Goal: Communication & Community: Answer question/provide support

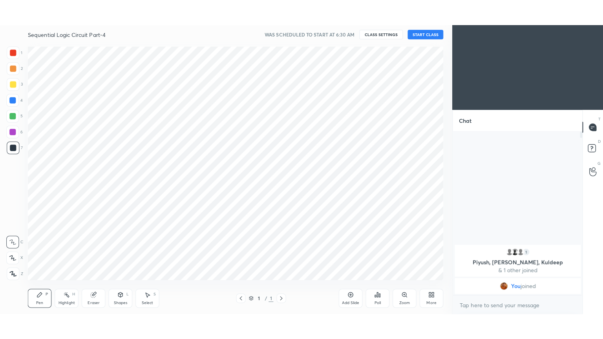
scroll to position [236, 417]
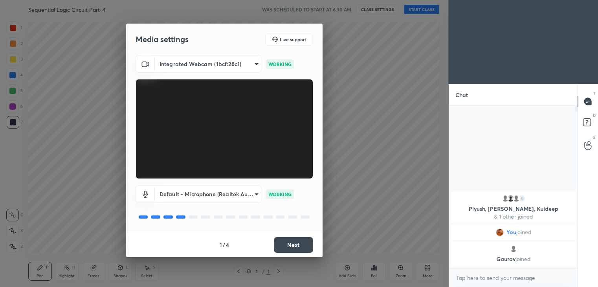
click at [298, 243] on button "Next" at bounding box center [293, 245] width 39 height 16
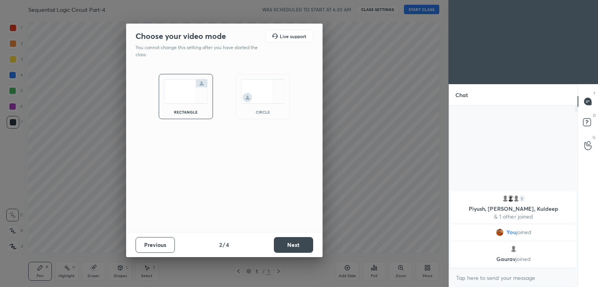
click at [297, 242] on button "Next" at bounding box center [293, 245] width 39 height 16
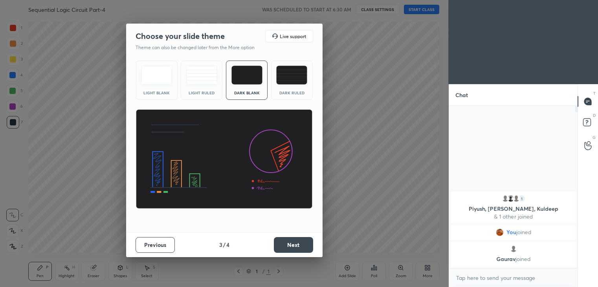
click at [296, 244] on button "Next" at bounding box center [293, 245] width 39 height 16
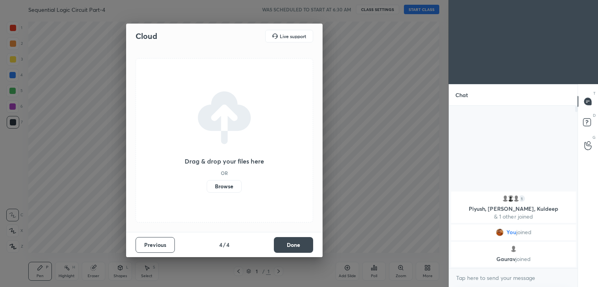
click at [295, 244] on button "Done" at bounding box center [293, 245] width 39 height 16
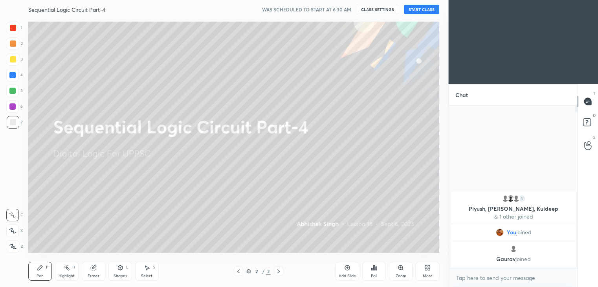
click at [422, 10] on button "START CLASS" at bounding box center [421, 9] width 35 height 9
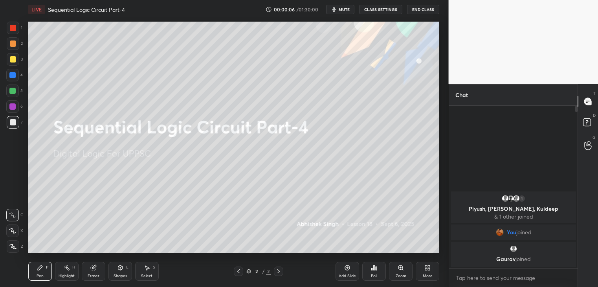
click at [340, 11] on button "mute" at bounding box center [340, 9] width 28 height 9
click at [428, 271] on div "More" at bounding box center [427, 270] width 24 height 19
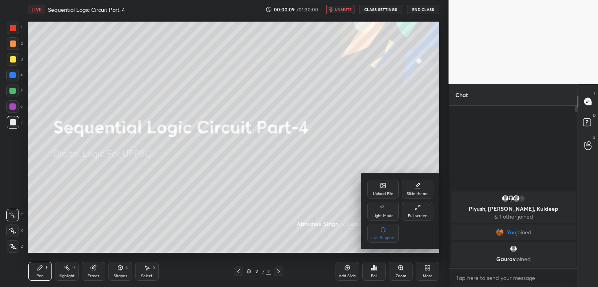
click at [418, 210] on icon at bounding box center [417, 207] width 6 height 6
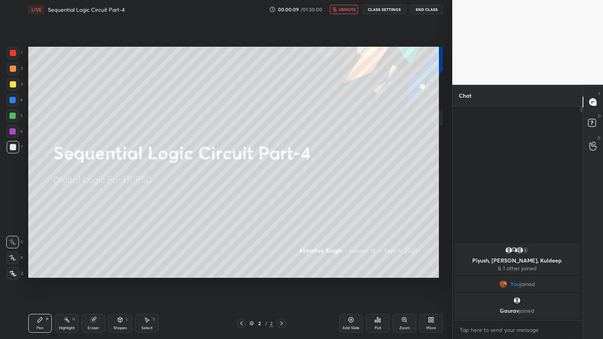
scroll to position [230, 128]
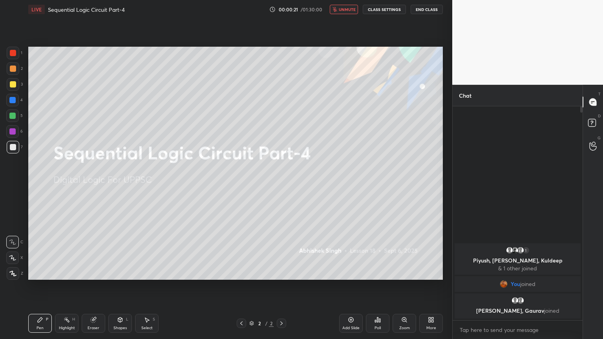
click at [15, 74] on div at bounding box center [13, 68] width 13 height 13
click at [9, 256] on icon at bounding box center [12, 257] width 7 height 5
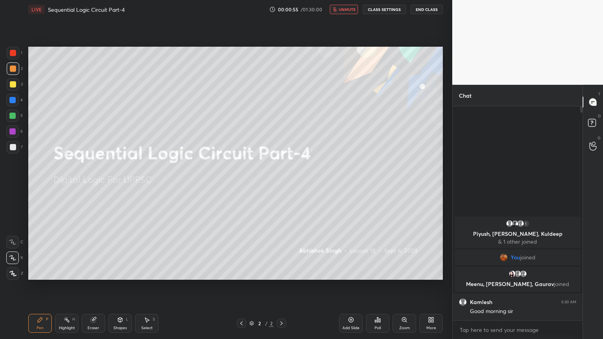
click at [350, 286] on icon at bounding box center [351, 320] width 5 height 5
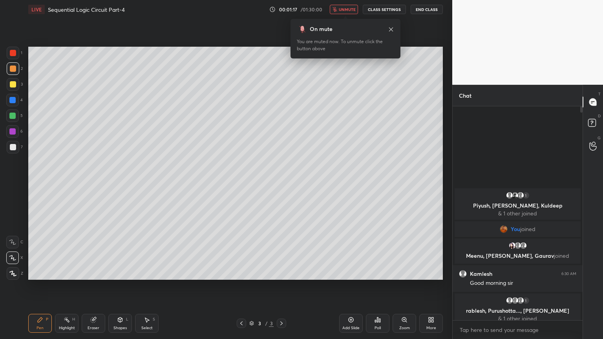
click at [345, 12] on button "unmute" at bounding box center [344, 9] width 28 height 9
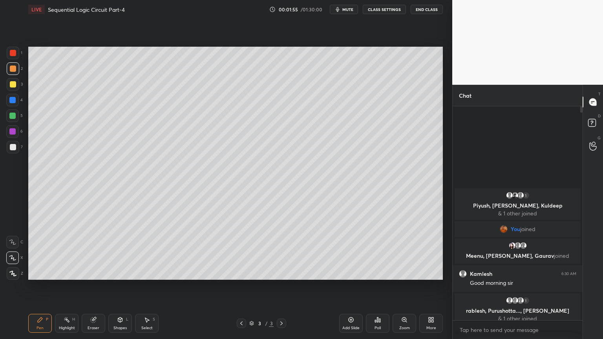
click at [17, 72] on div at bounding box center [13, 68] width 13 height 13
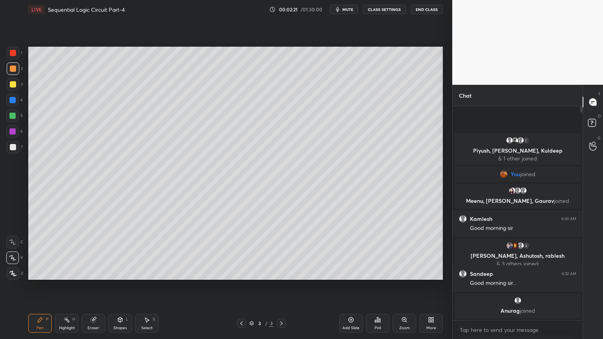
click at [17, 149] on div at bounding box center [13, 147] width 13 height 13
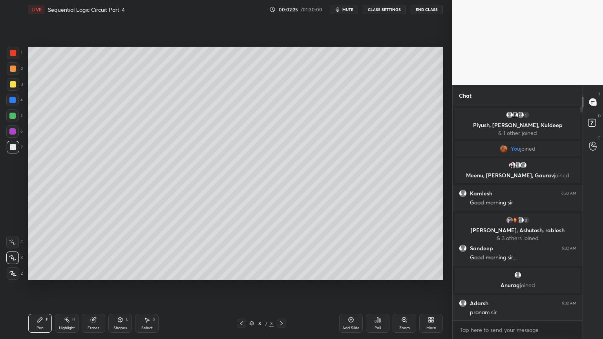
click at [18, 103] on div at bounding box center [12, 100] width 13 height 13
click at [120, 286] on icon at bounding box center [120, 321] width 0 height 3
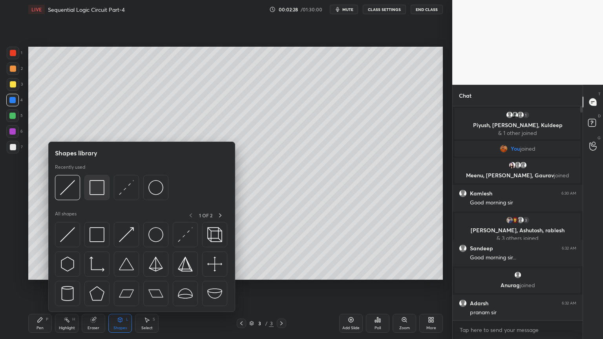
click at [94, 191] on img at bounding box center [97, 187] width 15 height 15
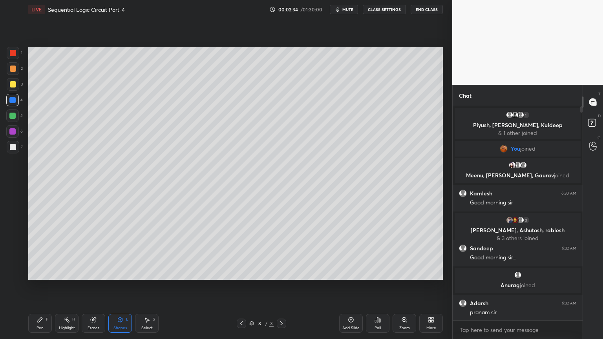
click at [41, 286] on div "Pen P" at bounding box center [40, 323] width 24 height 19
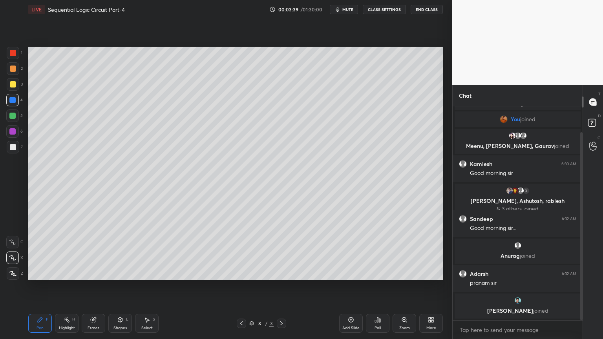
click at [73, 286] on div "Highlight H" at bounding box center [67, 323] width 24 height 19
click at [19, 87] on div "3" at bounding box center [15, 84] width 16 height 13
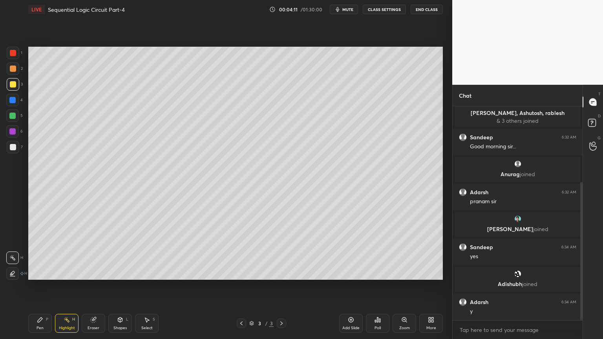
scroll to position [144, 0]
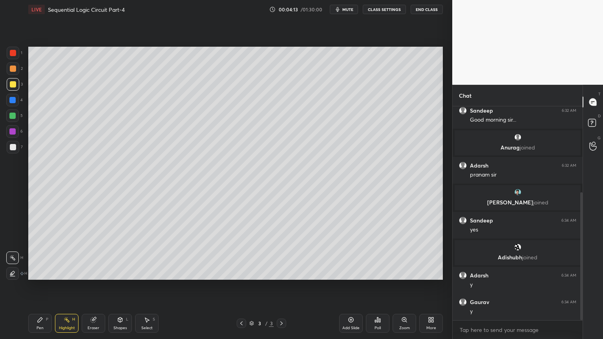
click at [38, 286] on div "Pen P" at bounding box center [40, 323] width 24 height 19
click at [20, 151] on div "7" at bounding box center [15, 147] width 16 height 13
click at [13, 241] on icon at bounding box center [12, 241] width 7 height 5
click at [350, 286] on div "Add Slide" at bounding box center [351, 323] width 24 height 19
click at [95, 286] on icon at bounding box center [93, 320] width 6 height 6
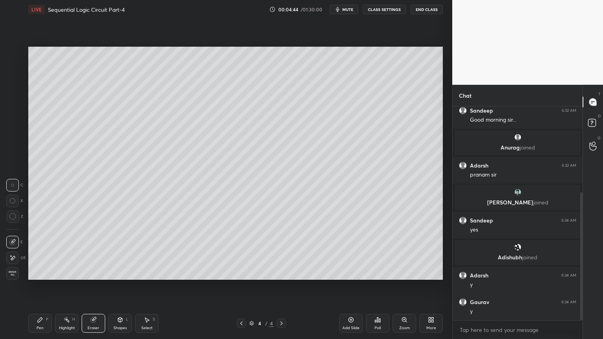
click at [38, 286] on div "Pen P" at bounding box center [40, 323] width 24 height 19
click at [14, 118] on div at bounding box center [12, 116] width 6 height 6
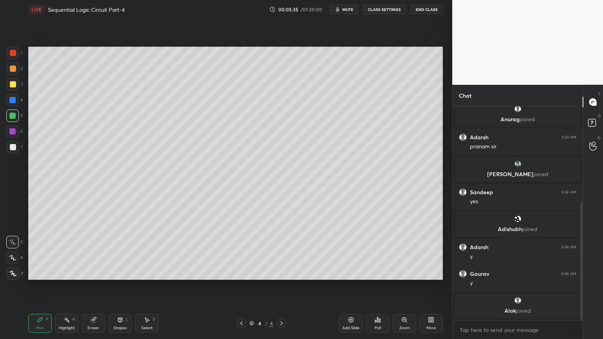
scroll to position [199, 0]
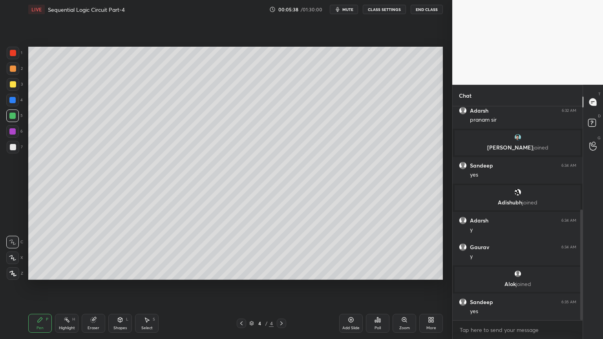
click at [21, 85] on div "3" at bounding box center [15, 84] width 16 height 13
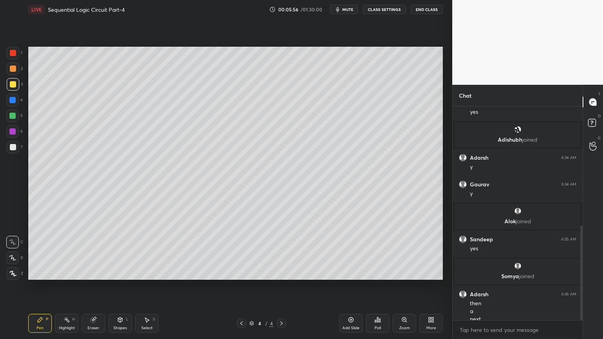
scroll to position [270, 0]
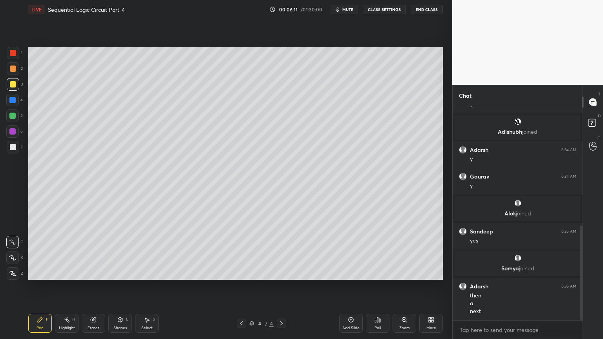
click at [14, 133] on div at bounding box center [12, 131] width 6 height 6
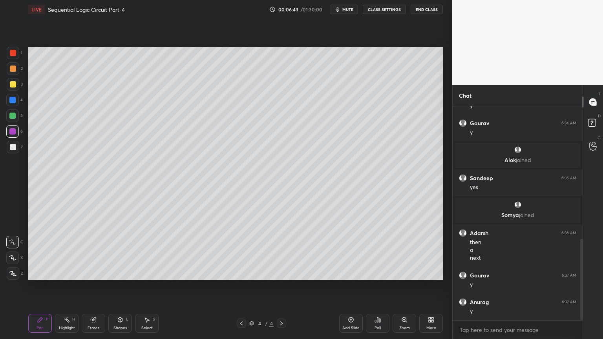
scroll to position [350, 0]
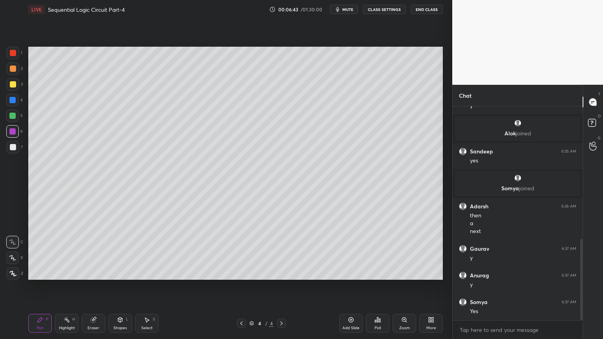
click at [19, 75] on div "2" at bounding box center [15, 68] width 16 height 13
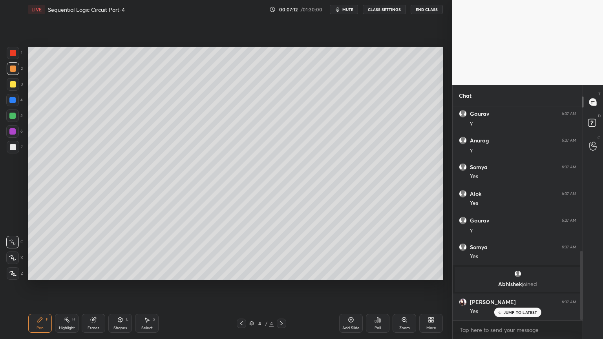
scroll to position [443, 0]
click at [16, 86] on div at bounding box center [13, 84] width 13 height 13
click at [15, 101] on div at bounding box center [12, 100] width 6 height 6
click at [13, 146] on div at bounding box center [13, 147] width 6 height 6
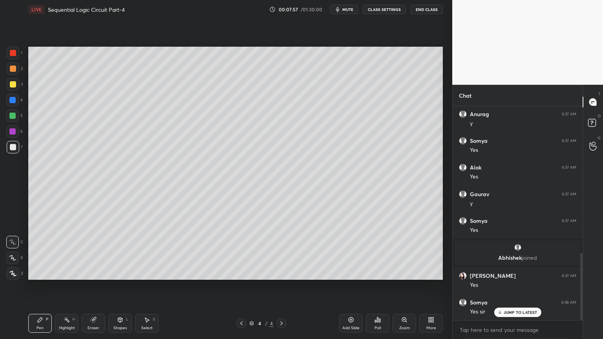
click at [95, 286] on div "Eraser" at bounding box center [94, 323] width 24 height 19
click at [38, 286] on div "Pen" at bounding box center [40, 328] width 7 height 4
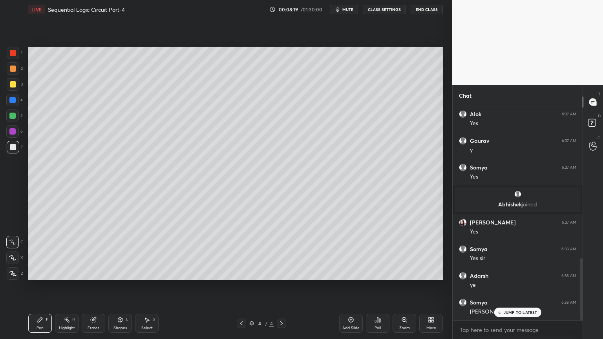
scroll to position [550, 0]
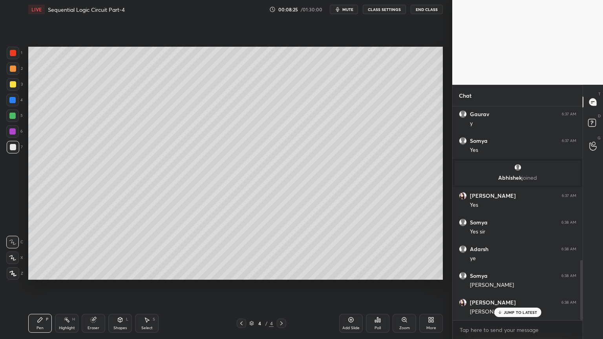
click at [16, 72] on div at bounding box center [13, 68] width 13 height 13
click at [16, 118] on div at bounding box center [12, 116] width 13 height 13
click at [68, 286] on div "Highlight H" at bounding box center [67, 323] width 24 height 19
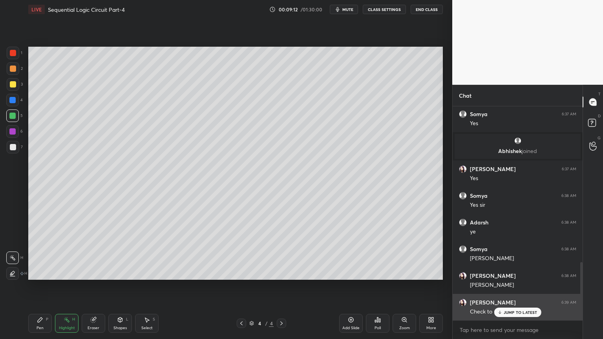
click at [521, 286] on p "JUMP TO LATEST" at bounding box center [521, 312] width 34 height 5
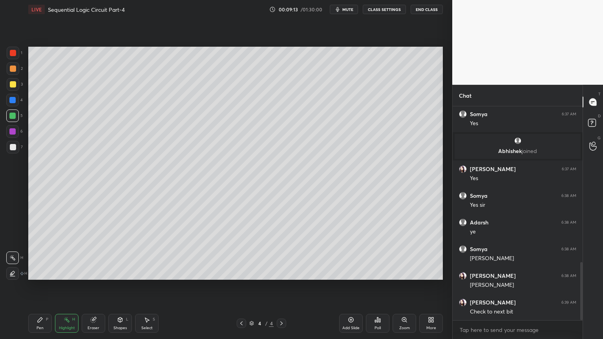
scroll to position [605, 0]
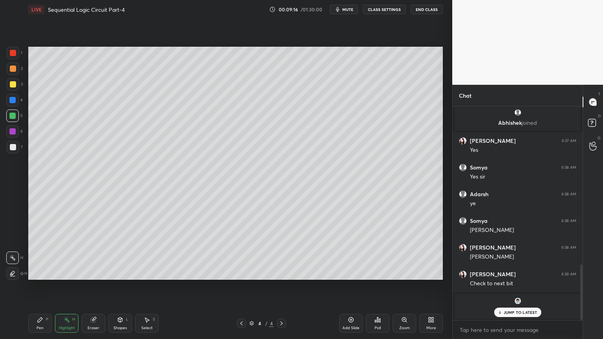
click at [33, 286] on div "Pen P Highlight H Eraser Shapes L Select S 4 / 4 Add Slide Poll Zoom More" at bounding box center [235, 323] width 415 height 31
click at [44, 286] on div "Pen P" at bounding box center [40, 323] width 24 height 19
click at [18, 150] on div at bounding box center [13, 147] width 13 height 13
click at [92, 286] on div "Eraser" at bounding box center [94, 323] width 24 height 19
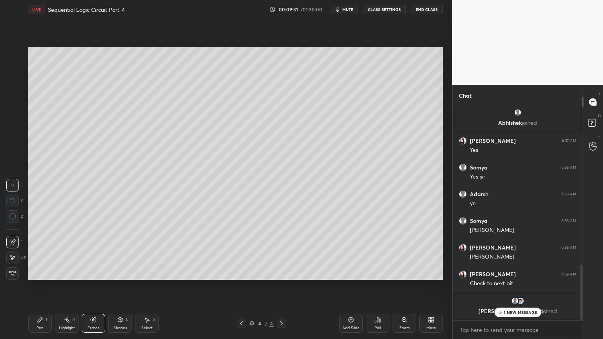
click at [527, 286] on div "1 NEW MESSAGE" at bounding box center [517, 312] width 47 height 9
click at [36, 286] on div "Pen P" at bounding box center [40, 323] width 24 height 19
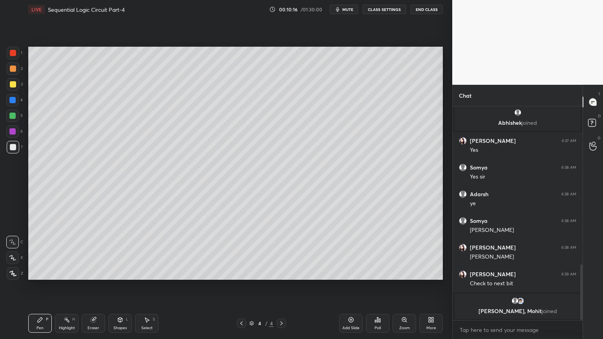
scroll to position [570, 0]
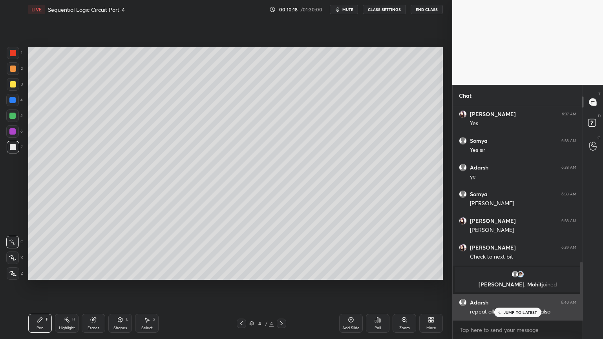
click at [517, 286] on p "JUMP TO LATEST" at bounding box center [521, 312] width 34 height 5
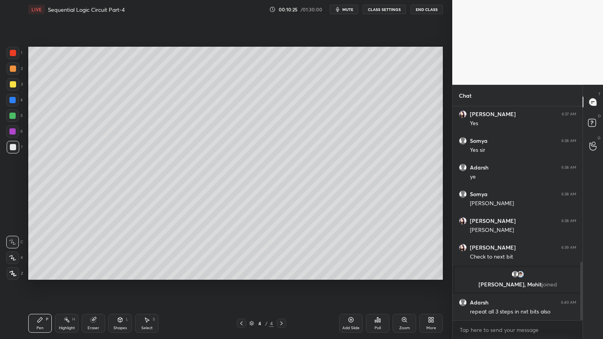
click at [95, 286] on div "Eraser" at bounding box center [94, 323] width 24 height 19
click at [151, 286] on div "Select S" at bounding box center [147, 323] width 24 height 19
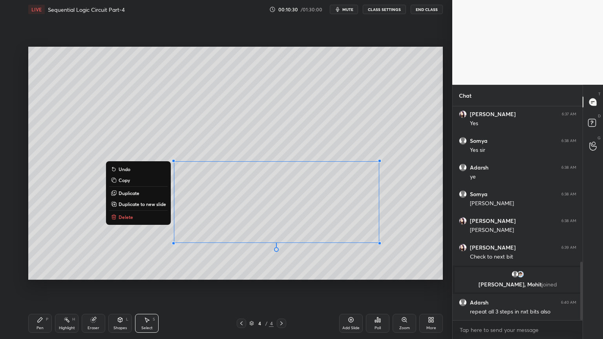
click at [128, 217] on p "Delete" at bounding box center [126, 217] width 15 height 6
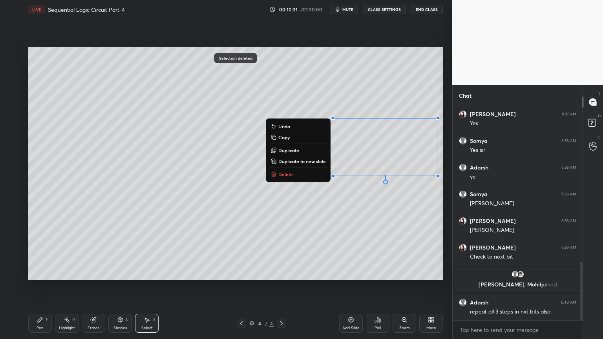
click at [295, 174] on button "Delete" at bounding box center [298, 174] width 58 height 9
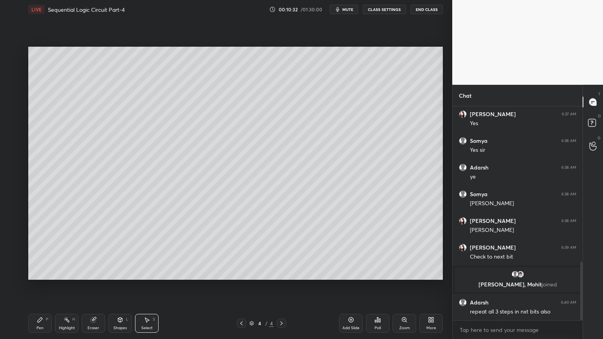
click at [38, 286] on div "Pen P" at bounding box center [40, 323] width 24 height 19
click at [13, 102] on div at bounding box center [12, 100] width 6 height 6
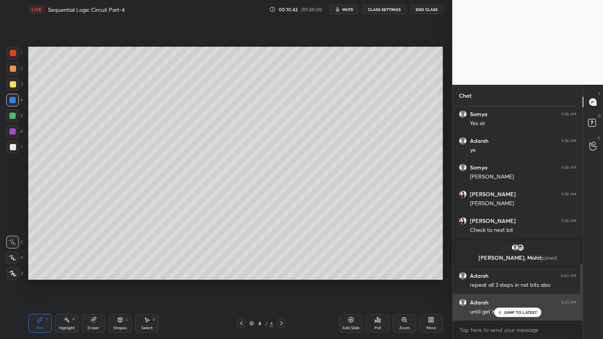
click at [513, 286] on p "JUMP TO LATEST" at bounding box center [521, 312] width 34 height 5
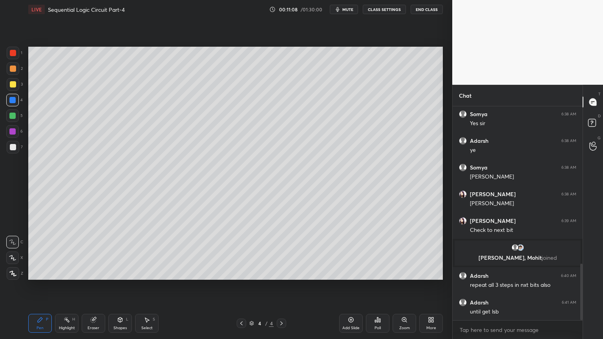
click at [18, 88] on div at bounding box center [13, 84] width 13 height 13
click at [18, 133] on div at bounding box center [12, 131] width 13 height 13
click at [94, 286] on icon at bounding box center [93, 320] width 6 height 6
click at [36, 286] on div "Pen P" at bounding box center [40, 323] width 24 height 19
click at [15, 84] on div at bounding box center [13, 84] width 6 height 6
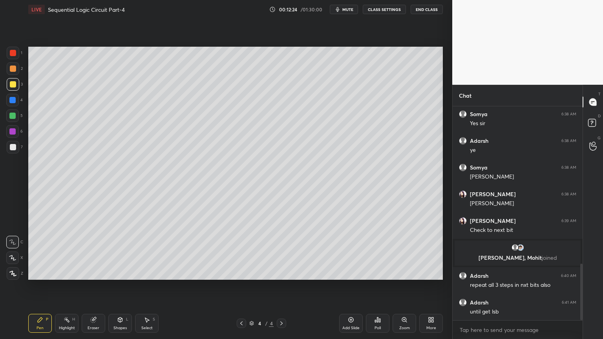
click at [21, 68] on div "2" at bounding box center [15, 68] width 16 height 13
click at [103, 286] on div "Eraser" at bounding box center [94, 323] width 24 height 19
click at [51, 286] on div "Pen P" at bounding box center [40, 323] width 24 height 19
click at [16, 86] on div at bounding box center [13, 84] width 13 height 13
click at [16, 70] on div at bounding box center [13, 68] width 13 height 13
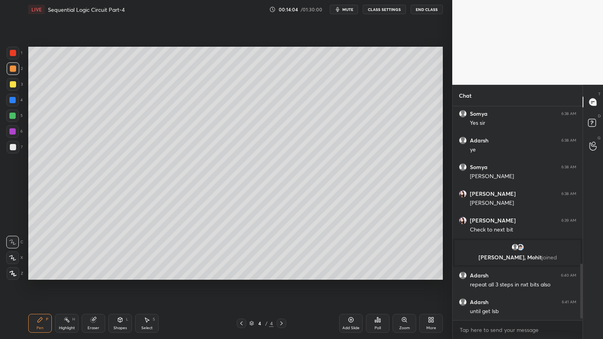
scroll to position [623, 0]
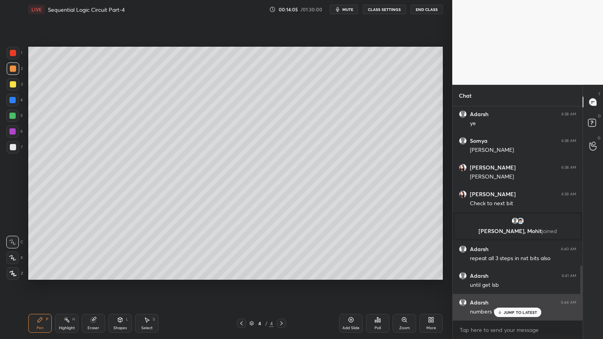
click at [523, 286] on p "JUMP TO LATEST" at bounding box center [521, 312] width 34 height 5
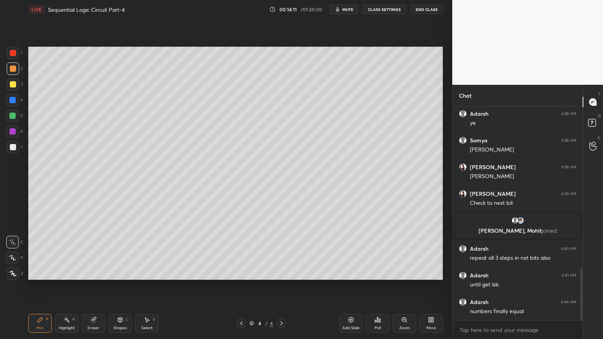
scroll to position [680, 0]
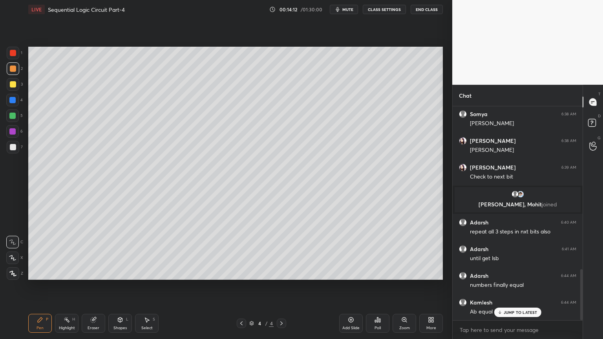
click at [517, 286] on div "JUMP TO LATEST" at bounding box center [517, 312] width 47 height 9
click at [17, 89] on div at bounding box center [13, 84] width 13 height 13
click at [91, 286] on div "Eraser" at bounding box center [94, 323] width 24 height 19
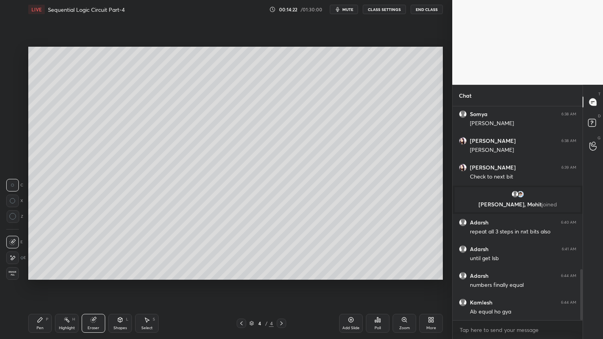
click at [35, 286] on div "Pen P" at bounding box center [40, 323] width 24 height 19
click at [89, 286] on div "Eraser" at bounding box center [94, 323] width 24 height 19
click at [41, 286] on icon at bounding box center [40, 320] width 6 height 6
click at [20, 73] on div "2" at bounding box center [15, 68] width 16 height 13
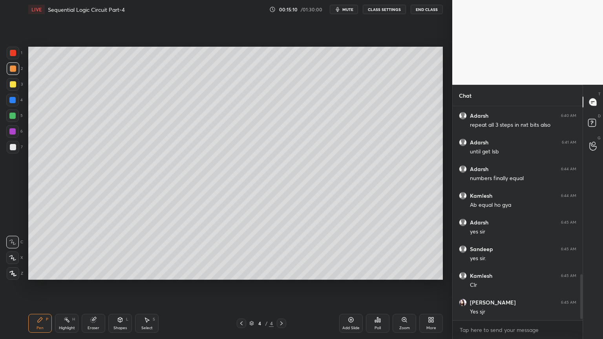
scroll to position [813, 0]
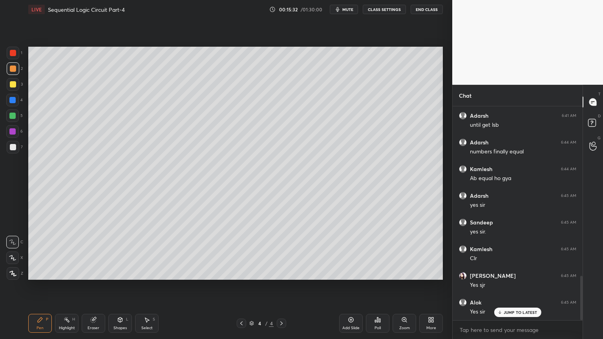
click at [19, 151] on div "7" at bounding box center [15, 147] width 16 height 13
click at [94, 286] on div "Eraser" at bounding box center [94, 323] width 24 height 19
click at [39, 286] on icon at bounding box center [40, 320] width 6 height 6
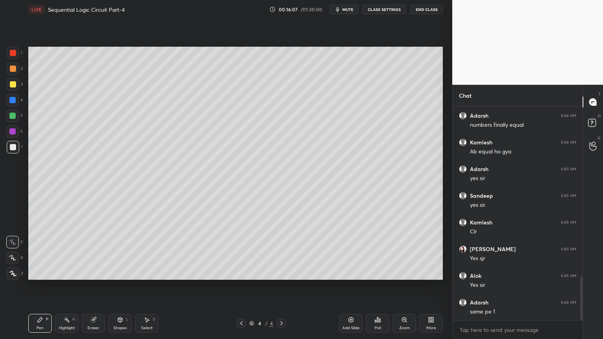
scroll to position [867, 0]
click at [523, 286] on p "JUMP TO LATEST" at bounding box center [521, 312] width 34 height 5
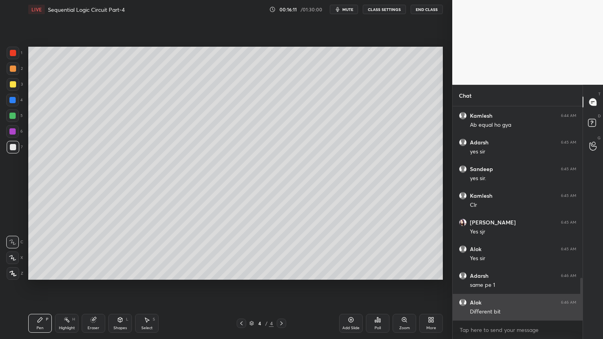
scroll to position [894, 0]
click at [528, 286] on p "JUMP TO LATEST" at bounding box center [521, 312] width 34 height 5
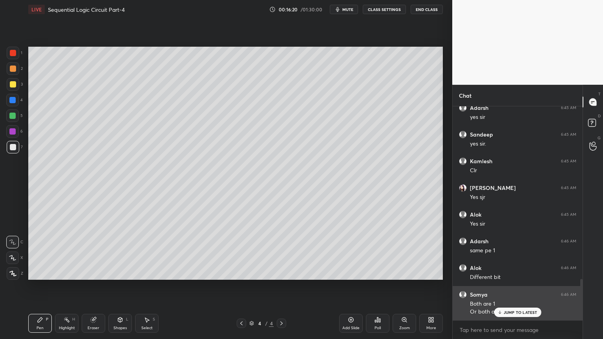
click at [514, 286] on p "JUMP TO LATEST" at bounding box center [521, 312] width 34 height 5
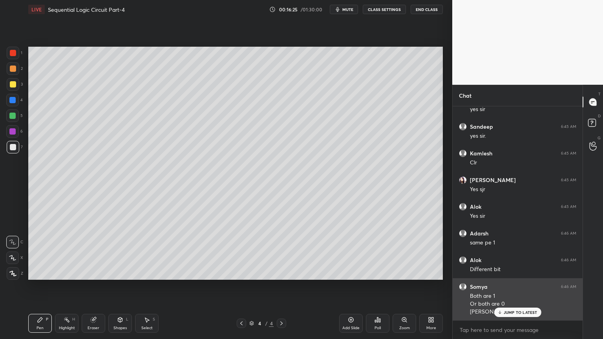
scroll to position [936, 0]
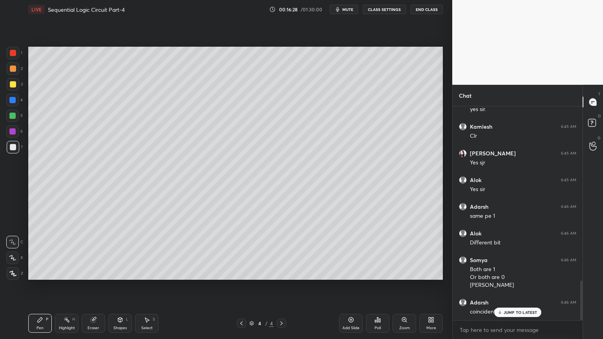
click at [522, 286] on p "JUMP TO LATEST" at bounding box center [521, 312] width 34 height 5
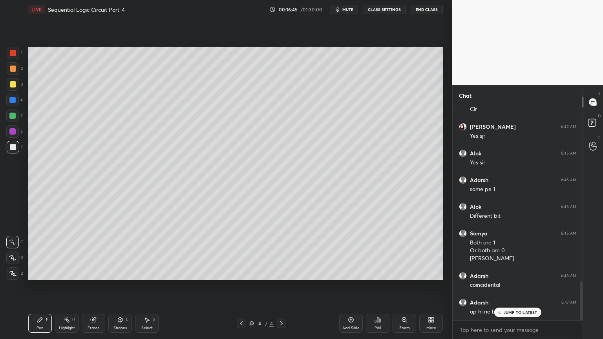
click at [512, 286] on p "JUMP TO LATEST" at bounding box center [521, 312] width 34 height 5
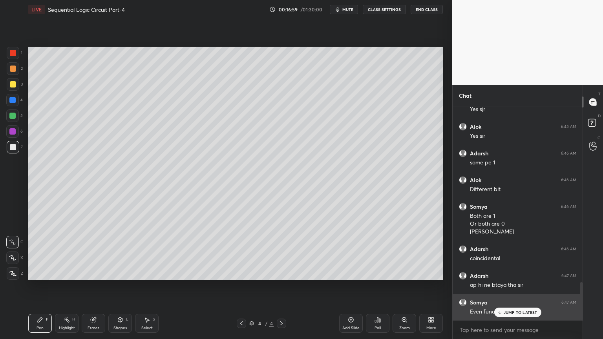
click at [513, 286] on p "JUMP TO LATEST" at bounding box center [521, 312] width 34 height 5
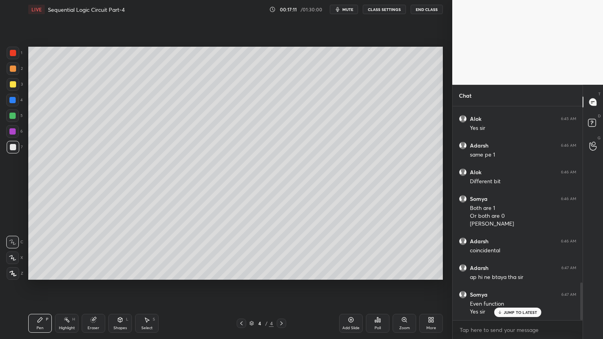
scroll to position [1005, 0]
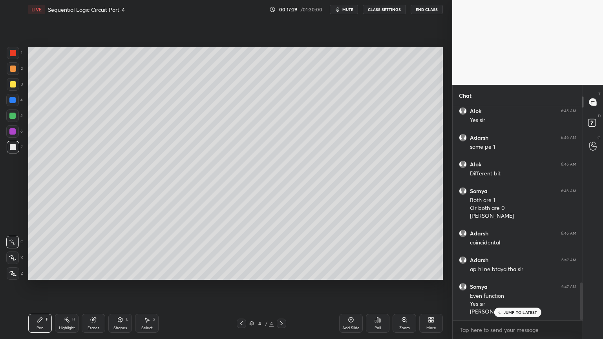
click at [92, 286] on div "Eraser" at bounding box center [94, 323] width 24 height 19
click at [44, 286] on div "Pen P" at bounding box center [40, 323] width 24 height 19
click at [90, 286] on div "Eraser" at bounding box center [94, 328] width 12 height 4
click at [40, 286] on icon at bounding box center [40, 320] width 6 height 6
click at [95, 286] on icon at bounding box center [93, 320] width 5 height 5
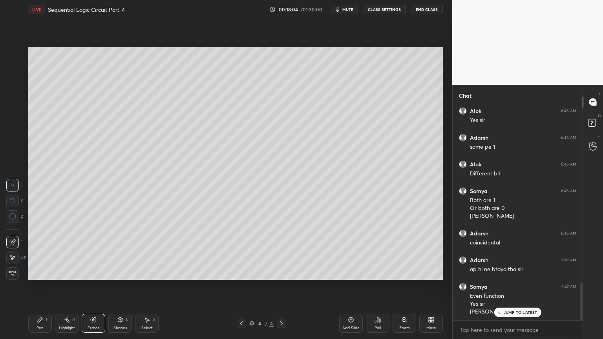
click at [41, 286] on icon at bounding box center [40, 320] width 6 height 6
click at [122, 286] on icon at bounding box center [120, 320] width 6 height 6
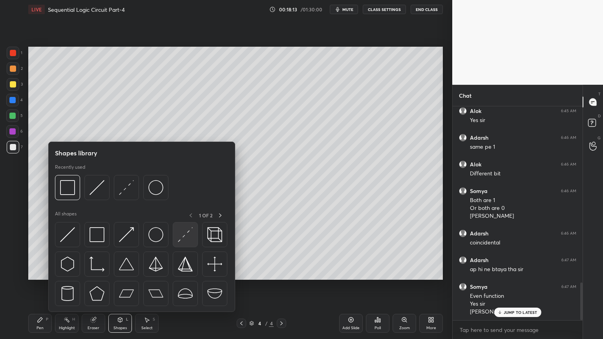
click at [185, 238] on img at bounding box center [185, 234] width 15 height 15
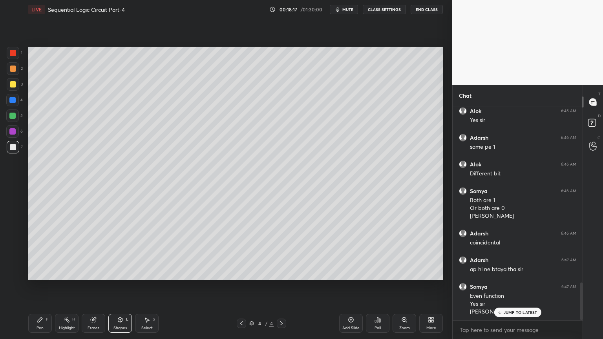
click at [33, 286] on div "Pen P" at bounding box center [40, 323] width 24 height 19
click at [14, 68] on div at bounding box center [13, 69] width 6 height 6
click at [96, 286] on div "Eraser" at bounding box center [94, 328] width 12 height 4
click at [37, 286] on div "Pen P" at bounding box center [40, 323] width 24 height 19
click at [354, 286] on div "Add Slide" at bounding box center [350, 328] width 17 height 4
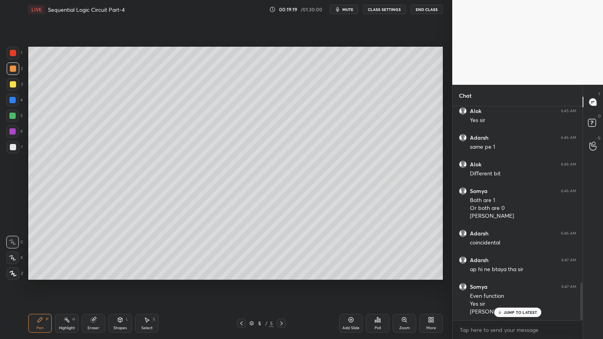
scroll to position [1033, 0]
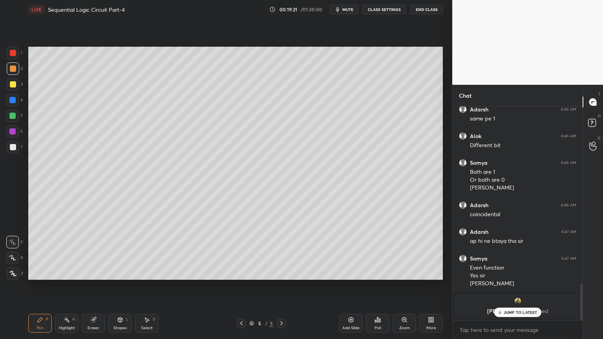
click at [519, 286] on p "JUMP TO LATEST" at bounding box center [521, 312] width 34 height 5
click at [18, 146] on div at bounding box center [13, 147] width 13 height 13
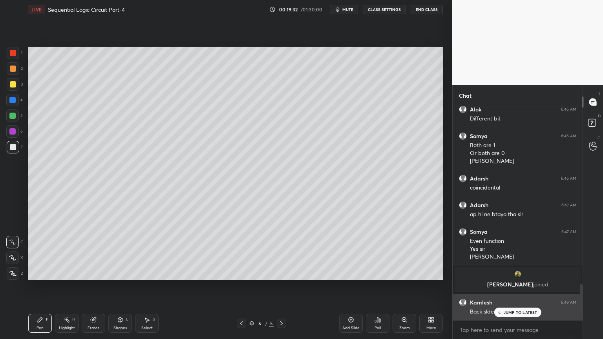
click at [523, 286] on p "JUMP TO LATEST" at bounding box center [521, 312] width 34 height 5
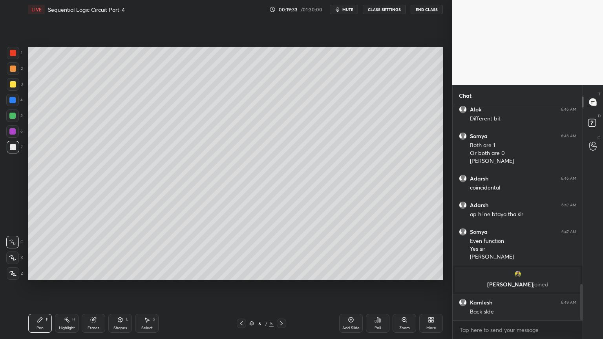
click at [241, 286] on icon at bounding box center [241, 323] width 6 height 6
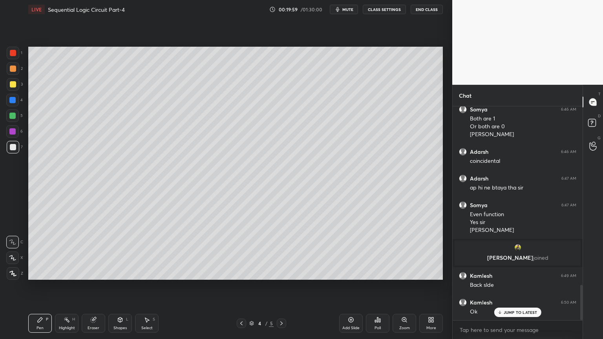
click at [280, 286] on icon at bounding box center [281, 323] width 6 height 6
click at [94, 286] on div "Eraser" at bounding box center [94, 323] width 24 height 19
click at [239, 286] on icon at bounding box center [241, 323] width 6 height 6
click at [117, 286] on div "Shapes" at bounding box center [119, 328] width 13 height 4
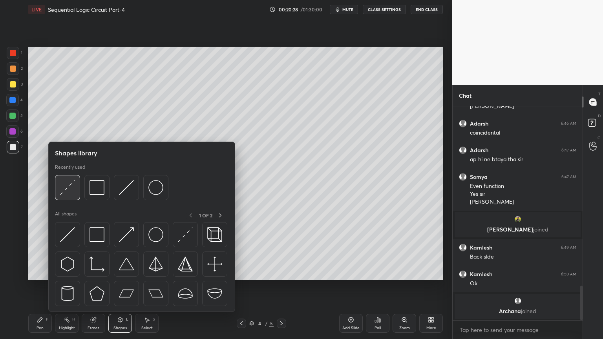
click at [72, 188] on img at bounding box center [67, 187] width 15 height 15
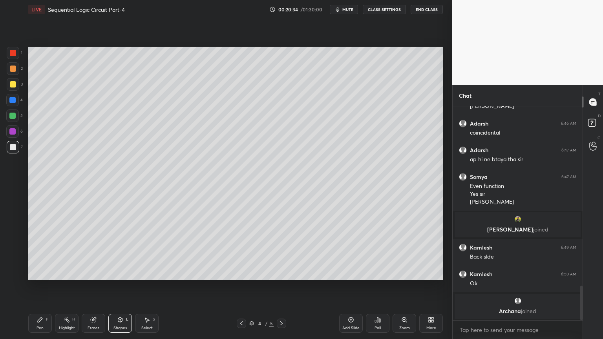
click at [16, 71] on div at bounding box center [13, 68] width 13 height 13
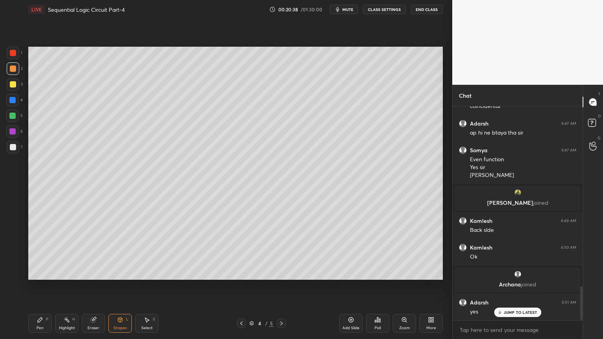
click at [34, 286] on div "Pen P" at bounding box center [40, 323] width 24 height 19
click at [93, 286] on div "Eraser" at bounding box center [94, 328] width 12 height 4
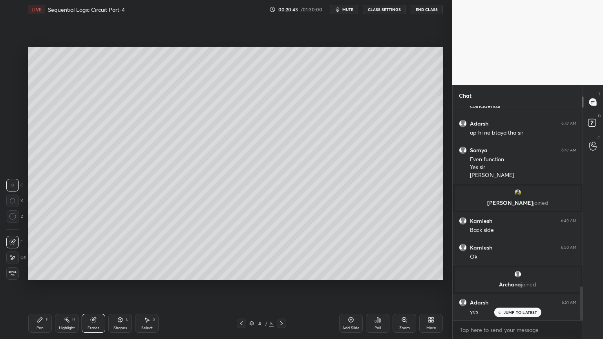
click at [35, 286] on div "Pen P" at bounding box center [40, 323] width 24 height 19
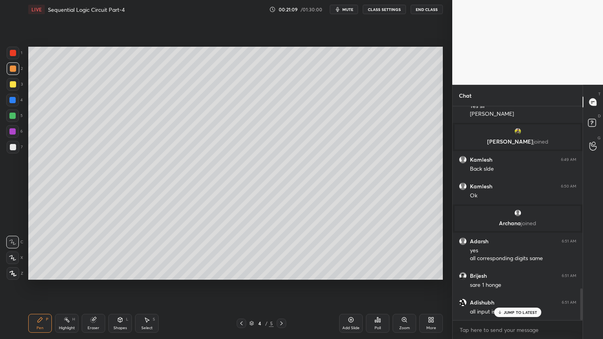
scroll to position [1230, 0]
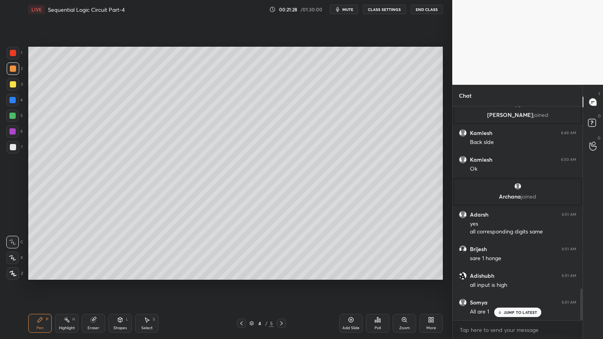
click at [280, 286] on icon at bounding box center [281, 323] width 6 height 6
click at [10, 147] on div at bounding box center [13, 147] width 6 height 6
click at [94, 286] on div "Eraser" at bounding box center [94, 323] width 24 height 19
click at [39, 286] on div "Pen P" at bounding box center [40, 323] width 24 height 19
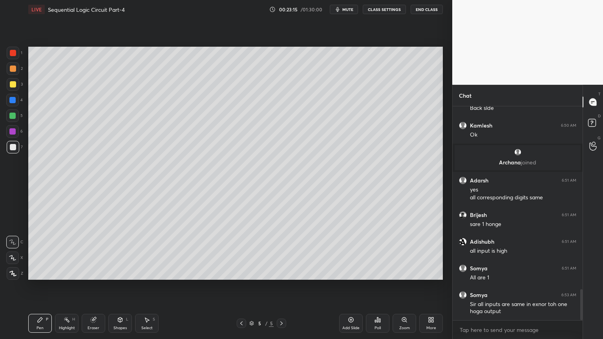
click at [15, 100] on div at bounding box center [12, 100] width 6 height 6
click at [16, 115] on div at bounding box center [12, 116] width 13 height 13
click at [93, 286] on div "Eraser" at bounding box center [94, 328] width 12 height 4
click at [35, 286] on div "Pen P" at bounding box center [40, 323] width 24 height 19
click at [17, 86] on div at bounding box center [13, 84] width 13 height 13
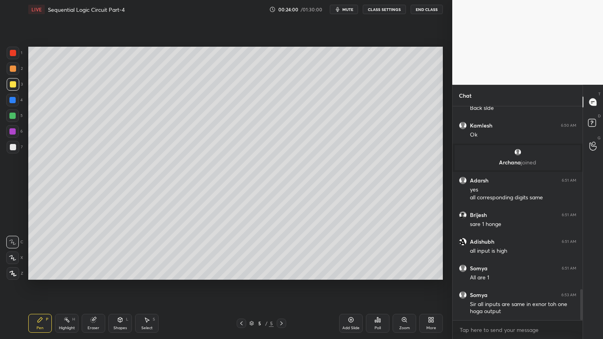
click at [240, 286] on icon at bounding box center [241, 323] width 6 height 6
click at [68, 286] on icon at bounding box center [67, 320] width 6 height 6
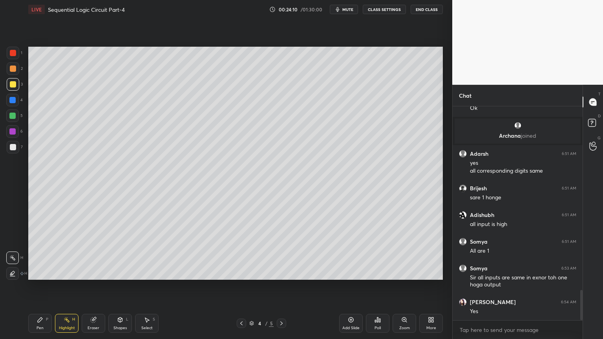
click at [280, 286] on icon at bounding box center [281, 323] width 6 height 6
click at [22, 71] on div "2" at bounding box center [15, 68] width 16 height 13
click at [38, 286] on icon at bounding box center [40, 320] width 5 height 5
click at [11, 258] on icon at bounding box center [12, 257] width 7 height 5
click at [325, 181] on p "Undo" at bounding box center [327, 181] width 12 height 6
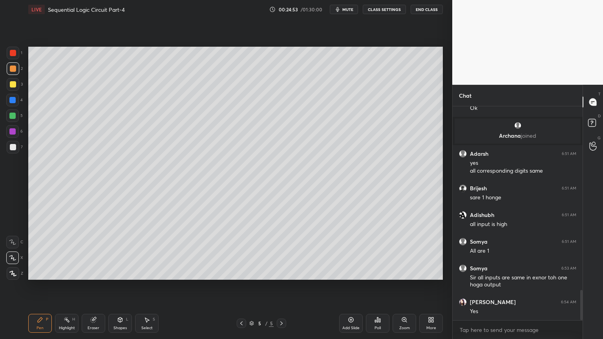
click at [16, 85] on div at bounding box center [13, 84] width 13 height 13
click at [14, 133] on div at bounding box center [12, 131] width 6 height 6
click at [19, 101] on div at bounding box center [12, 100] width 13 height 13
click at [17, 242] on div at bounding box center [12, 242] width 13 height 13
click at [389, 243] on p "Undo" at bounding box center [390, 245] width 12 height 6
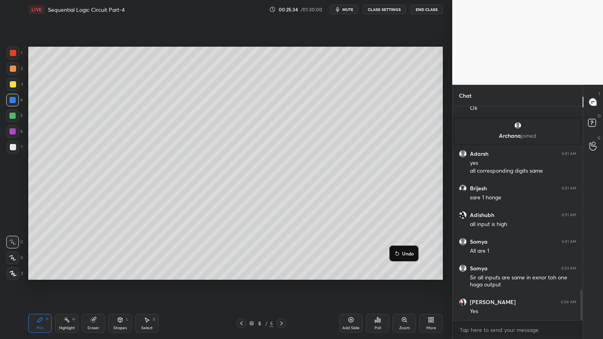
click at [404, 251] on p "Undo" at bounding box center [408, 253] width 12 height 6
click at [419, 256] on p "Undo" at bounding box center [424, 258] width 12 height 6
click at [413, 261] on p "Undo" at bounding box center [410, 264] width 12 height 6
click at [414, 268] on p "Undo" at bounding box center [409, 270] width 12 height 6
click at [405, 270] on p "Undo" at bounding box center [403, 273] width 12 height 6
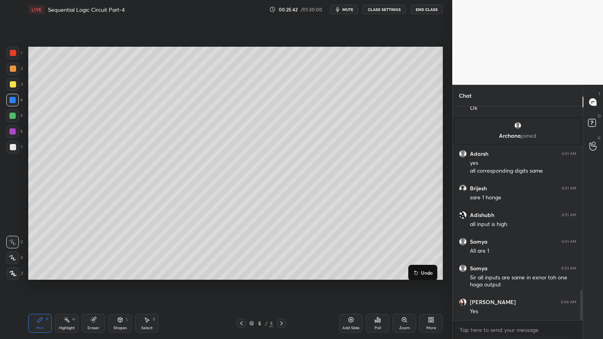
click at [422, 270] on p "Undo" at bounding box center [427, 273] width 12 height 6
click at [413, 272] on p "Undo" at bounding box center [413, 273] width 12 height 6
click at [426, 272] on p "Undo" at bounding box center [432, 273] width 12 height 6
click at [419, 272] on p "Undo" at bounding box center [416, 273] width 12 height 6
click at [412, 272] on p "Undo" at bounding box center [410, 273] width 12 height 6
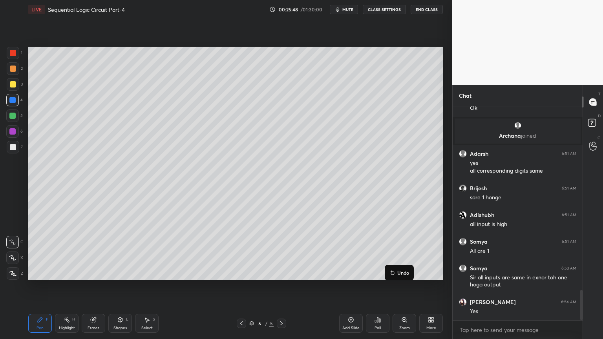
click at [409, 273] on button "Undo" at bounding box center [399, 272] width 23 height 9
click at [89, 286] on div "Eraser" at bounding box center [94, 328] width 12 height 4
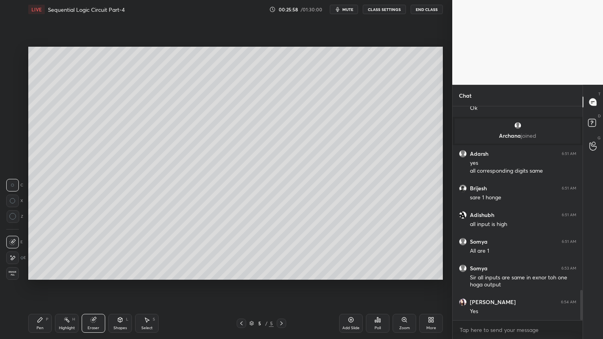
click at [37, 286] on div "Pen P" at bounding box center [40, 323] width 24 height 19
click at [14, 130] on div at bounding box center [12, 131] width 6 height 6
click at [13, 259] on icon at bounding box center [12, 257] width 7 height 5
click at [93, 286] on div "Eraser" at bounding box center [94, 323] width 24 height 19
click at [41, 286] on div "Pen P" at bounding box center [40, 323] width 24 height 19
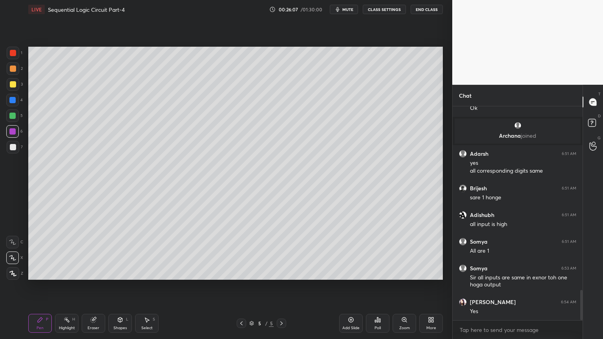
click at [19, 103] on div at bounding box center [12, 100] width 13 height 13
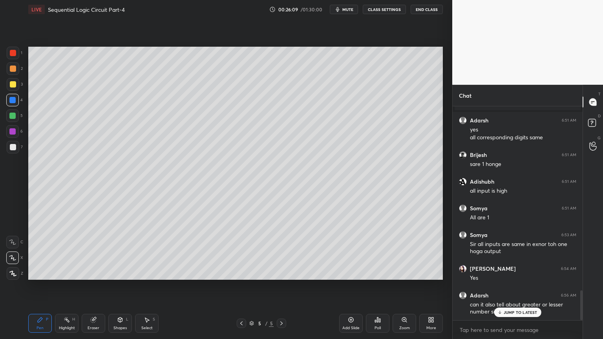
click at [12, 241] on icon at bounding box center [12, 241] width 7 height 5
click at [521, 286] on div "JUMP TO LATEST" at bounding box center [517, 312] width 47 height 9
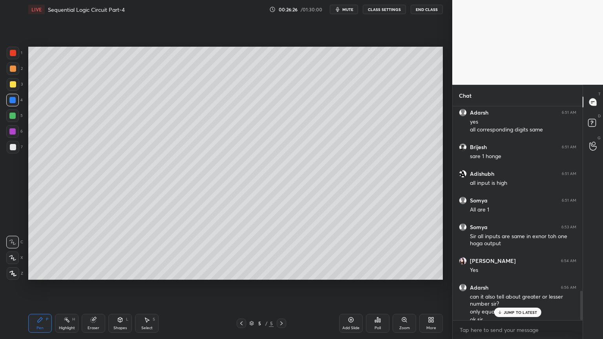
scroll to position [1340, 0]
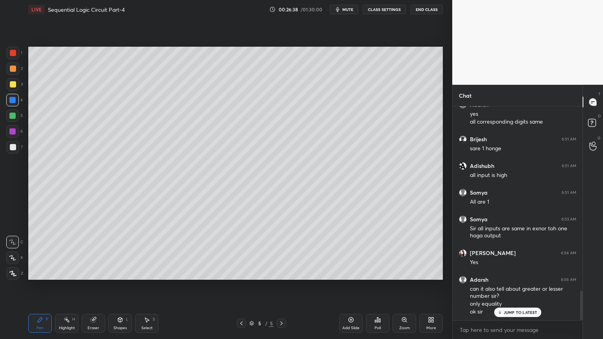
click at [96, 286] on div "Eraser" at bounding box center [94, 323] width 24 height 19
click at [42, 286] on div "Pen P" at bounding box center [40, 323] width 24 height 19
click at [94, 286] on div "Eraser" at bounding box center [94, 328] width 12 height 4
click at [40, 286] on div "Pen P" at bounding box center [40, 323] width 24 height 19
click at [284, 286] on icon at bounding box center [281, 323] width 6 height 6
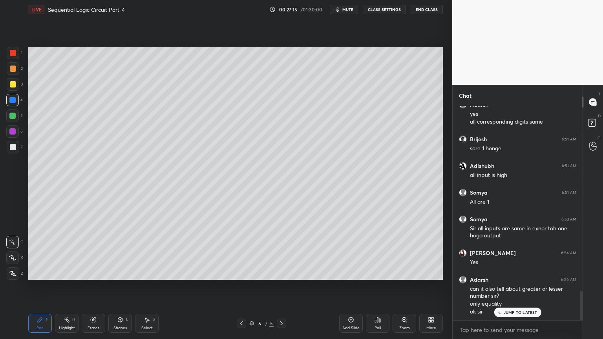
click at [353, 286] on icon at bounding box center [351, 320] width 6 height 6
click at [15, 148] on div at bounding box center [13, 147] width 6 height 6
click at [93, 286] on div "Eraser" at bounding box center [94, 328] width 12 height 4
click at [39, 286] on div "Pen" at bounding box center [40, 328] width 7 height 4
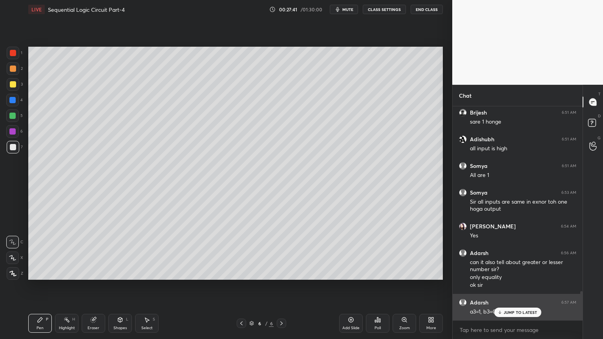
click at [518, 286] on p "JUMP TO LATEST" at bounding box center [521, 312] width 34 height 5
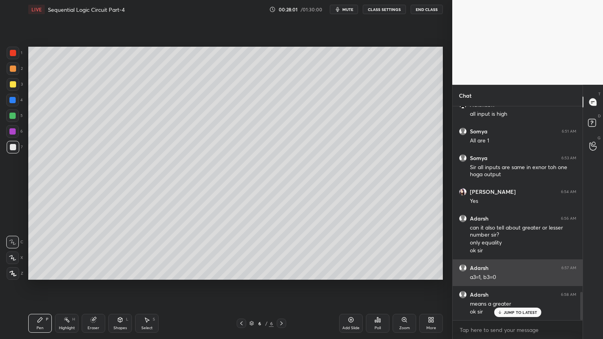
scroll to position [1427, 0]
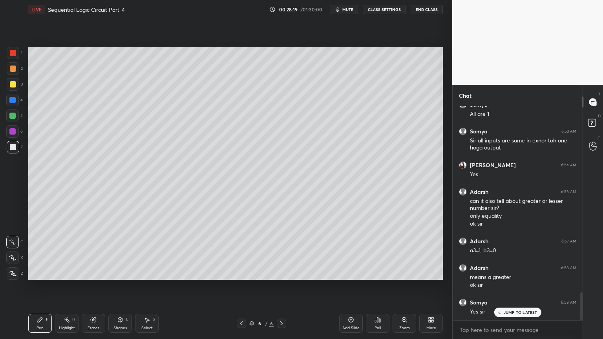
click at [66, 286] on div "Highlight H" at bounding box center [67, 323] width 24 height 19
click at [15, 86] on div at bounding box center [13, 84] width 6 height 6
click at [50, 286] on div "Pen P" at bounding box center [40, 323] width 24 height 19
click at [16, 148] on div at bounding box center [13, 147] width 13 height 13
click at [16, 88] on div at bounding box center [13, 84] width 13 height 13
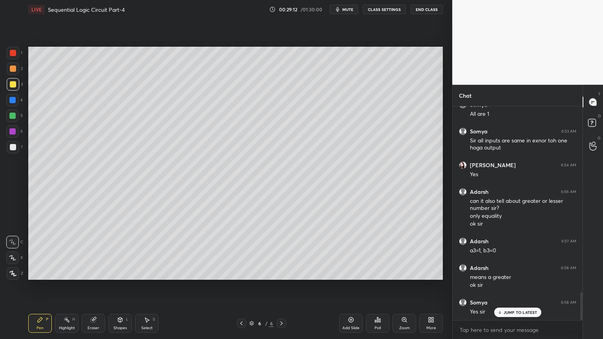
click at [15, 72] on div at bounding box center [13, 68] width 13 height 13
click at [88, 286] on div "Eraser" at bounding box center [94, 328] width 12 height 4
click at [42, 286] on icon at bounding box center [40, 320] width 6 height 6
click at [15, 88] on div at bounding box center [13, 84] width 13 height 13
click at [15, 73] on div at bounding box center [13, 68] width 13 height 13
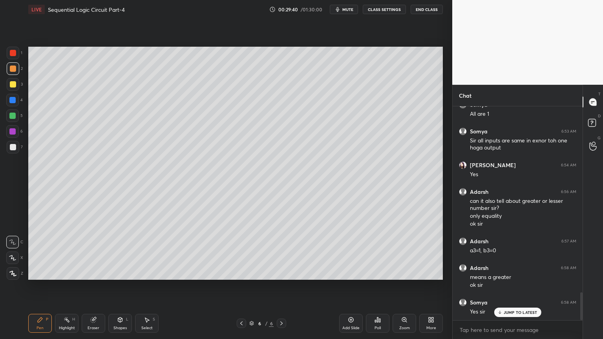
click at [16, 88] on div at bounding box center [13, 84] width 13 height 13
click at [17, 70] on div at bounding box center [13, 68] width 13 height 13
click at [15, 82] on div at bounding box center [13, 84] width 6 height 6
click at [243, 286] on icon at bounding box center [241, 323] width 6 height 6
click at [242, 286] on icon at bounding box center [241, 324] width 2 height 4
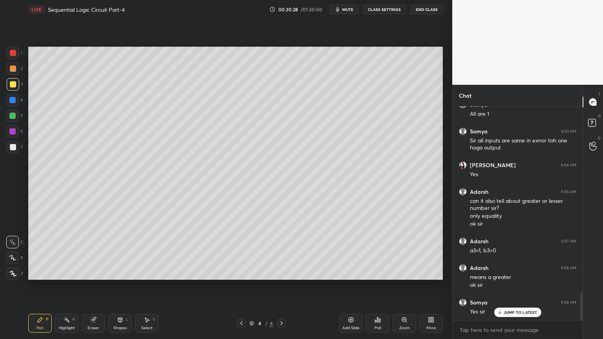
click at [66, 286] on icon at bounding box center [67, 320] width 6 height 6
click at [19, 132] on div "6" at bounding box center [14, 131] width 16 height 13
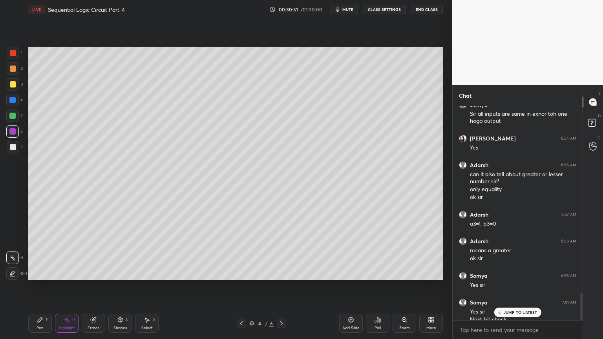
scroll to position [1462, 0]
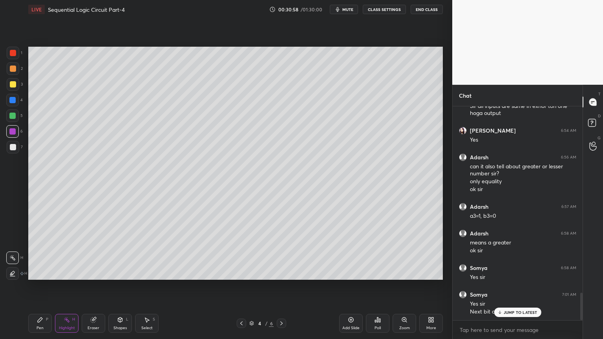
click at [9, 102] on div at bounding box center [12, 100] width 13 height 13
click at [40, 286] on icon at bounding box center [40, 320] width 5 height 5
click at [69, 286] on rect at bounding box center [68, 321] width 4 height 4
click at [16, 129] on div at bounding box center [12, 131] width 13 height 13
click at [39, 286] on div "Pen P" at bounding box center [40, 323] width 24 height 19
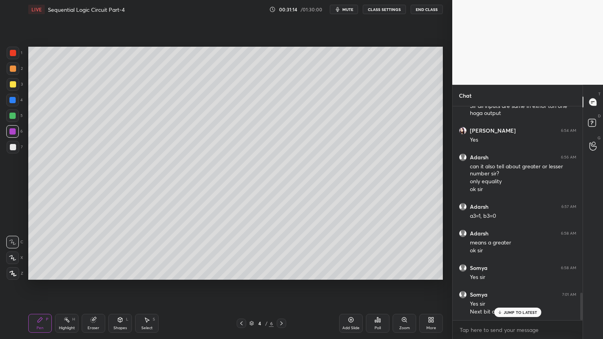
click at [15, 86] on div at bounding box center [13, 84] width 6 height 6
click at [280, 286] on icon at bounding box center [281, 323] width 6 height 6
click at [281, 286] on icon at bounding box center [281, 323] width 6 height 6
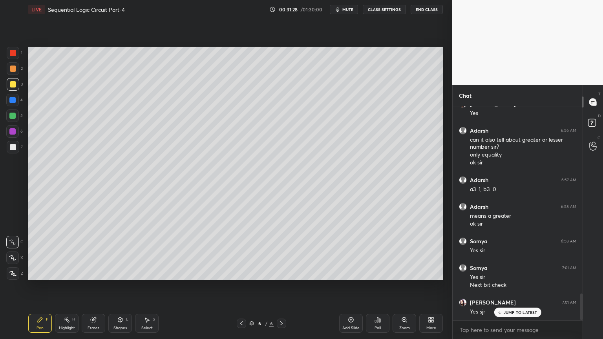
click at [16, 117] on div at bounding box center [12, 116] width 13 height 13
click at [66, 286] on div "Highlight H" at bounding box center [67, 323] width 24 height 19
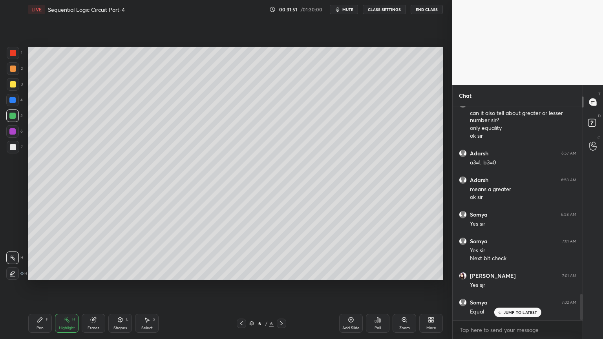
click at [39, 286] on icon at bounding box center [40, 320] width 6 height 6
click at [14, 89] on div at bounding box center [13, 84] width 13 height 13
click at [88, 286] on div "Eraser" at bounding box center [94, 328] width 12 height 4
click at [42, 286] on div "Pen P" at bounding box center [40, 323] width 24 height 19
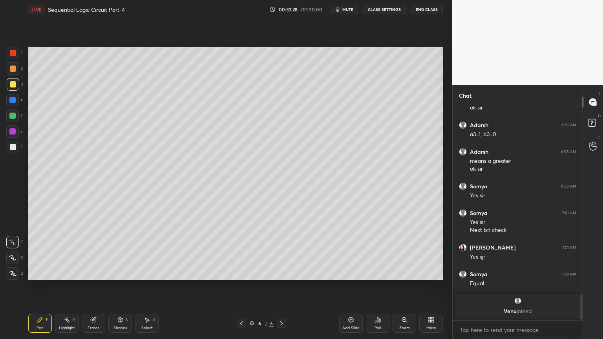
scroll to position [1570, 0]
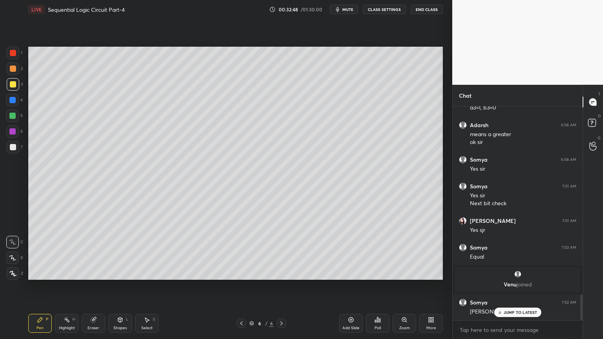
click at [93, 286] on div "Eraser" at bounding box center [94, 323] width 24 height 19
click at [39, 286] on div "Pen P" at bounding box center [40, 323] width 24 height 19
click at [68, 286] on div "Highlight H" at bounding box center [67, 323] width 24 height 19
click at [20, 115] on div "5" at bounding box center [14, 116] width 16 height 13
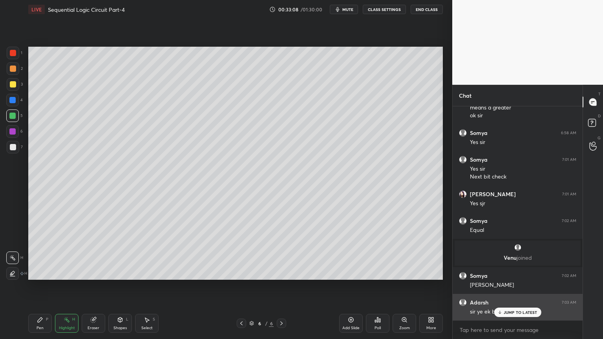
click at [516, 286] on p "JUMP TO LATEST" at bounding box center [521, 312] width 34 height 5
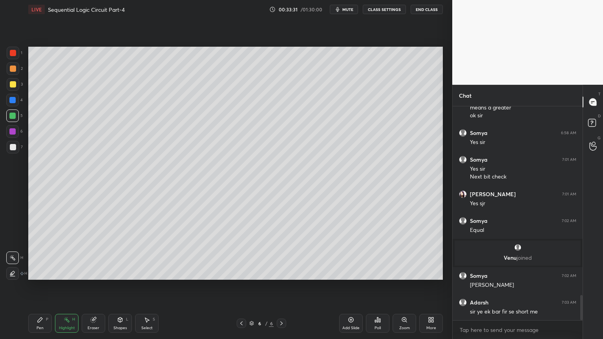
click at [43, 286] on div "Pen P" at bounding box center [40, 323] width 24 height 19
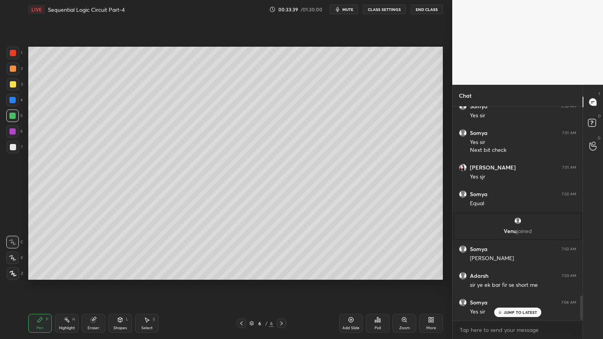
click at [14, 133] on div at bounding box center [12, 131] width 6 height 6
click at [24, 147] on div "1 2 3 4 5 6 7 C X Z C X Z E E Erase all H H" at bounding box center [12, 163] width 25 height 233
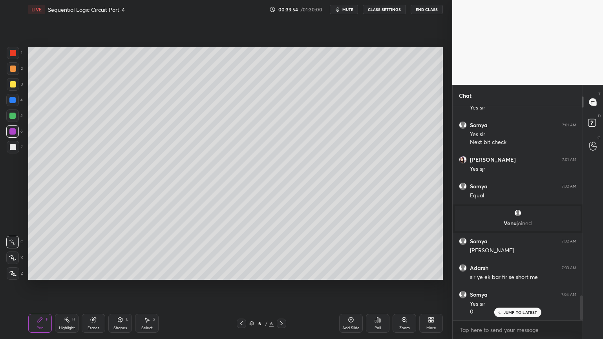
click at [17, 146] on div at bounding box center [13, 147] width 13 height 13
click at [96, 286] on div "Eraser" at bounding box center [94, 323] width 24 height 19
click at [44, 286] on div "Pen P" at bounding box center [40, 323] width 24 height 19
click at [15, 86] on div at bounding box center [13, 84] width 6 height 6
click at [15, 72] on div at bounding box center [13, 68] width 13 height 13
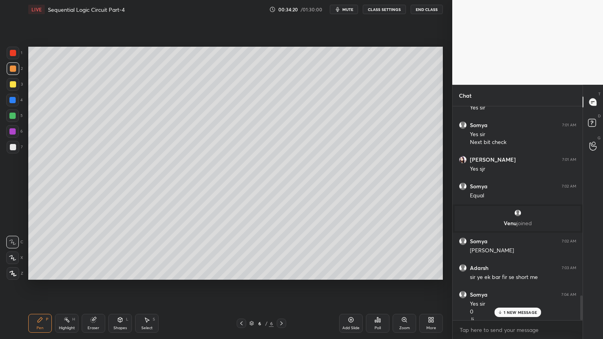
scroll to position [1639, 0]
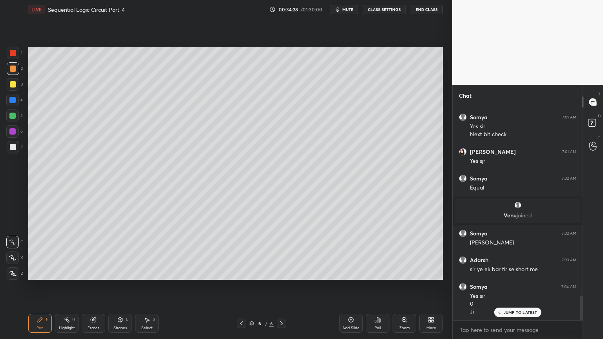
click at [72, 286] on div "Highlight H" at bounding box center [67, 323] width 24 height 19
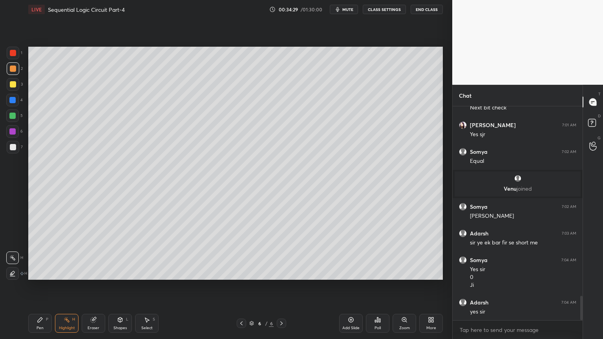
click at [15, 121] on div at bounding box center [12, 116] width 13 height 13
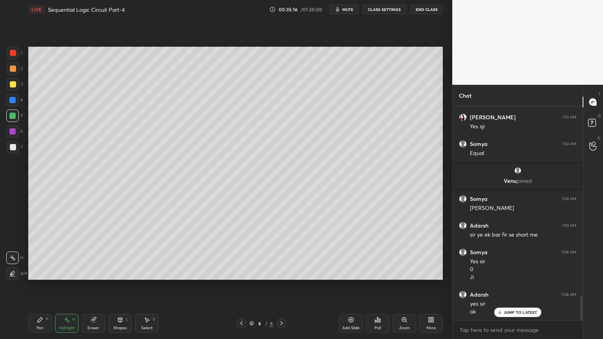
click at [41, 286] on div "Pen P" at bounding box center [40, 323] width 24 height 19
click at [17, 86] on div at bounding box center [13, 84] width 13 height 13
click at [146, 286] on div "Select" at bounding box center [146, 328] width 11 height 4
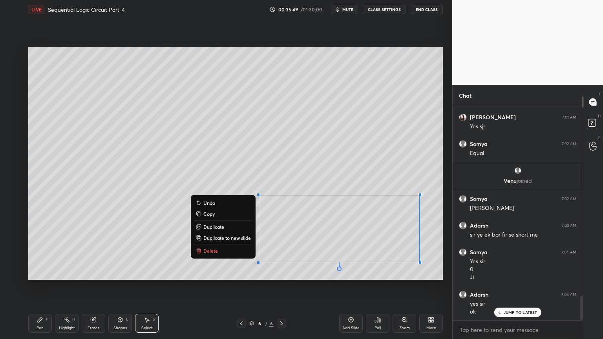
click at [210, 251] on p "Delete" at bounding box center [210, 251] width 15 height 6
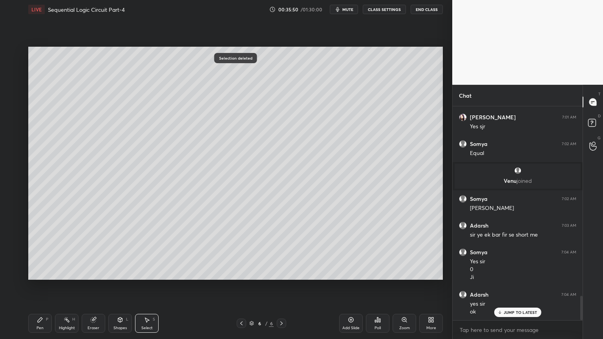
click at [34, 286] on div "Pen P" at bounding box center [40, 323] width 24 height 19
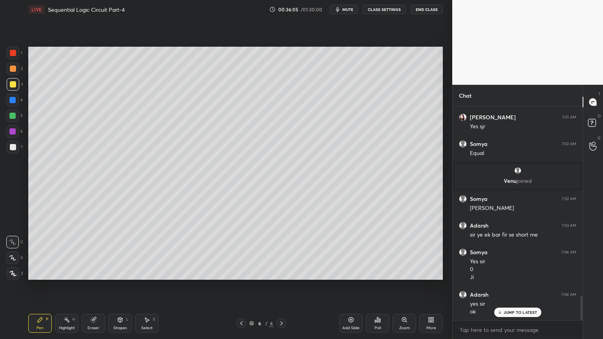
click at [93, 286] on div "Eraser" at bounding box center [94, 323] width 24 height 19
click at [37, 286] on icon at bounding box center [40, 320] width 6 height 6
click at [20, 68] on div "2" at bounding box center [15, 68] width 16 height 13
click at [94, 286] on div "Eraser" at bounding box center [94, 323] width 24 height 19
click at [40, 286] on div "Pen" at bounding box center [40, 328] width 7 height 4
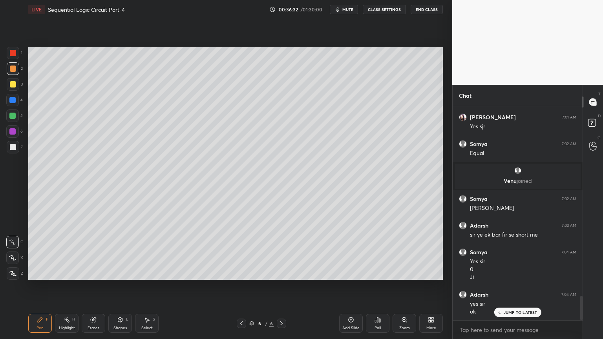
click at [91, 286] on div "Eraser" at bounding box center [94, 328] width 12 height 4
click at [40, 286] on icon at bounding box center [40, 320] width 6 height 6
click at [22, 51] on div "1" at bounding box center [15, 53] width 16 height 13
click at [122, 286] on div "Shapes" at bounding box center [119, 328] width 13 height 4
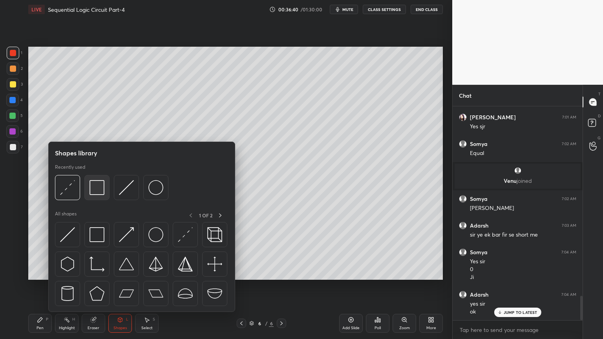
click at [99, 190] on img at bounding box center [97, 187] width 15 height 15
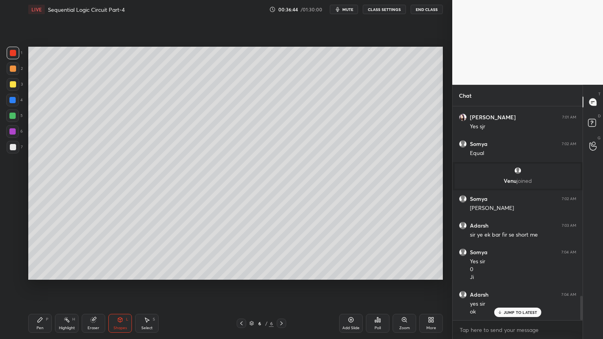
click at [39, 286] on div "Pen P" at bounding box center [40, 323] width 24 height 19
click at [9, 254] on div at bounding box center [12, 258] width 13 height 13
click at [89, 286] on div "Eraser" at bounding box center [94, 323] width 24 height 19
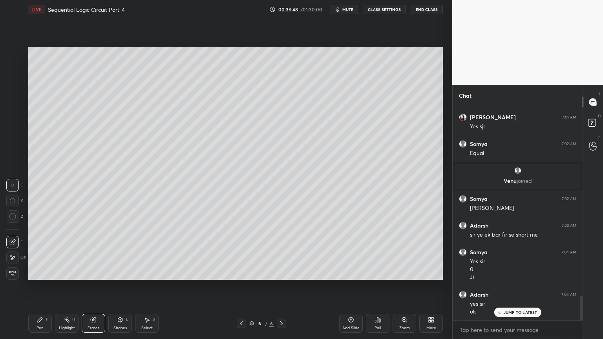
click at [121, 286] on icon at bounding box center [120, 320] width 6 height 6
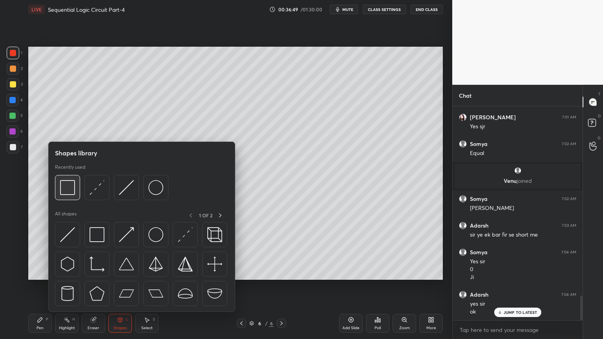
click at [67, 189] on img at bounding box center [67, 187] width 15 height 15
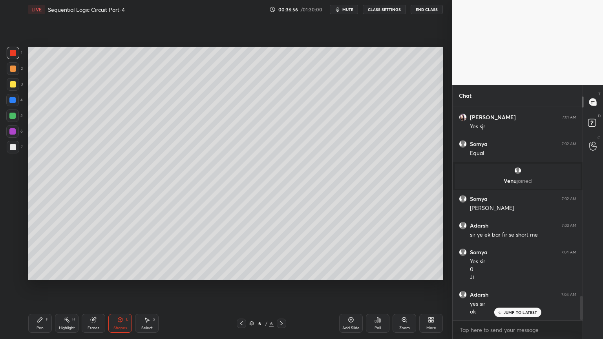
click at [42, 286] on icon at bounding box center [40, 320] width 6 height 6
click at [13, 240] on icon at bounding box center [12, 241] width 7 height 5
click at [16, 147] on div at bounding box center [13, 147] width 6 height 6
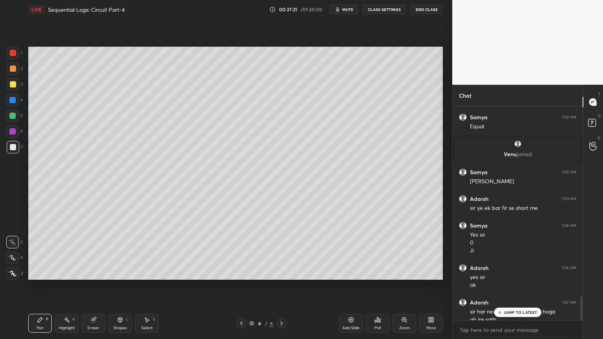
scroll to position [1709, 0]
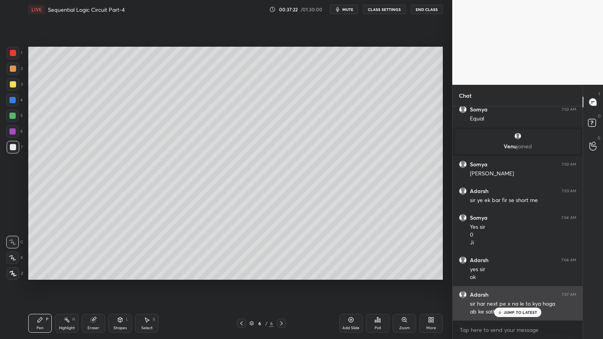
click at [519, 286] on p "JUMP TO LATEST" at bounding box center [521, 312] width 34 height 5
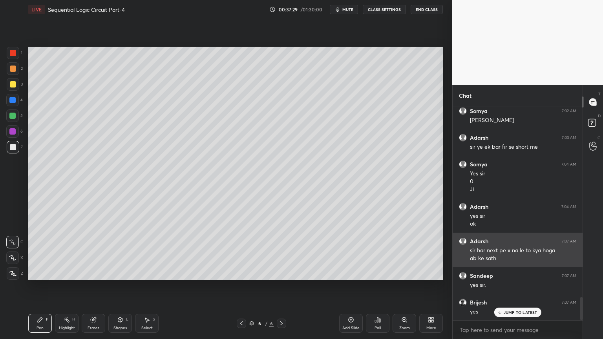
scroll to position [2, 2]
type textarea "x"
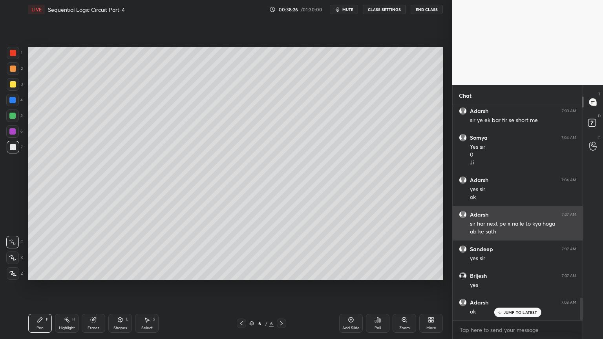
scroll to position [1815, 0]
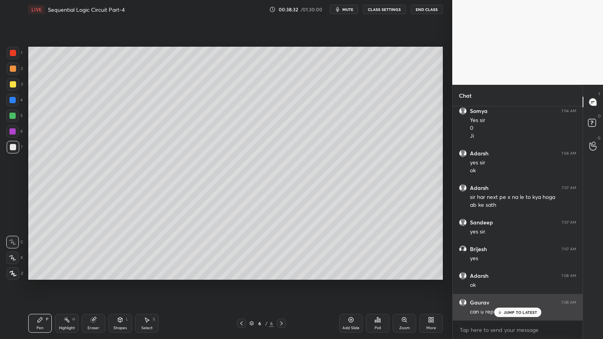
click at [516, 286] on div "JUMP TO LATEST" at bounding box center [517, 312] width 47 height 9
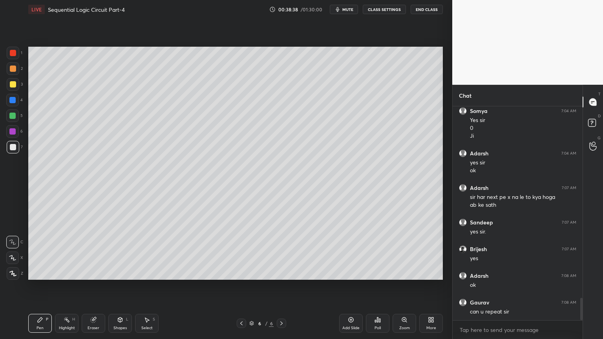
click at [75, 286] on div "Highlight H" at bounding box center [67, 323] width 24 height 19
click at [16, 135] on div at bounding box center [12, 131] width 13 height 13
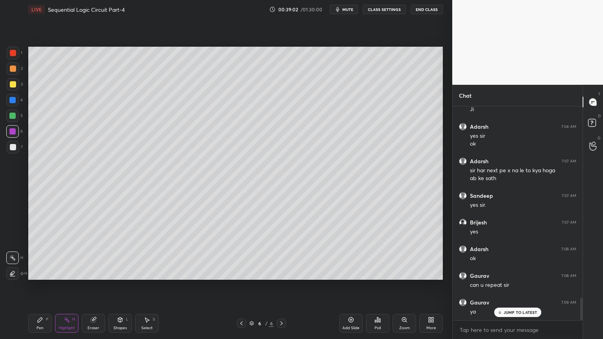
click at [240, 286] on icon at bounding box center [241, 323] width 6 height 6
click at [241, 286] on icon at bounding box center [241, 323] width 6 height 6
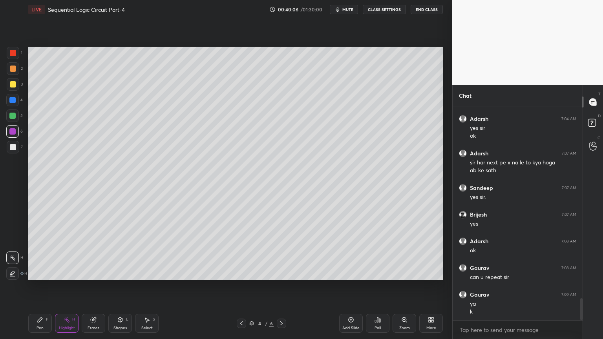
scroll to position [1877, 0]
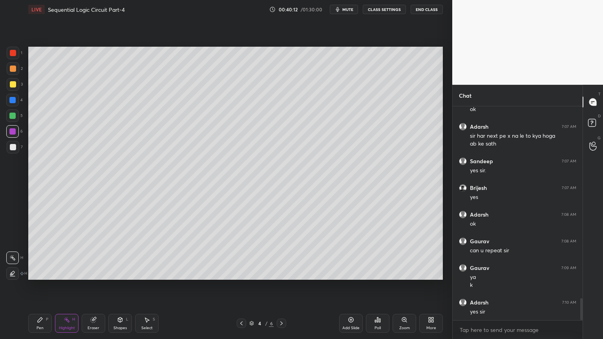
click at [20, 53] on div "1" at bounding box center [15, 53] width 16 height 13
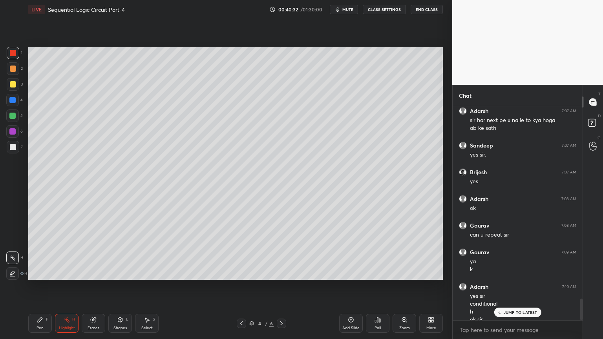
scroll to position [1900, 0]
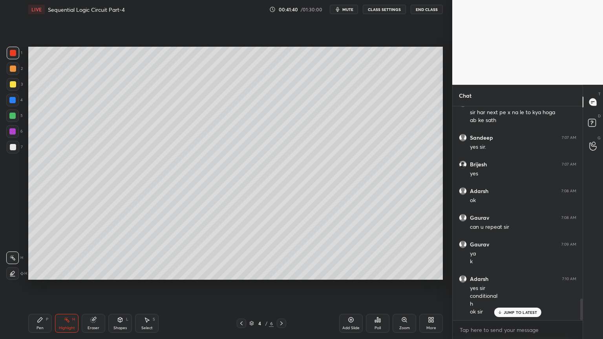
click at [38, 286] on div "Pen P Highlight H Eraser Shapes L Select S 4 / 6 Add Slide Poll Zoom More" at bounding box center [235, 323] width 415 height 31
click at [41, 286] on icon at bounding box center [40, 320] width 6 height 6
click at [63, 286] on div "Highlight H" at bounding box center [67, 323] width 24 height 19
click at [388, 148] on p "Undo" at bounding box center [388, 149] width 12 height 6
click at [93, 286] on div "Eraser" at bounding box center [94, 328] width 12 height 4
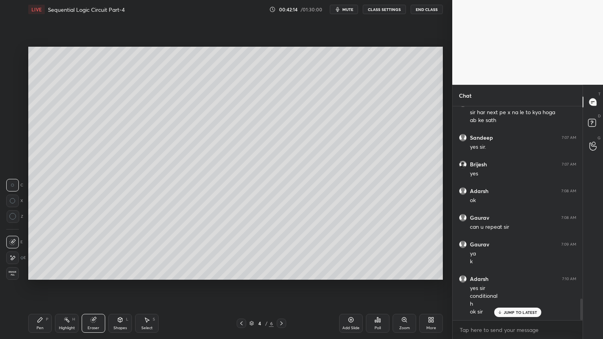
click at [41, 286] on div "Pen" at bounding box center [40, 328] width 7 height 4
click at [16, 73] on div at bounding box center [13, 68] width 13 height 13
click at [280, 286] on icon at bounding box center [281, 323] width 6 height 6
click at [281, 286] on icon at bounding box center [281, 323] width 6 height 6
click at [66, 286] on icon at bounding box center [67, 320] width 6 height 6
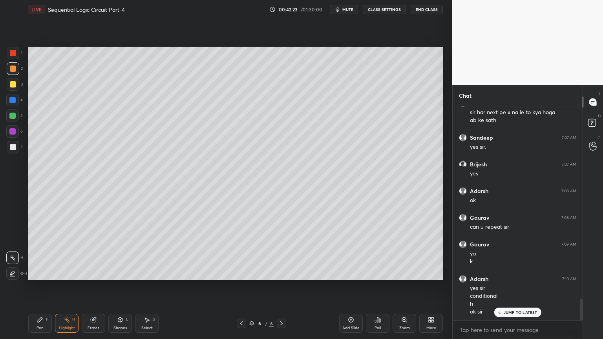
click at [41, 286] on div "Pen" at bounding box center [40, 328] width 7 height 4
click at [14, 151] on div at bounding box center [13, 147] width 13 height 13
click at [91, 286] on div "Eraser" at bounding box center [94, 328] width 12 height 4
click at [38, 286] on div "Pen P" at bounding box center [40, 323] width 24 height 19
click at [16, 116] on div at bounding box center [12, 116] width 13 height 13
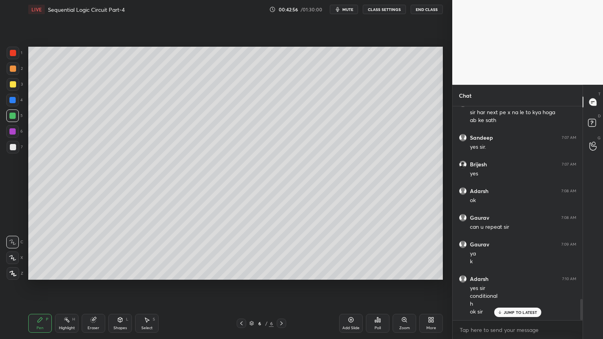
scroll to position [1927, 0]
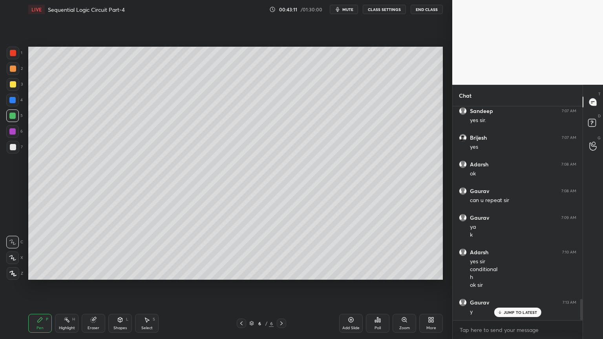
click at [15, 131] on div at bounding box center [12, 131] width 6 height 6
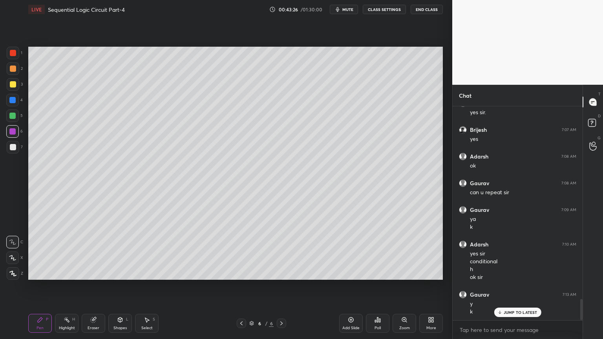
click at [19, 150] on div at bounding box center [13, 147] width 13 height 13
click at [16, 106] on div at bounding box center [12, 100] width 13 height 13
click at [68, 286] on div "Highlight" at bounding box center [67, 328] width 16 height 4
click at [17, 135] on div at bounding box center [12, 131] width 13 height 13
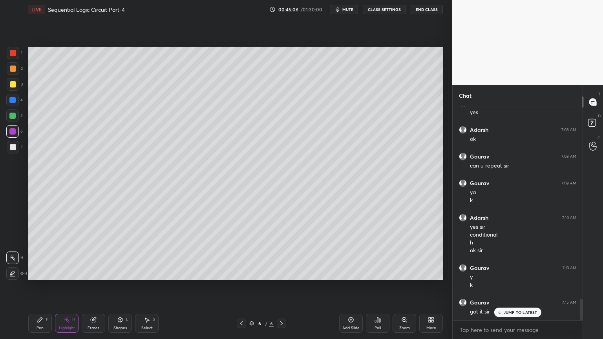
click at [40, 286] on icon at bounding box center [40, 320] width 6 height 6
click at [281, 286] on icon at bounding box center [281, 323] width 6 height 6
click at [351, 286] on div "Add Slide" at bounding box center [351, 323] width 24 height 19
click at [17, 69] on div at bounding box center [13, 68] width 13 height 13
click at [11, 253] on div at bounding box center [12, 258] width 13 height 13
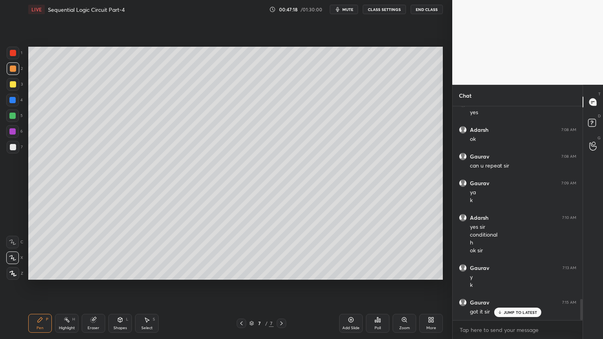
click at [9, 242] on icon at bounding box center [12, 241] width 7 height 5
click at [16, 146] on div at bounding box center [13, 147] width 13 height 13
click at [91, 286] on div "Eraser" at bounding box center [94, 328] width 12 height 4
click at [41, 286] on div "Pen" at bounding box center [40, 328] width 7 height 4
click at [91, 286] on div "Eraser" at bounding box center [94, 328] width 12 height 4
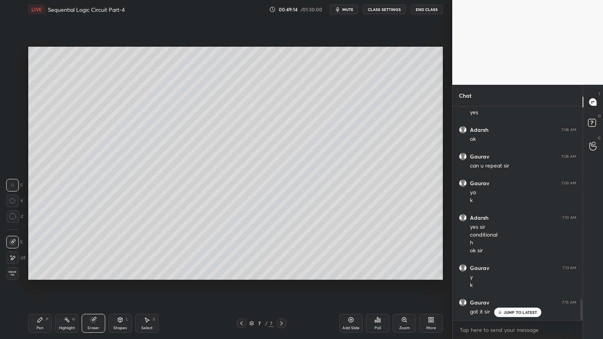
click at [43, 286] on icon at bounding box center [40, 320] width 6 height 6
click at [101, 286] on div "Eraser" at bounding box center [94, 323] width 24 height 19
click at [38, 286] on icon at bounding box center [40, 320] width 5 height 5
click at [349, 11] on span "mute" at bounding box center [347, 9] width 11 height 5
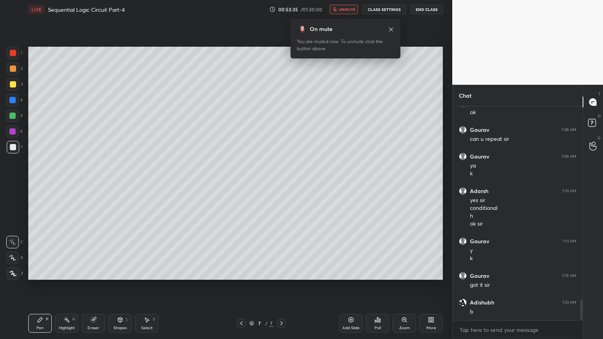
scroll to position [2015, 0]
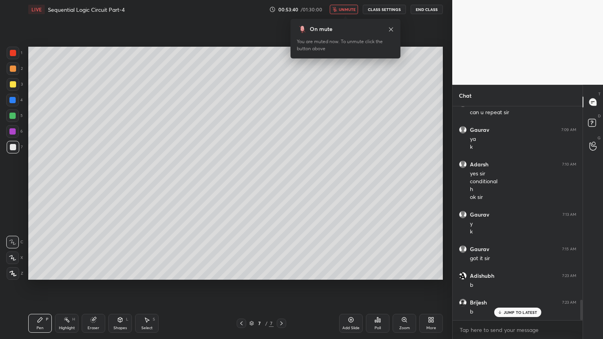
click at [352, 10] on span "unmute" at bounding box center [347, 9] width 17 height 5
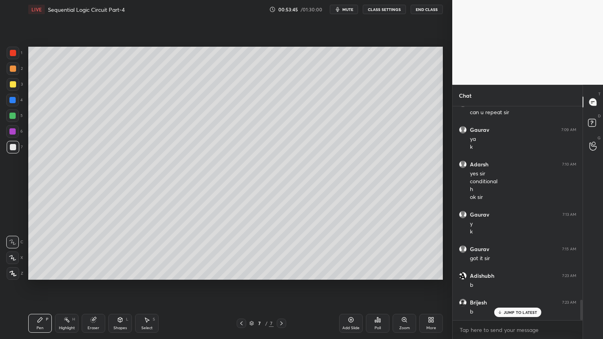
click at [380, 286] on div "Poll" at bounding box center [378, 323] width 24 height 19
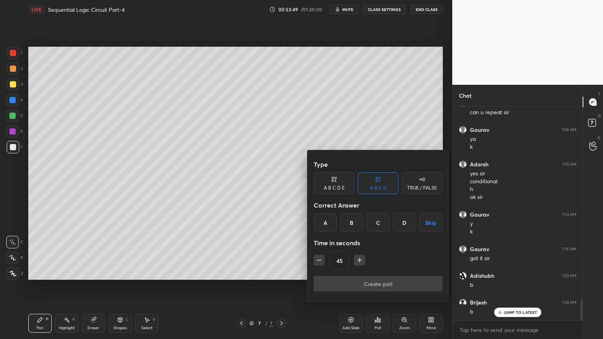
click at [352, 225] on div "B" at bounding box center [351, 222] width 23 height 19
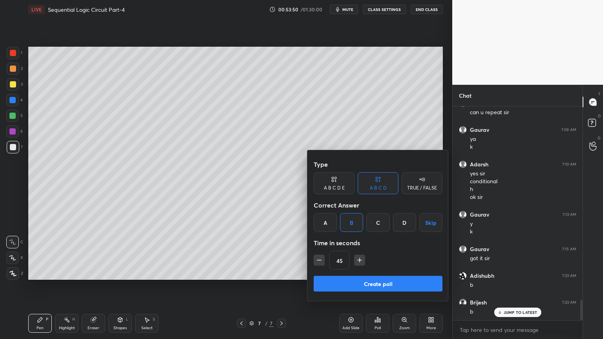
click at [359, 257] on icon "button" at bounding box center [360, 260] width 8 height 8
type input "60"
click at [358, 277] on button "Create poll" at bounding box center [378, 284] width 129 height 16
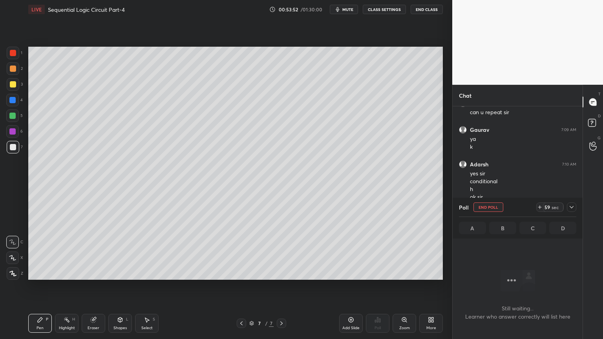
scroll to position [2, 2]
click at [578, 203] on div "Poll End Poll 57 sec A B C D" at bounding box center [518, 218] width 130 height 41
click at [575, 207] on div at bounding box center [571, 207] width 9 height 9
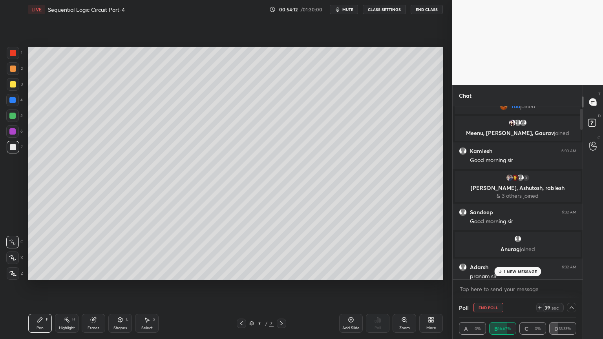
scroll to position [0, 0]
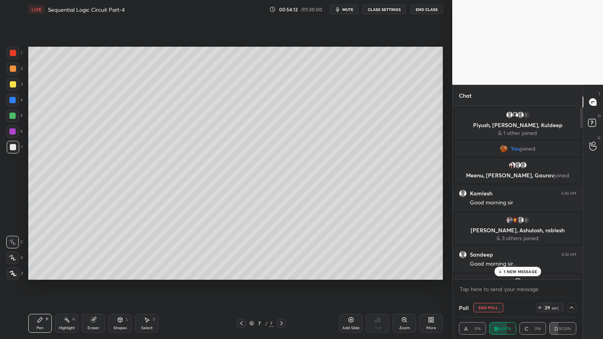
click at [528, 157] on div "You joined" at bounding box center [518, 149] width 130 height 17
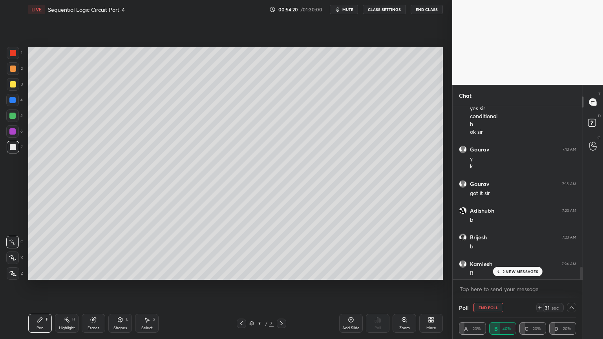
scroll to position [2182, 0]
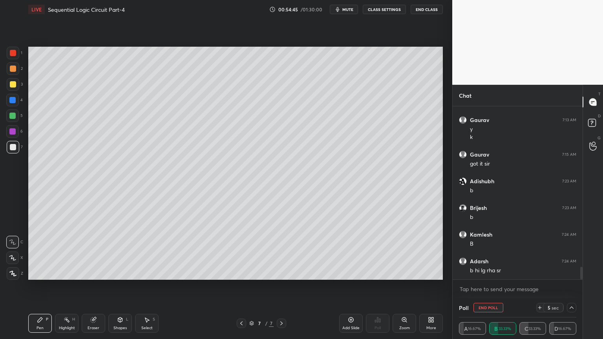
click at [571, 286] on icon at bounding box center [571, 308] width 6 height 6
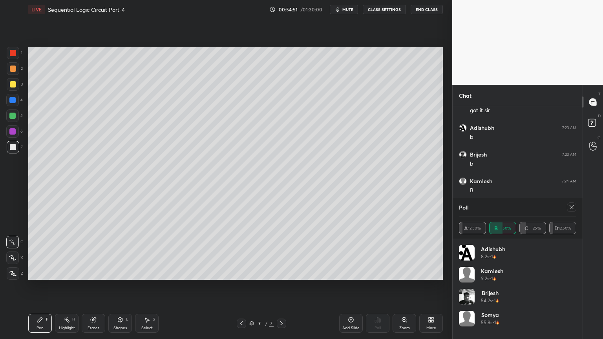
scroll to position [2263, 0]
click at [576, 210] on div at bounding box center [570, 207] width 13 height 9
click at [574, 208] on icon at bounding box center [571, 207] width 6 height 6
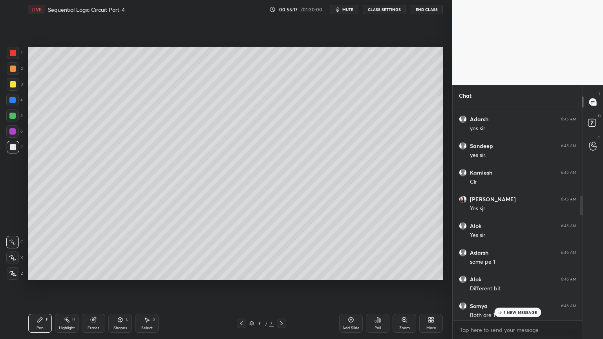
scroll to position [961, 0]
click at [519, 286] on p "1 NEW MESSAGE" at bounding box center [520, 312] width 33 height 5
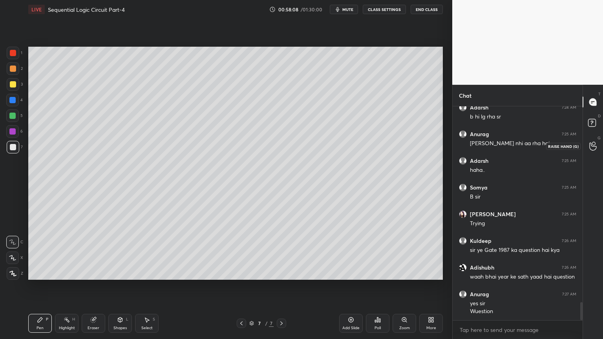
scroll to position [2363, 0]
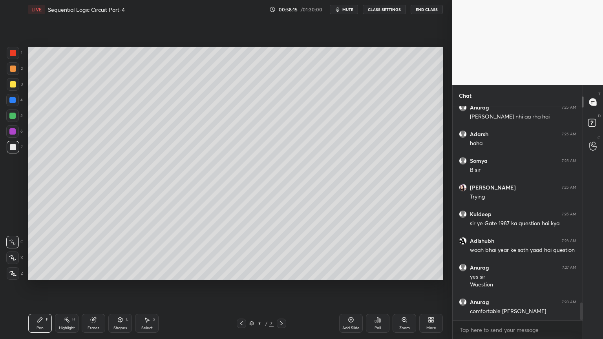
click at [353, 286] on div "Add Slide" at bounding box center [350, 328] width 17 height 4
click at [246, 286] on div at bounding box center [241, 323] width 9 height 9
click at [19, 84] on div "3" at bounding box center [15, 84] width 16 height 13
click at [68, 286] on div "Highlight H" at bounding box center [67, 323] width 24 height 19
click at [280, 286] on icon at bounding box center [281, 323] width 6 height 6
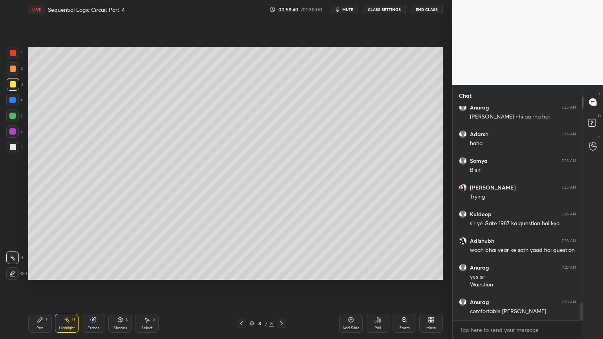
click at [117, 286] on div "Shapes L" at bounding box center [120, 323] width 24 height 19
click at [38, 286] on div "Pen P" at bounding box center [40, 323] width 24 height 19
click at [10, 73] on div at bounding box center [13, 68] width 13 height 13
click at [14, 257] on icon at bounding box center [12, 257] width 7 height 5
click at [14, 87] on div at bounding box center [13, 84] width 6 height 6
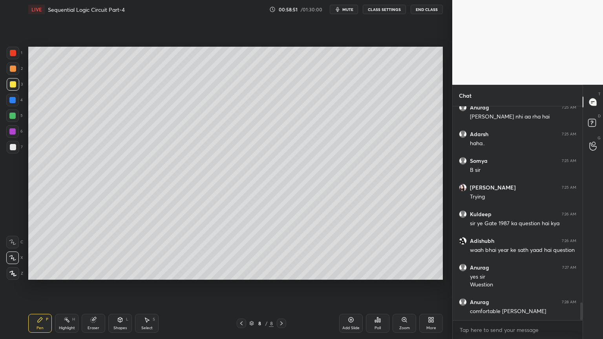
click at [10, 240] on icon at bounding box center [12, 242] width 6 height 5
click at [121, 286] on div "Shapes" at bounding box center [119, 328] width 13 height 4
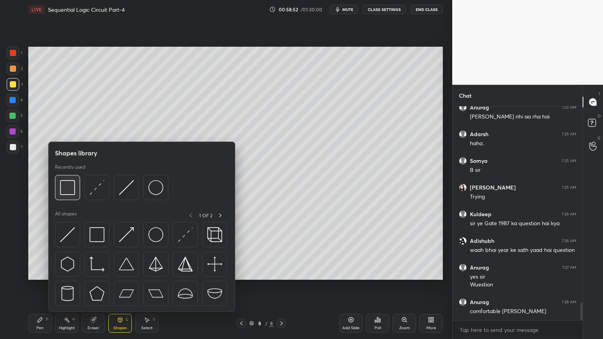
click at [75, 186] on div at bounding box center [67, 187] width 25 height 25
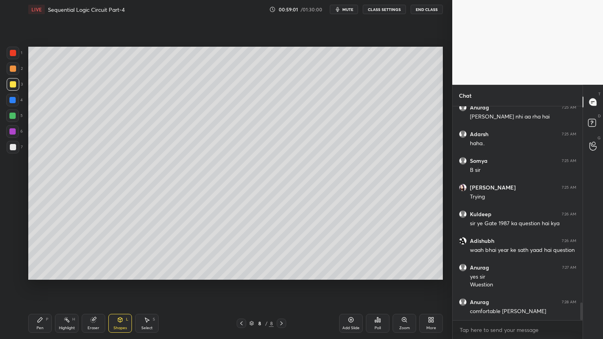
click at [119, 286] on div "Shapes" at bounding box center [119, 328] width 13 height 4
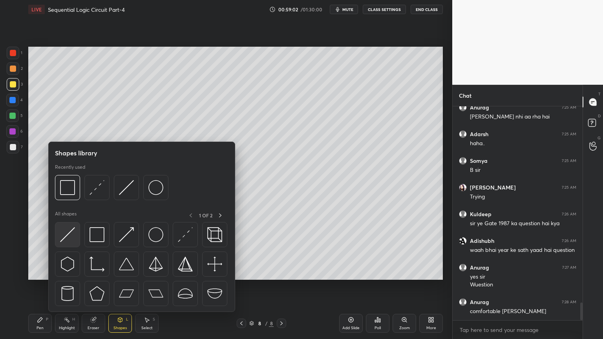
click at [71, 232] on img at bounding box center [67, 234] width 15 height 15
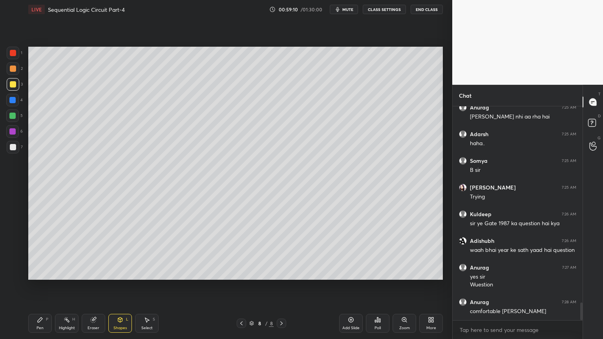
click at [38, 286] on div "Pen P" at bounding box center [40, 323] width 24 height 19
click at [16, 117] on div at bounding box center [12, 116] width 6 height 6
click at [16, 135] on div at bounding box center [12, 131] width 13 height 13
click at [93, 286] on icon at bounding box center [93, 320] width 5 height 5
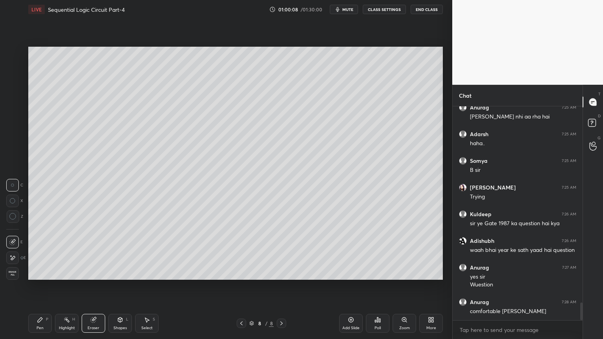
click at [40, 286] on icon at bounding box center [40, 320] width 6 height 6
click at [16, 148] on div at bounding box center [13, 147] width 13 height 13
click at [14, 135] on div at bounding box center [12, 131] width 13 height 13
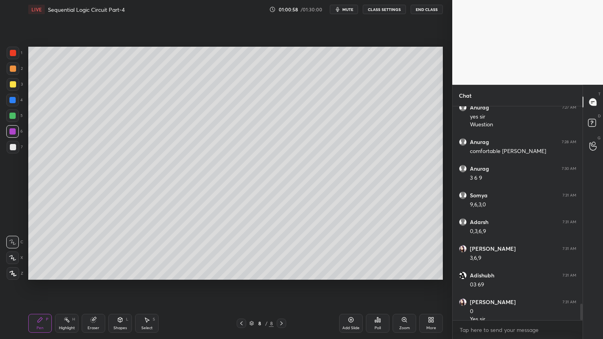
scroll to position [2531, 0]
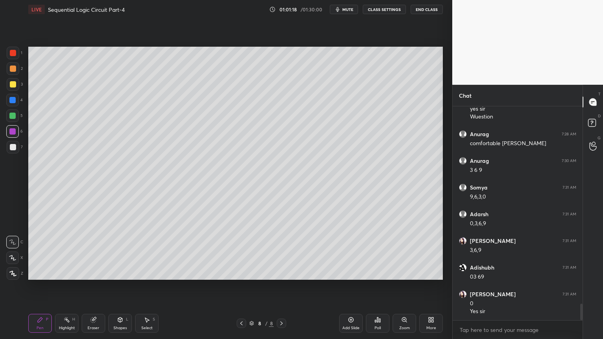
click at [15, 86] on div at bounding box center [13, 84] width 6 height 6
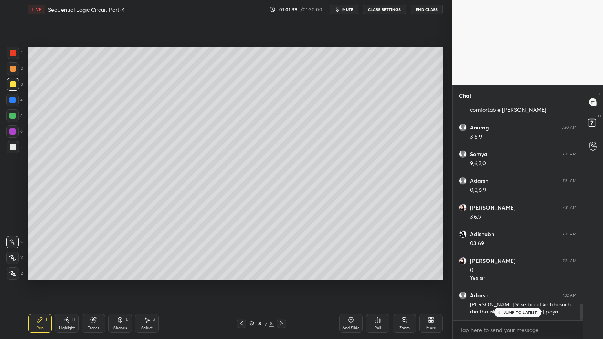
click at [95, 286] on icon at bounding box center [93, 320] width 5 height 5
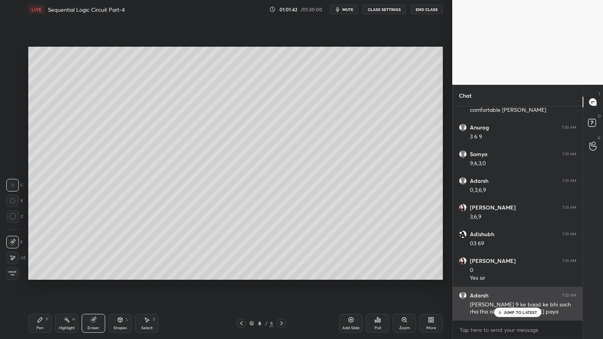
click at [514, 286] on p "JUMP TO LATEST" at bounding box center [521, 312] width 34 height 5
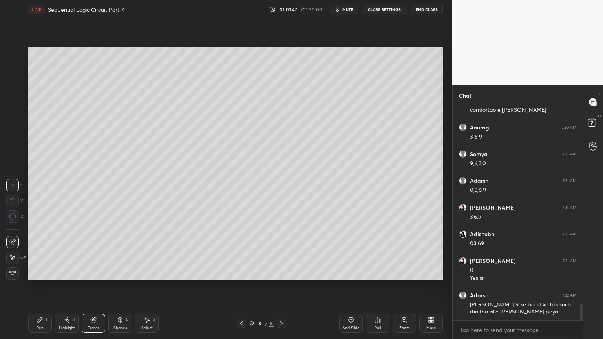
click at [39, 286] on icon at bounding box center [40, 320] width 5 height 5
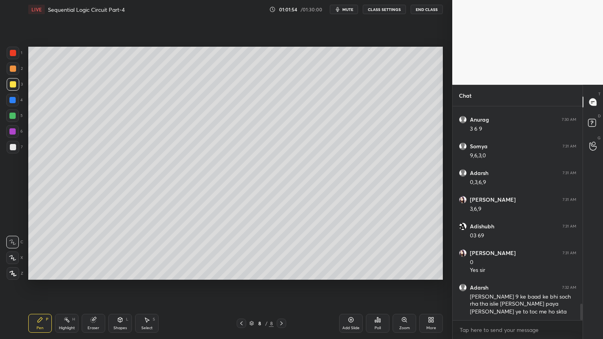
click at [20, 130] on div "6" at bounding box center [14, 131] width 16 height 13
click at [16, 102] on div at bounding box center [12, 100] width 13 height 13
click at [18, 143] on div at bounding box center [13, 147] width 13 height 13
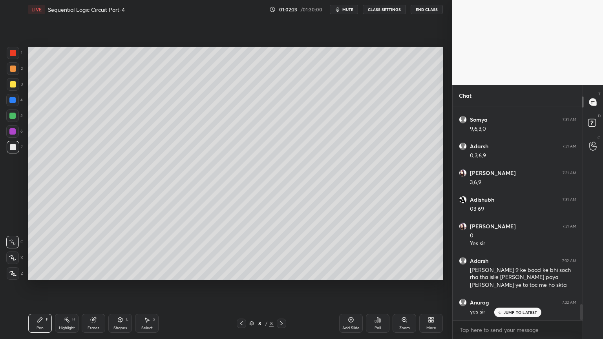
scroll to position [2626, 0]
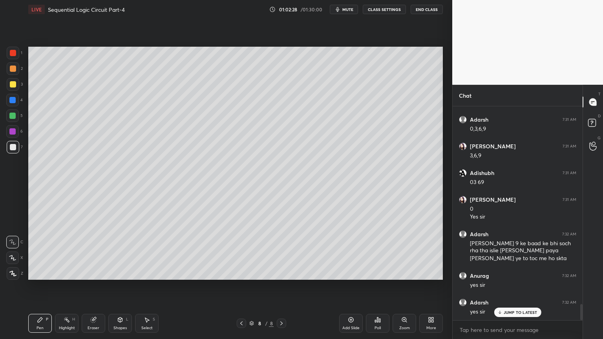
click at [61, 286] on div "Highlight H" at bounding box center [67, 323] width 24 height 19
click at [13, 128] on div at bounding box center [12, 131] width 13 height 13
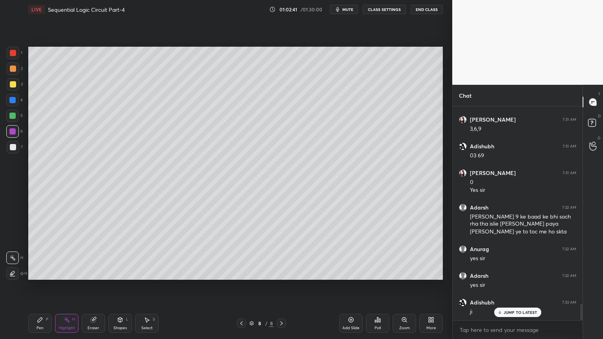
click at [38, 286] on icon at bounding box center [40, 320] width 6 height 6
click at [14, 147] on div at bounding box center [13, 147] width 6 height 6
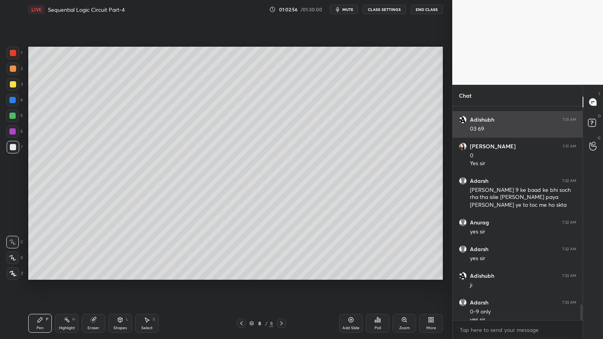
scroll to position [2687, 0]
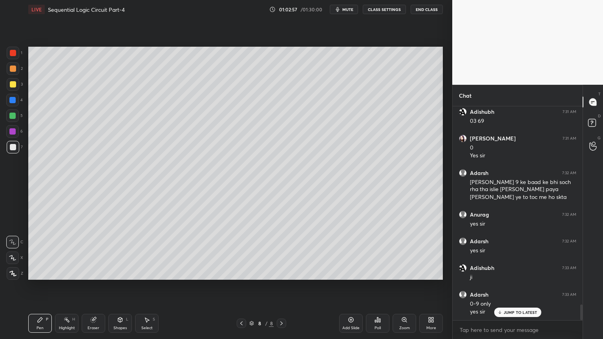
click at [14, 83] on div at bounding box center [13, 84] width 6 height 6
click at [96, 286] on icon at bounding box center [93, 320] width 6 height 6
click at [152, 286] on div "Select S" at bounding box center [147, 323] width 24 height 19
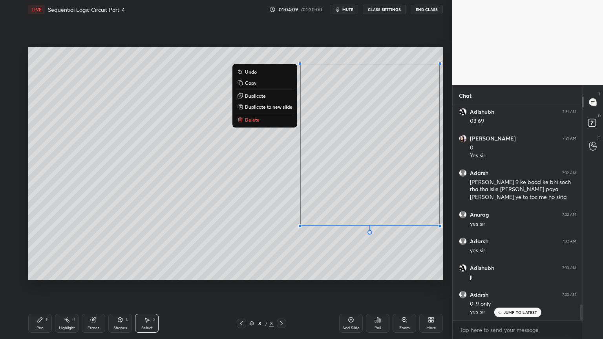
click at [270, 120] on button "Delete" at bounding box center [265, 119] width 58 height 9
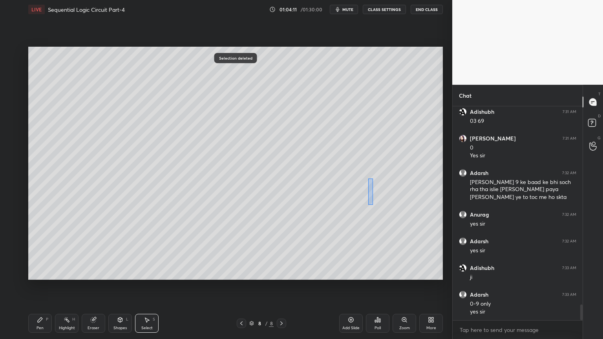
scroll to position [2714, 0]
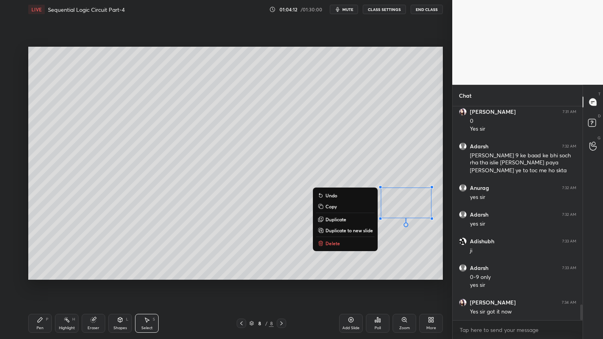
click at [346, 244] on button "Delete" at bounding box center [345, 243] width 58 height 9
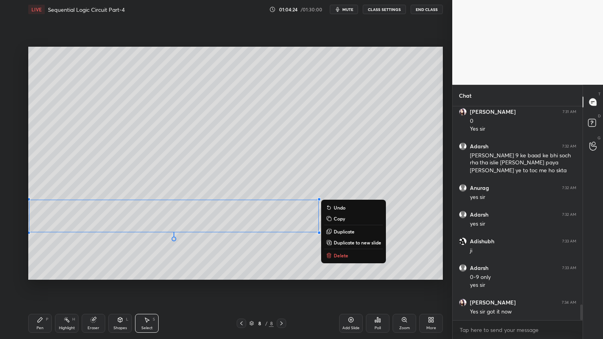
click at [204, 269] on div "0 ° Undo Copy Duplicate Duplicate to new slide Delete" at bounding box center [235, 163] width 415 height 233
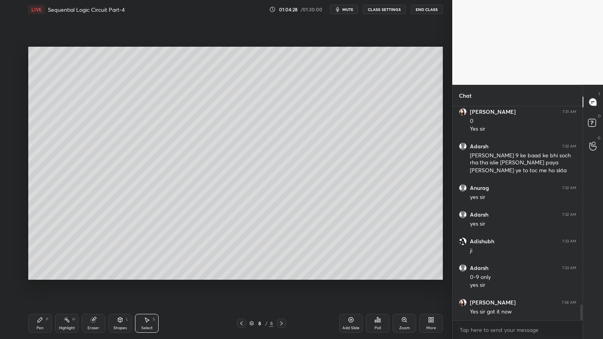
click at [118, 286] on div "Shapes L" at bounding box center [120, 323] width 24 height 19
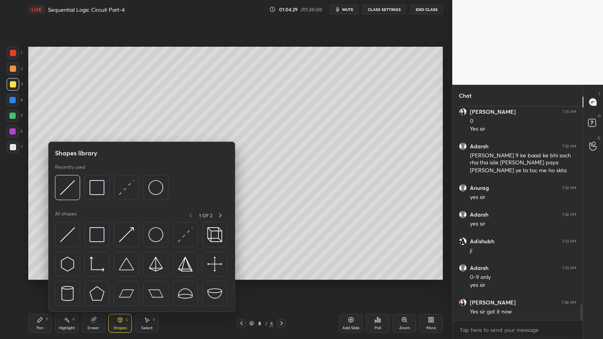
click at [21, 149] on div "7" at bounding box center [15, 147] width 16 height 13
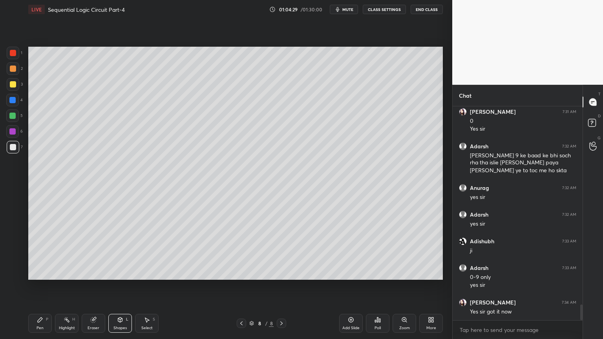
click at [38, 286] on icon at bounding box center [40, 320] width 5 height 5
click at [11, 256] on icon at bounding box center [12, 257] width 7 height 5
click at [116, 286] on div "Shapes L" at bounding box center [120, 323] width 24 height 19
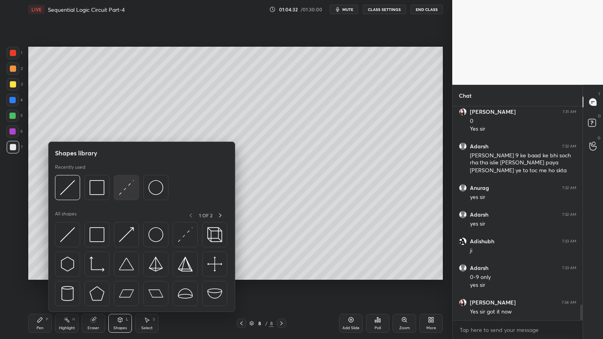
click at [130, 187] on img at bounding box center [126, 187] width 15 height 15
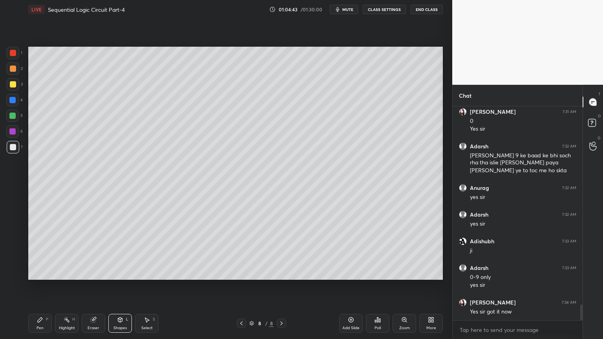
click at [17, 103] on div at bounding box center [12, 100] width 13 height 13
click at [43, 286] on icon at bounding box center [40, 320] width 6 height 6
click at [13, 241] on icon at bounding box center [12, 241] width 7 height 5
click at [118, 286] on div "Shapes" at bounding box center [119, 328] width 13 height 4
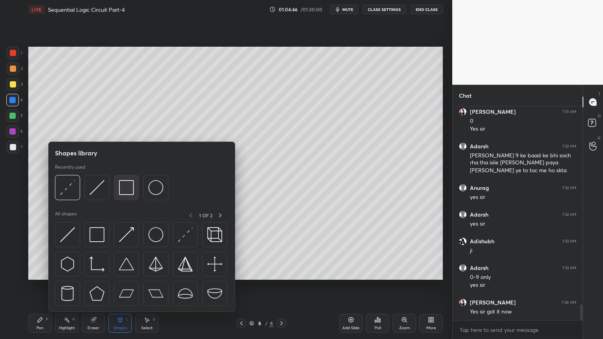
click at [132, 187] on img at bounding box center [126, 187] width 15 height 15
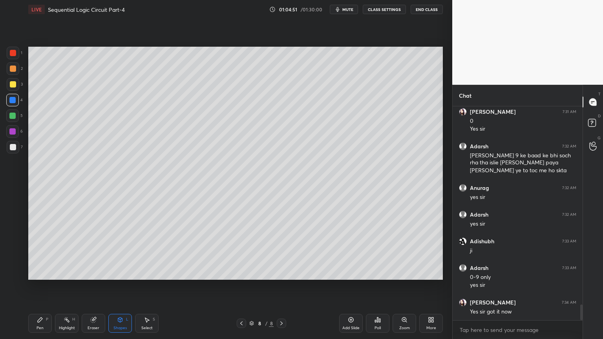
click at [149, 286] on icon at bounding box center [147, 320] width 6 height 6
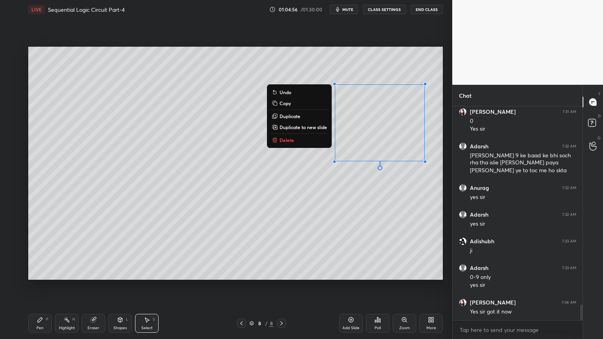
click at [41, 286] on icon at bounding box center [40, 320] width 5 height 5
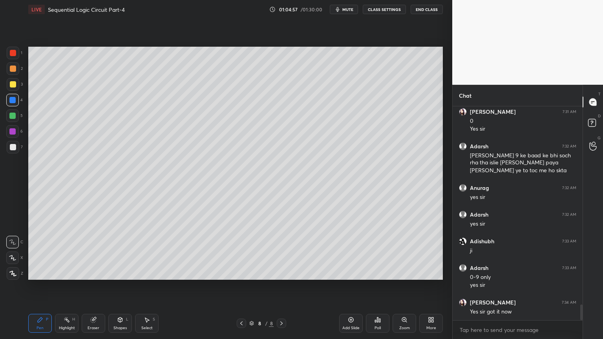
click at [117, 286] on icon at bounding box center [120, 320] width 6 height 6
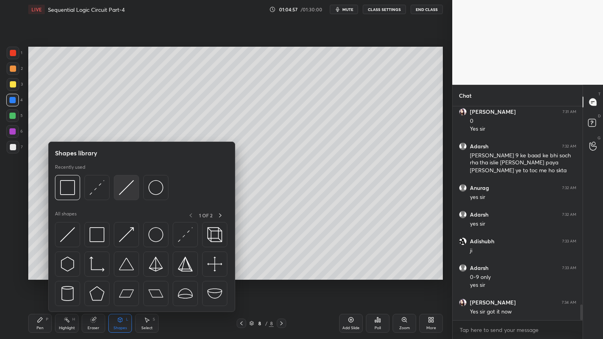
click at [122, 192] on img at bounding box center [126, 187] width 15 height 15
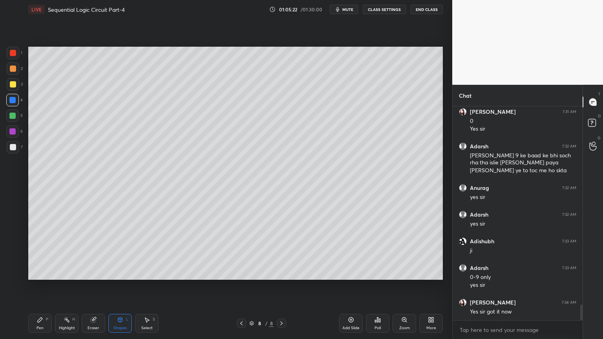
click at [34, 286] on div "Pen P" at bounding box center [40, 323] width 24 height 19
click at [97, 286] on div "Eraser" at bounding box center [94, 323] width 24 height 19
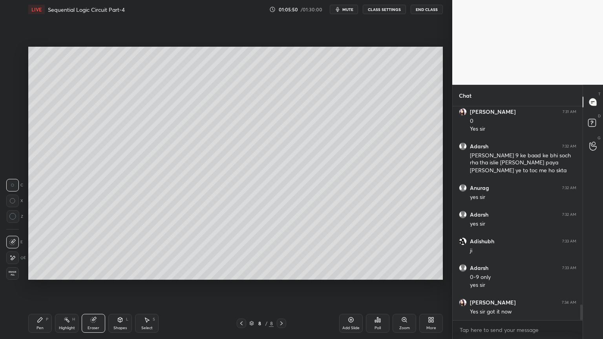
click at [35, 286] on div "Pen P" at bounding box center [40, 323] width 24 height 19
click at [13, 147] on div at bounding box center [13, 147] width 6 height 6
click at [19, 69] on div "2" at bounding box center [15, 68] width 16 height 13
click at [62, 286] on div "Highlight H" at bounding box center [67, 323] width 24 height 19
click at [39, 286] on div "Pen P" at bounding box center [40, 323] width 24 height 19
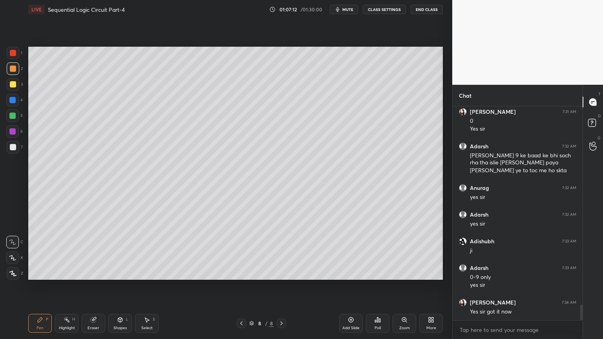
click at [19, 62] on div "1" at bounding box center [15, 55] width 16 height 16
click at [14, 255] on icon at bounding box center [12, 257] width 7 height 5
click at [120, 286] on icon at bounding box center [120, 321] width 0 height 3
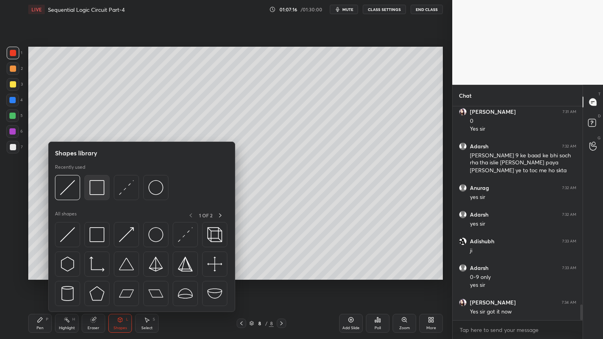
click at [100, 189] on img at bounding box center [97, 187] width 15 height 15
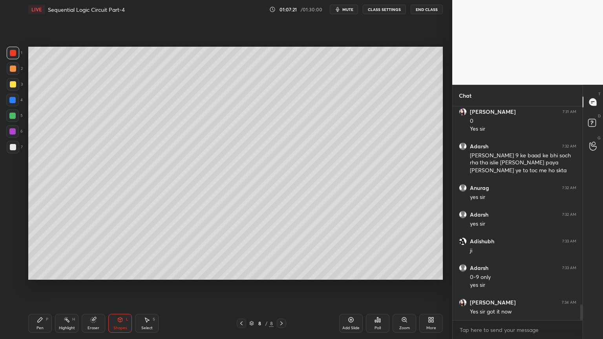
click at [43, 286] on icon at bounding box center [40, 320] width 6 height 6
click at [14, 236] on div "C" at bounding box center [14, 241] width 17 height 16
click at [98, 286] on div "Eraser" at bounding box center [94, 323] width 24 height 19
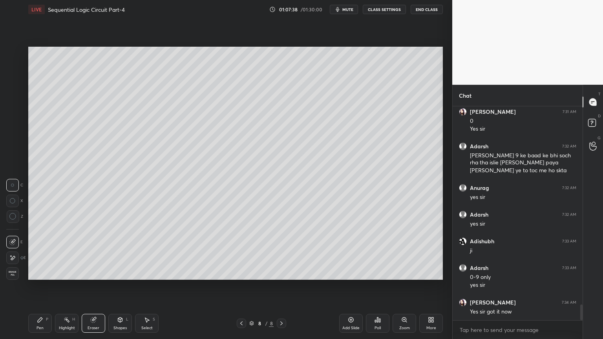
click at [39, 286] on div "Pen P" at bounding box center [40, 323] width 24 height 19
click at [15, 148] on div at bounding box center [13, 147] width 6 height 6
click at [348, 286] on div "Add Slide" at bounding box center [350, 328] width 17 height 4
click at [239, 286] on icon at bounding box center [241, 323] width 6 height 6
click at [242, 286] on icon at bounding box center [241, 323] width 6 height 6
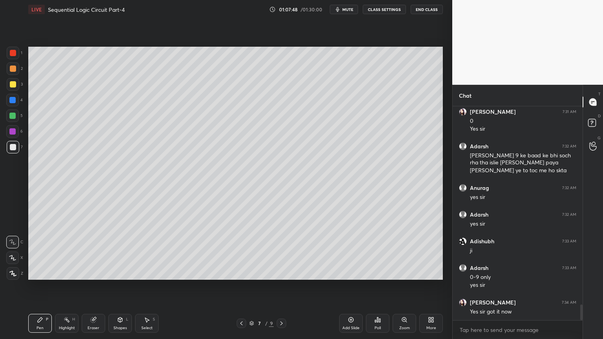
click at [16, 72] on div at bounding box center [13, 68] width 13 height 13
click at [11, 259] on icon at bounding box center [12, 257] width 7 height 5
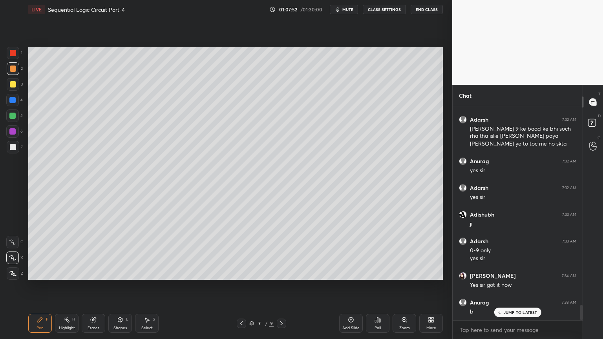
scroll to position [2767, 0]
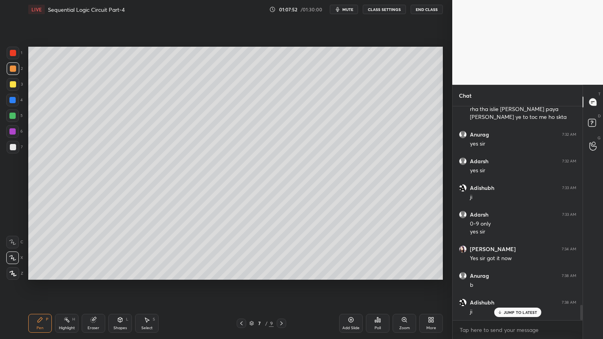
click at [9, 240] on icon at bounding box center [12, 241] width 7 height 5
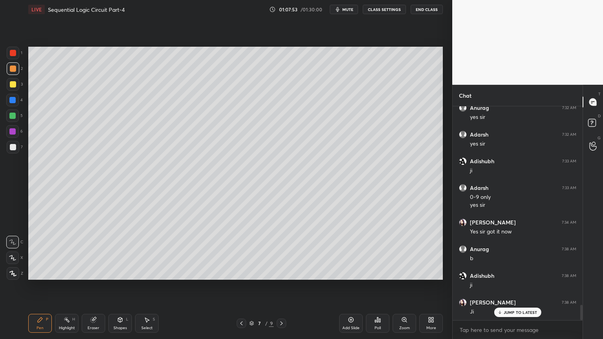
click at [283, 286] on icon at bounding box center [281, 323] width 6 height 6
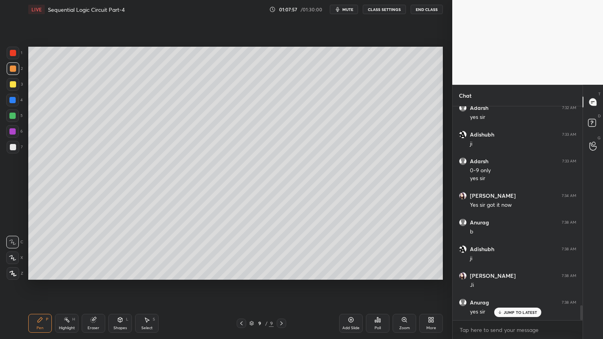
click at [15, 255] on icon at bounding box center [12, 257] width 7 height 5
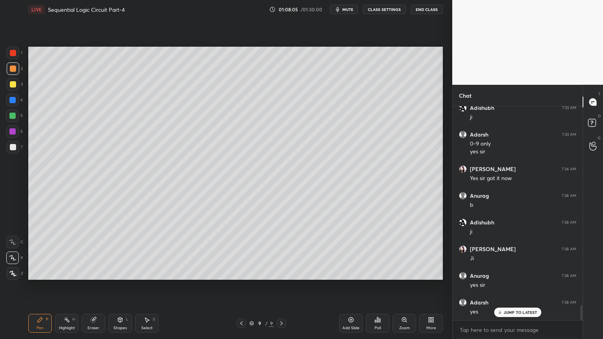
click at [14, 146] on div at bounding box center [13, 147] width 6 height 6
click at [9, 242] on icon at bounding box center [12, 241] width 7 height 5
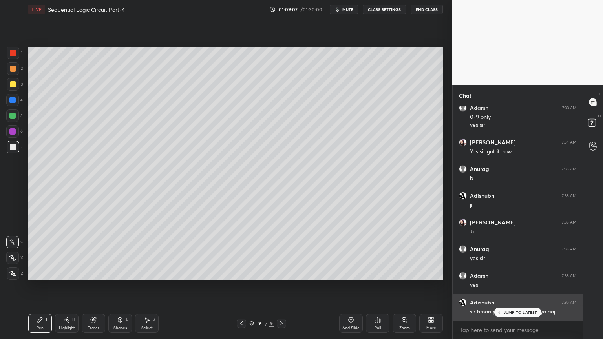
click at [517, 286] on p "JUMP TO LATEST" at bounding box center [521, 312] width 34 height 5
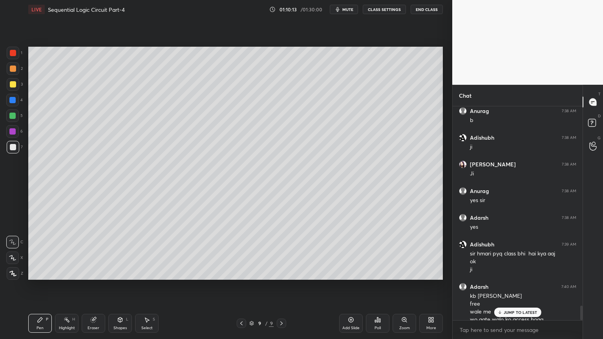
scroll to position [2940, 0]
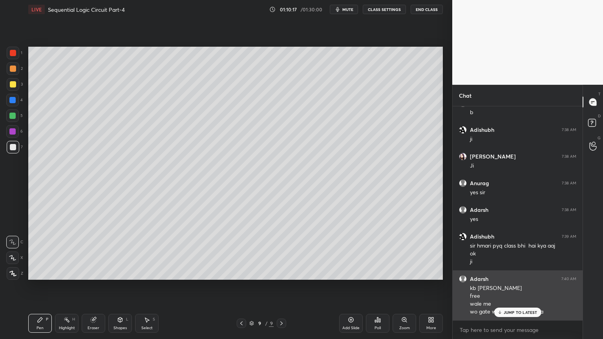
click at [523, 286] on p "JUMP TO LATEST" at bounding box center [521, 312] width 34 height 5
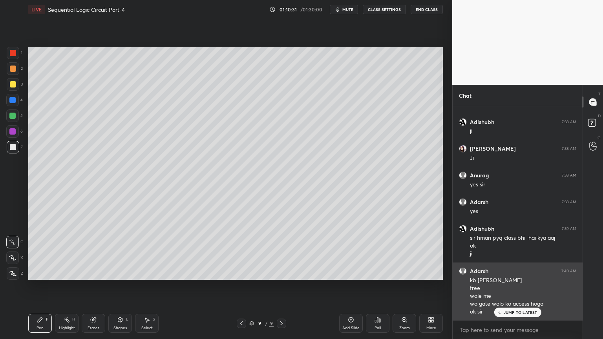
scroll to position [2955, 0]
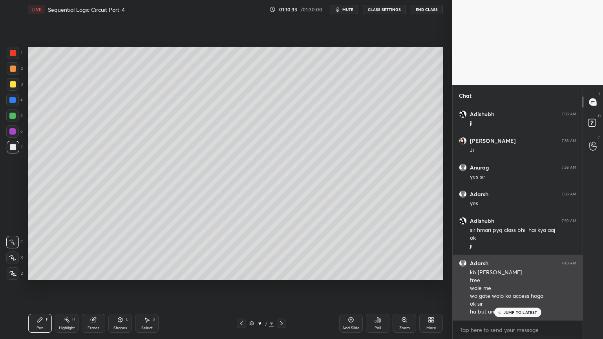
click at [521, 286] on p "JUMP TO LATEST" at bounding box center [521, 312] width 34 height 5
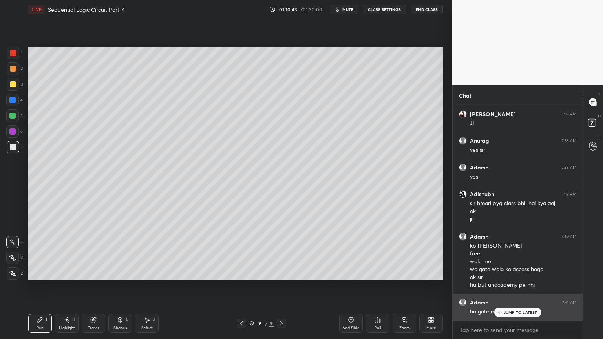
click at [523, 286] on p "JUMP TO LATEST" at bounding box center [521, 312] width 34 height 5
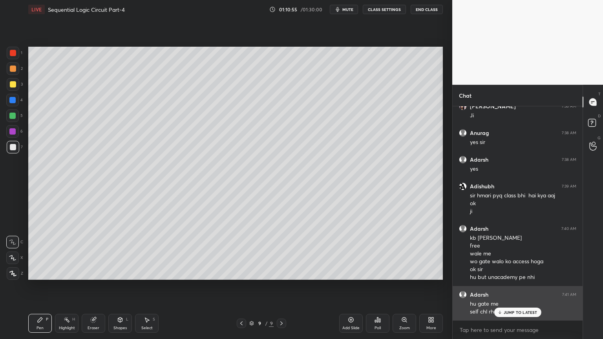
scroll to position [2998, 0]
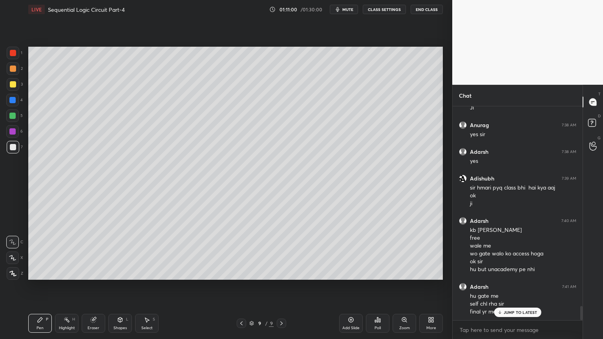
click at [512, 286] on p "JUMP TO LATEST" at bounding box center [521, 312] width 34 height 5
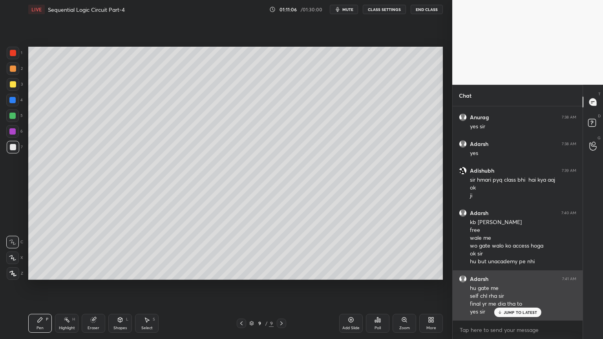
click at [513, 286] on p "JUMP TO LATEST" at bounding box center [521, 312] width 34 height 5
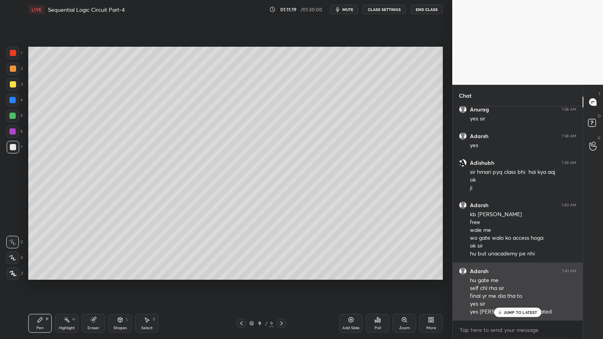
click at [517, 286] on div "JUMP TO LATEST" at bounding box center [517, 312] width 47 height 9
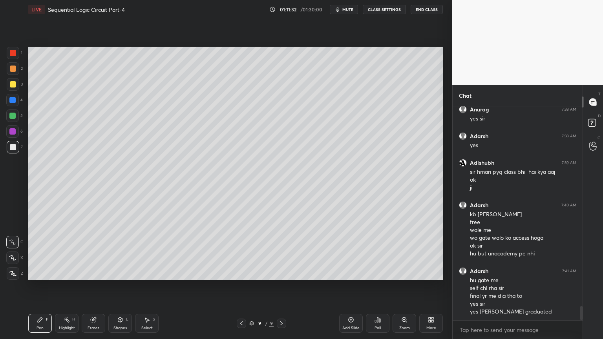
click at [17, 116] on div at bounding box center [12, 116] width 13 height 13
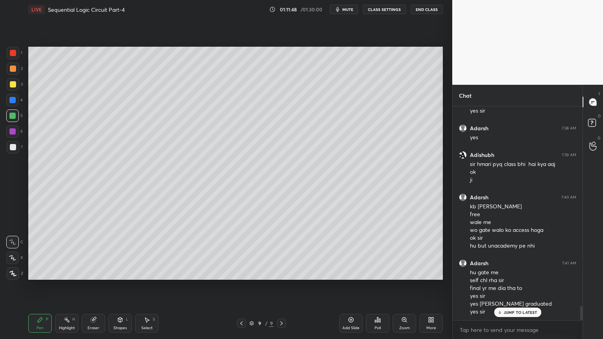
click at [18, 133] on div at bounding box center [12, 131] width 13 height 13
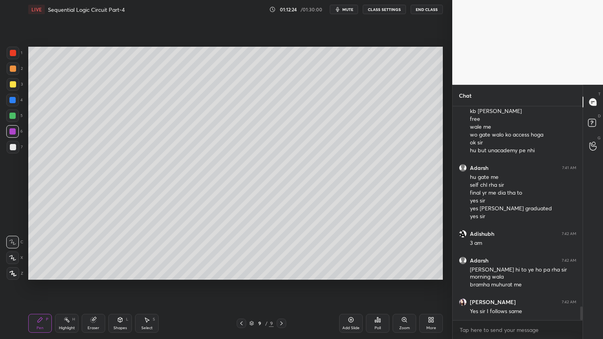
scroll to position [3144, 0]
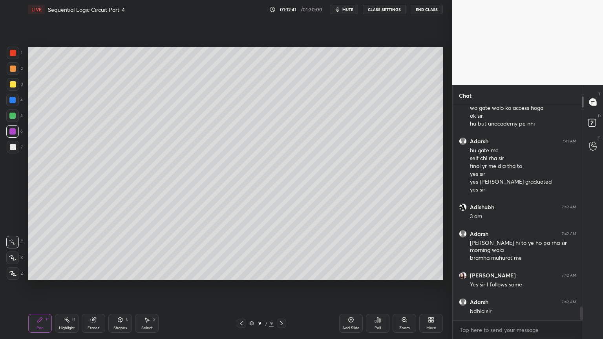
click at [9, 148] on div at bounding box center [13, 147] width 13 height 13
click at [11, 88] on div at bounding box center [13, 84] width 13 height 13
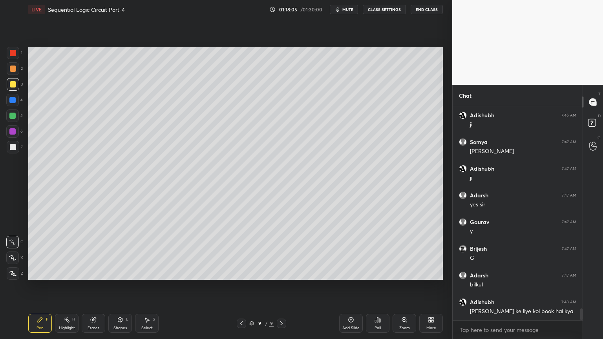
scroll to position [3693, 0]
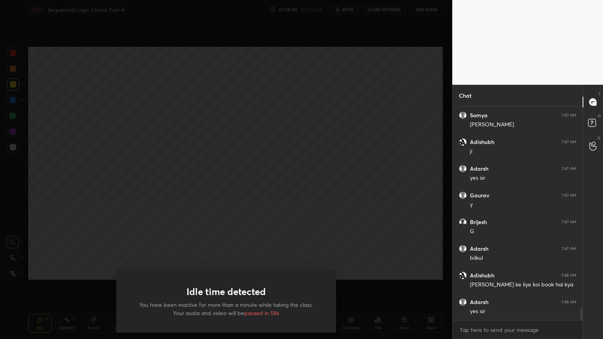
click at [262, 243] on div at bounding box center [226, 169] width 452 height 339
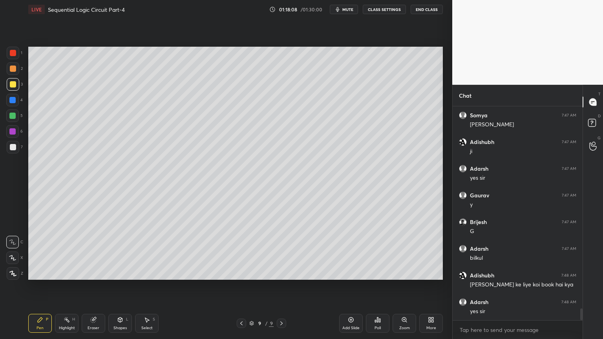
scroll to position [3720, 0]
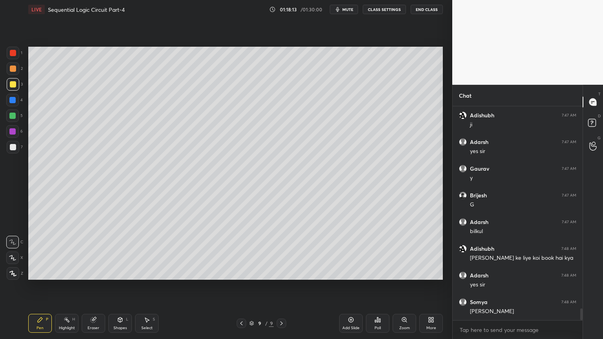
click at [146, 286] on div "Select" at bounding box center [146, 328] width 11 height 4
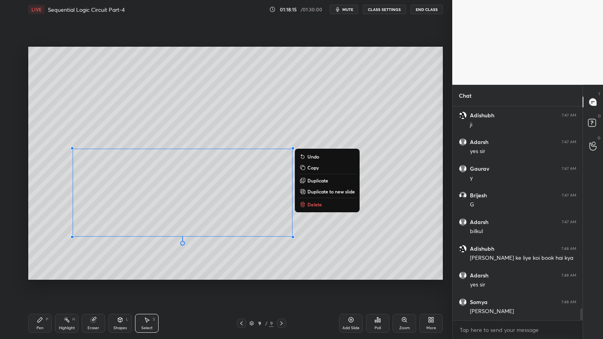
click at [320, 204] on p "Delete" at bounding box center [314, 204] width 15 height 6
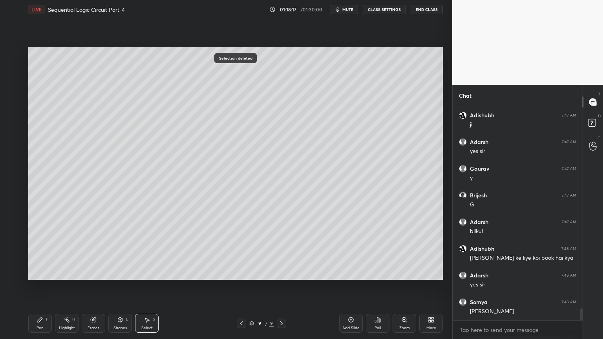
click at [137, 263] on div "0 ° Undo Copy Duplicate Duplicate to new slide Delete" at bounding box center [235, 163] width 415 height 233
click at [40, 286] on div "Pen P" at bounding box center [40, 323] width 24 height 19
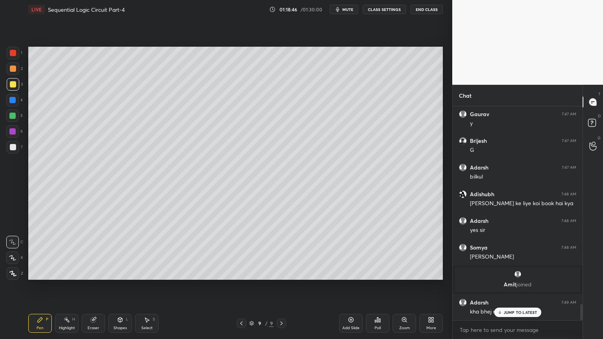
scroll to position [2662, 0]
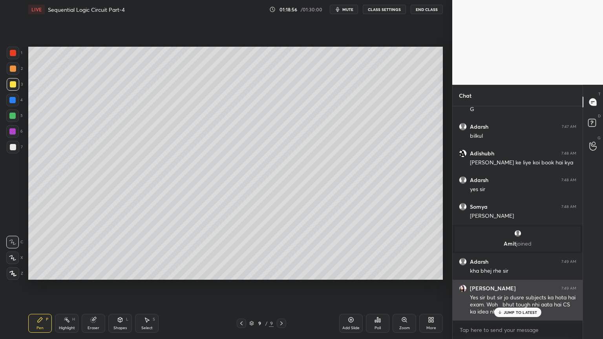
click at [514, 286] on div "JUMP TO LATEST" at bounding box center [517, 312] width 47 height 9
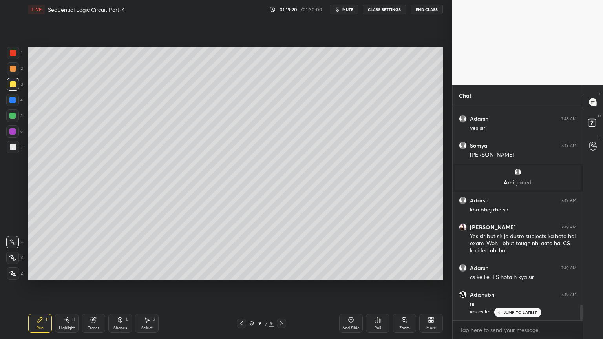
scroll to position [2750, 0]
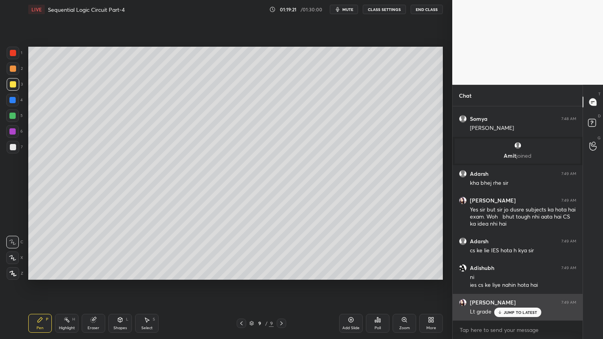
click at [524, 286] on p "JUMP TO LATEST" at bounding box center [521, 312] width 34 height 5
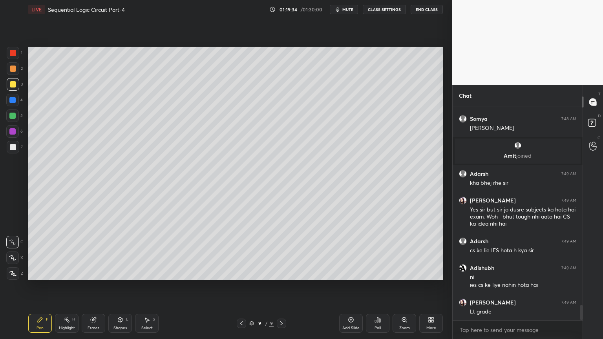
click at [144, 286] on div "Select" at bounding box center [146, 328] width 11 height 4
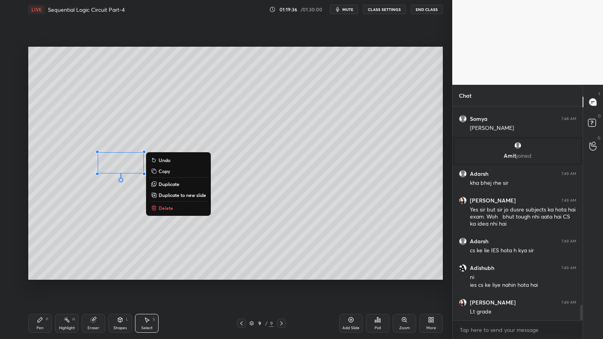
click at [172, 207] on p "Delete" at bounding box center [166, 208] width 15 height 6
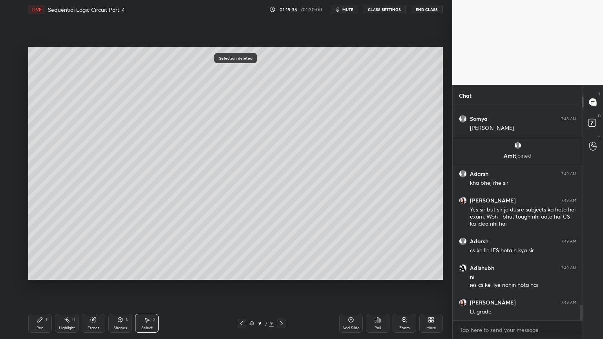
scroll to position [2776, 0]
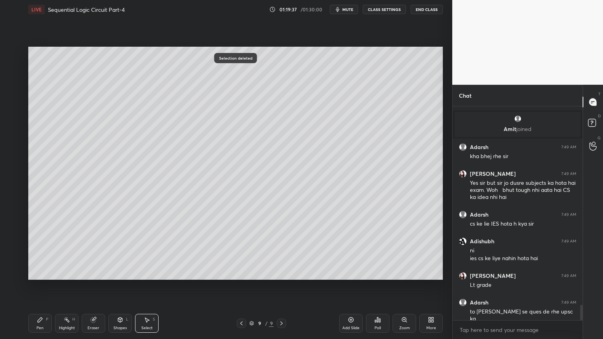
click at [41, 286] on div "Pen P" at bounding box center [40, 323] width 24 height 19
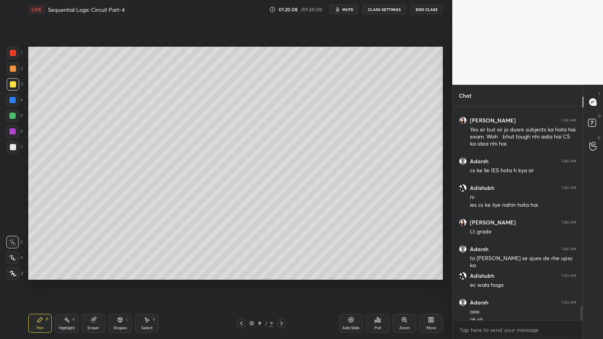
scroll to position [2838, 0]
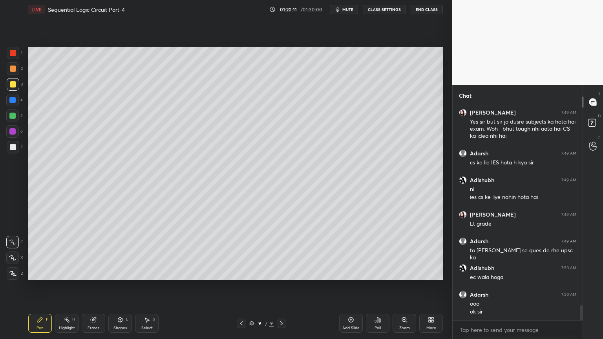
click at [16, 117] on div at bounding box center [12, 116] width 13 height 13
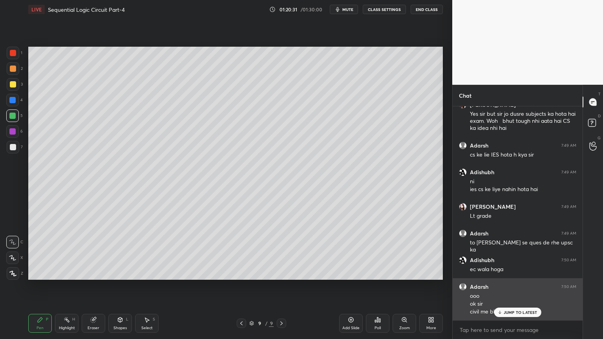
click at [520, 286] on p "JUMP TO LATEST" at bounding box center [521, 312] width 34 height 5
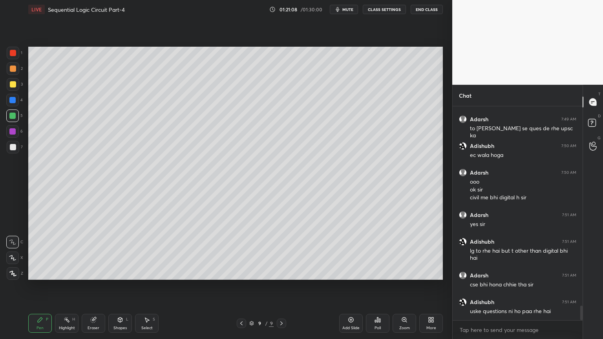
scroll to position [2968, 0]
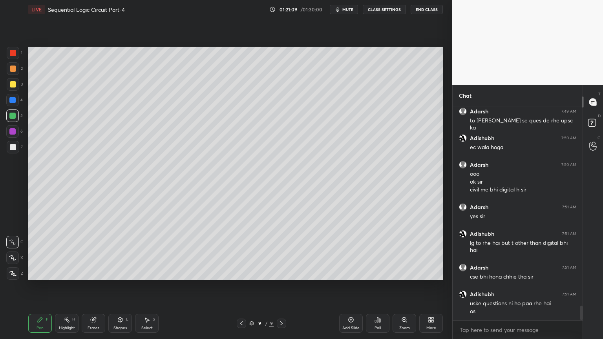
click at [145, 286] on icon at bounding box center [147, 320] width 6 height 6
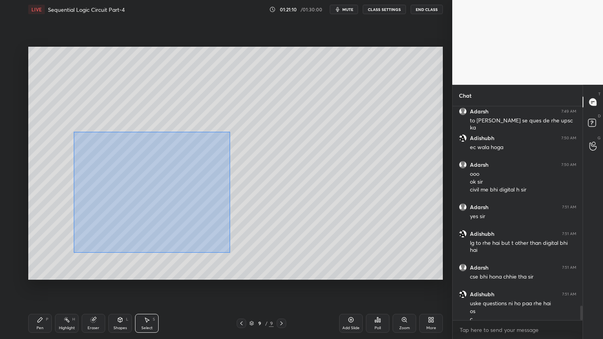
scroll to position [2975, 0]
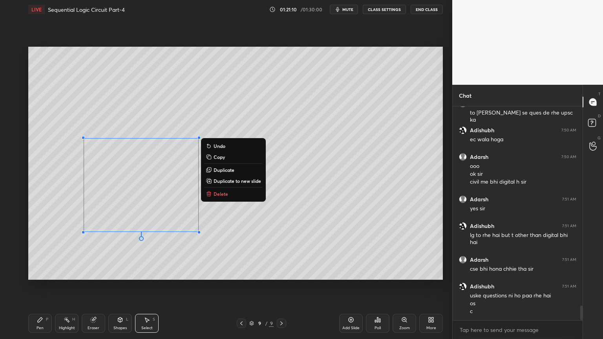
click at [229, 197] on button "Delete" at bounding box center [233, 193] width 58 height 9
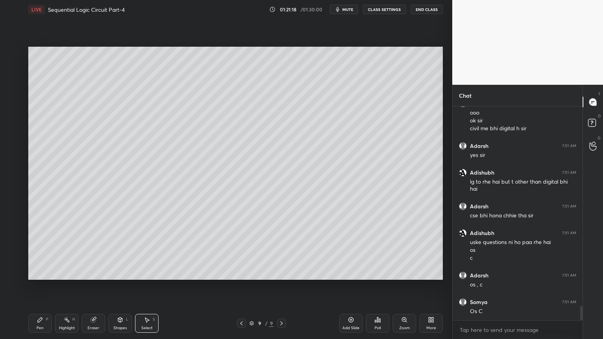
scroll to position [3056, 0]
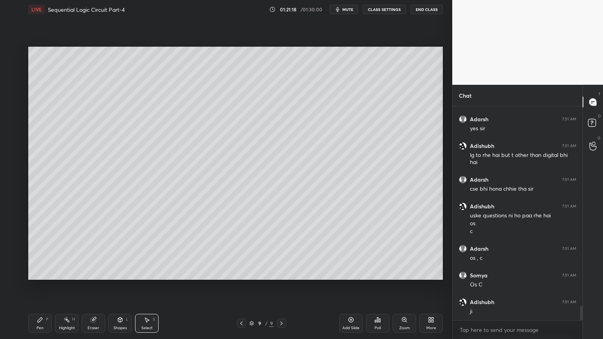
click at [40, 286] on icon at bounding box center [40, 320] width 6 height 6
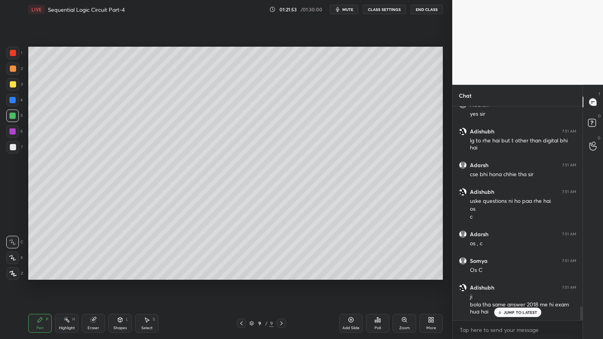
scroll to position [3097, 0]
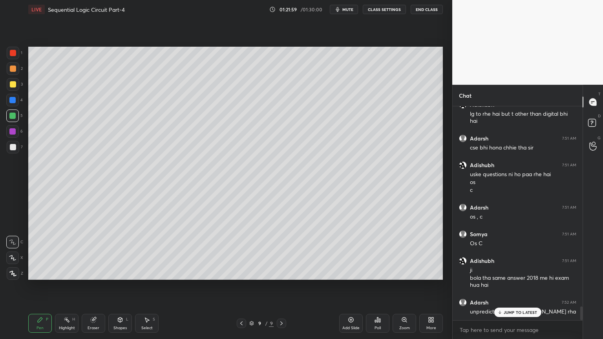
click at [519, 286] on p "JUMP TO LATEST" at bounding box center [521, 312] width 34 height 5
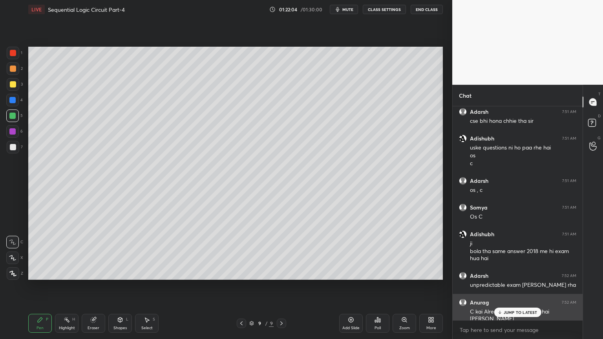
click at [512, 286] on p "JUMP TO LATEST" at bounding box center [521, 312] width 34 height 5
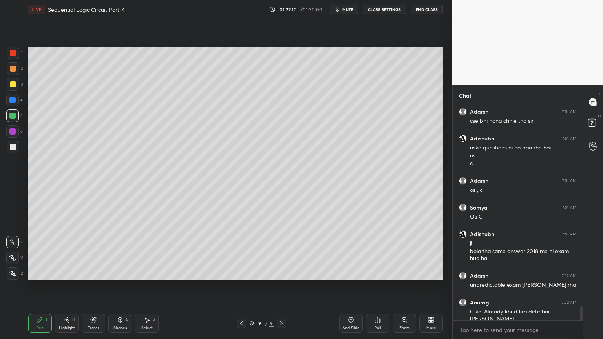
scroll to position [3131, 0]
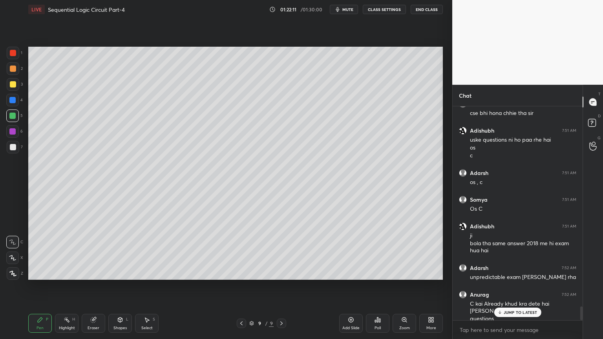
click at [510, 286] on p "JUMP TO LATEST" at bounding box center [521, 312] width 34 height 5
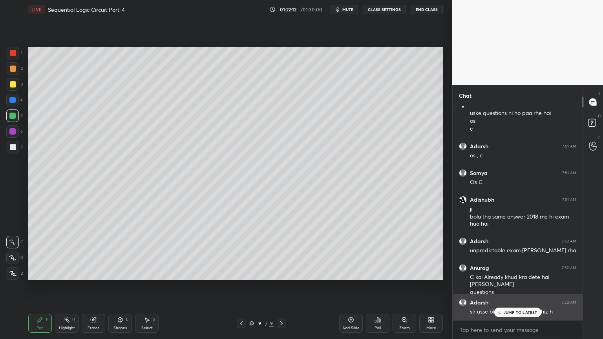
click at [507, 286] on p "JUMP TO LATEST" at bounding box center [521, 312] width 34 height 5
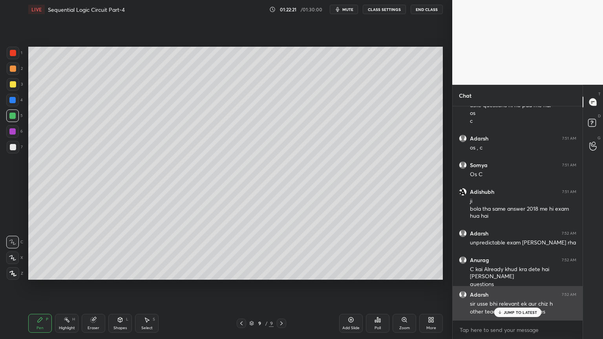
click at [514, 286] on p "JUMP TO LATEST" at bounding box center [521, 312] width 34 height 5
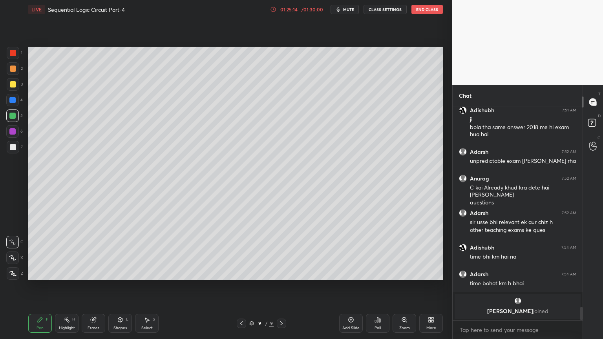
scroll to position [3274, 0]
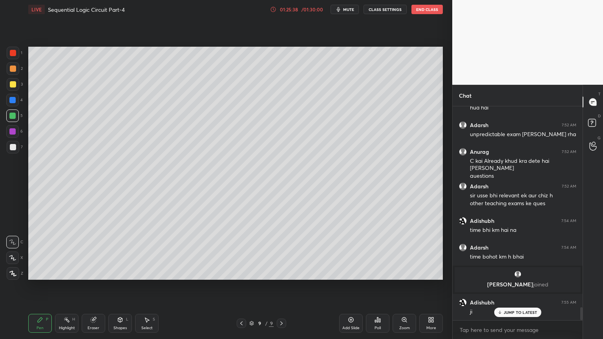
click at [519, 286] on p "JUMP TO LATEST" at bounding box center [521, 312] width 34 height 5
click at [239, 286] on icon at bounding box center [241, 323] width 6 height 6
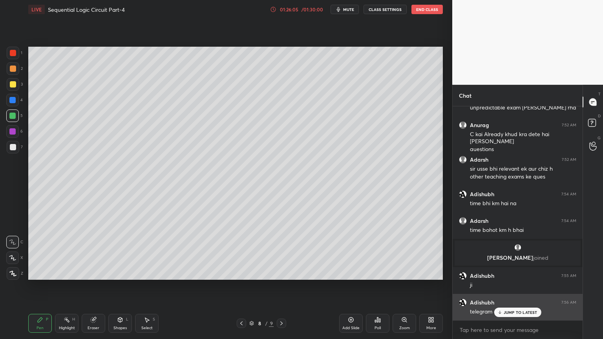
click at [525, 286] on p "JUMP TO LATEST" at bounding box center [521, 312] width 34 height 5
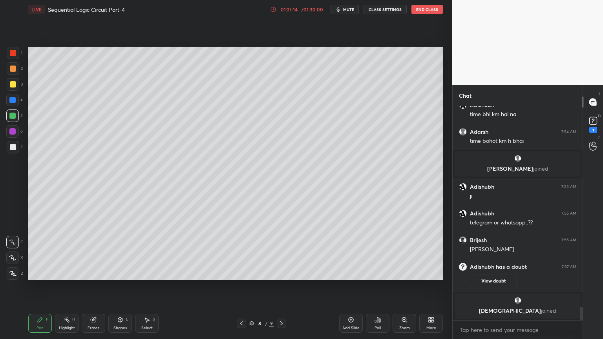
scroll to position [3181, 0]
click at [492, 280] on button "View doubt" at bounding box center [493, 281] width 47 height 13
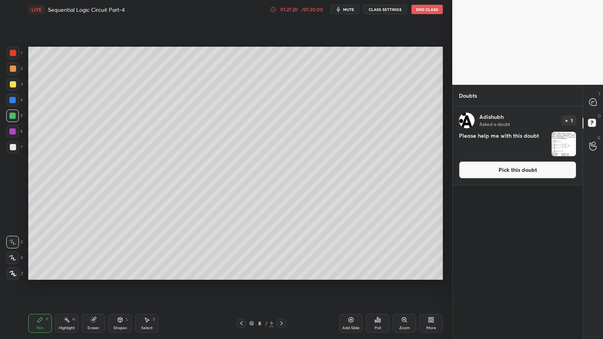
click at [552, 167] on button "Pick this doubt" at bounding box center [517, 169] width 117 height 17
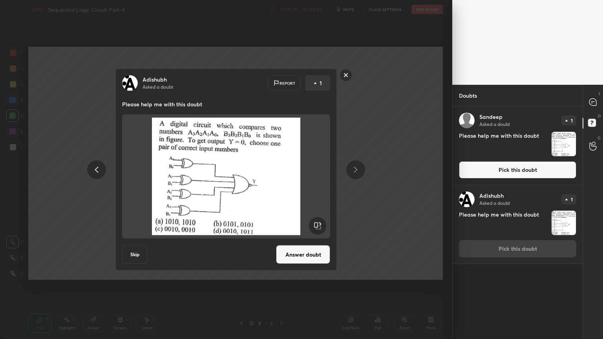
click at [313, 255] on button "Answer doubt" at bounding box center [303, 254] width 54 height 19
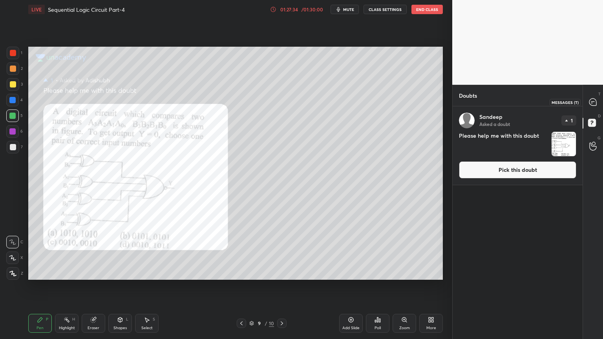
click at [596, 102] on icon at bounding box center [592, 102] width 7 height 7
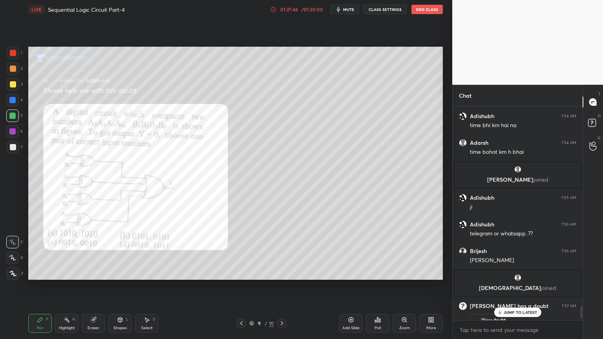
scroll to position [3359, 0]
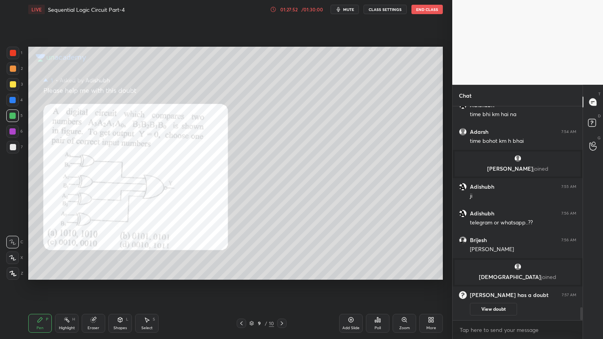
click at [491, 286] on button "View doubt" at bounding box center [493, 309] width 47 height 13
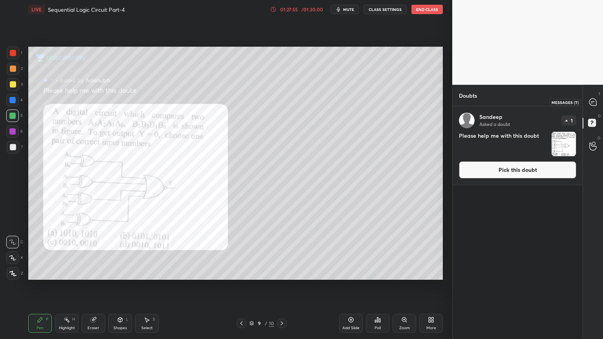
click at [597, 99] on div at bounding box center [593, 102] width 16 height 14
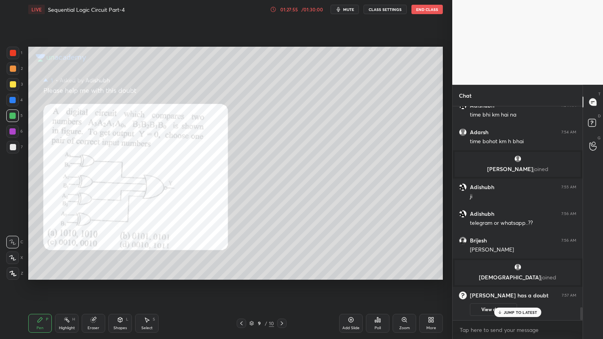
scroll to position [212, 128]
click at [64, 286] on icon at bounding box center [67, 320] width 6 height 6
click at [42, 286] on div "Pen" at bounding box center [40, 328] width 7 height 4
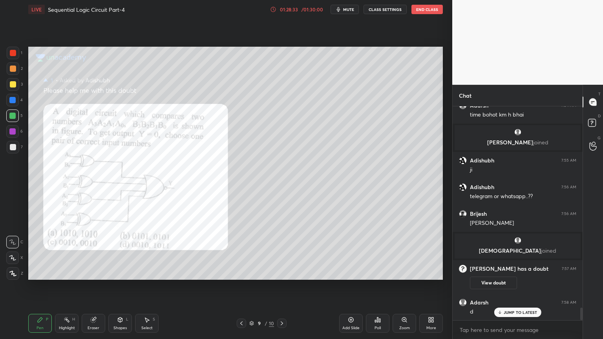
click at [19, 54] on div at bounding box center [13, 53] width 13 height 13
click at [13, 254] on div at bounding box center [12, 258] width 13 height 13
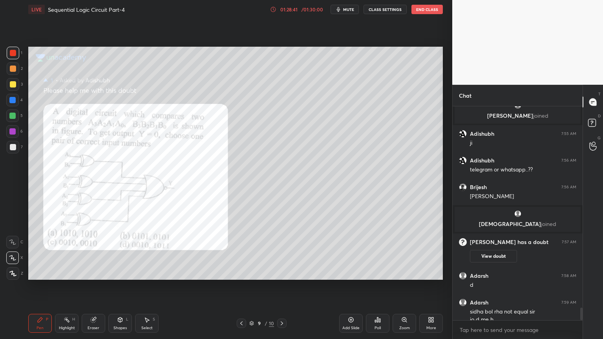
click at [511, 286] on div "[PERSON_NAME] 7:54 AM time bohot km h [PERSON_NAME] joined Adishubh 7:55 AM ji …" at bounding box center [518, 213] width 130 height 214
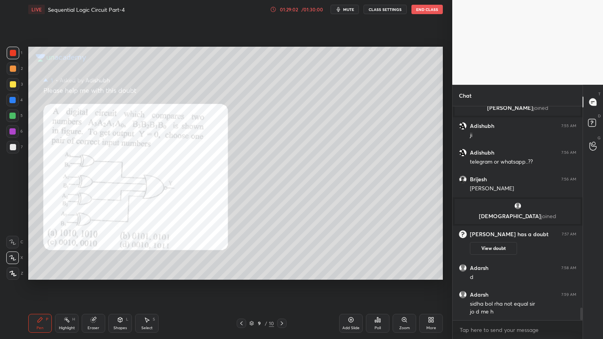
click at [63, 286] on div "Highlight H" at bounding box center [67, 323] width 24 height 19
click at [37, 286] on icon at bounding box center [40, 320] width 6 height 6
click at [17, 80] on div at bounding box center [13, 84] width 13 height 13
click at [10, 238] on div at bounding box center [12, 242] width 13 height 13
click at [91, 286] on icon at bounding box center [93, 320] width 5 height 5
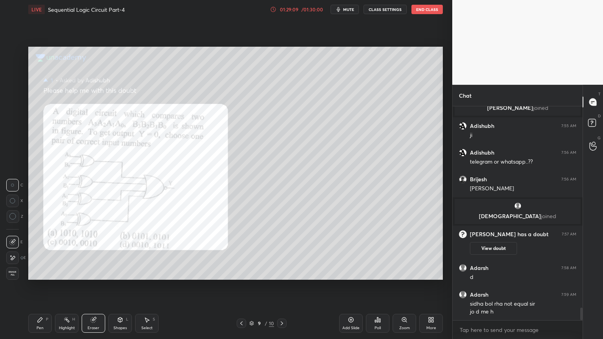
click at [43, 286] on div "Pen P" at bounding box center [40, 323] width 24 height 19
click at [15, 55] on div at bounding box center [13, 53] width 6 height 6
click at [13, 255] on icon at bounding box center [12, 257] width 7 height 5
click at [16, 118] on div at bounding box center [12, 116] width 13 height 13
click at [92, 286] on div "Eraser" at bounding box center [94, 323] width 24 height 19
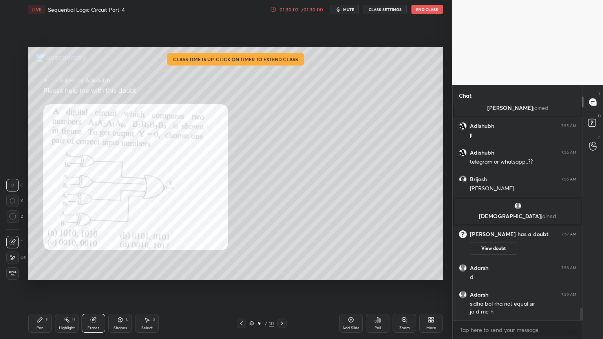
click at [41, 286] on icon at bounding box center [40, 320] width 6 height 6
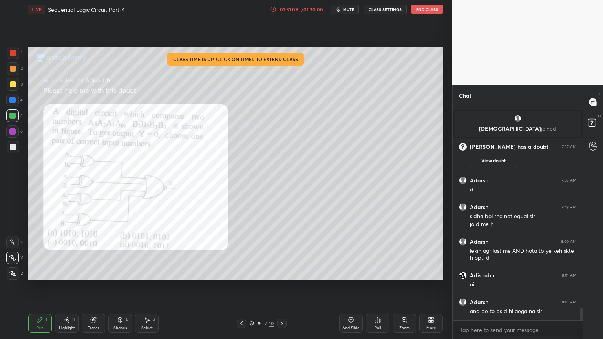
scroll to position [3516, 0]
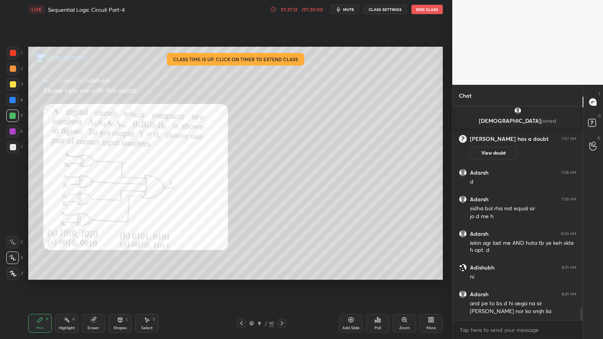
click at [16, 134] on div at bounding box center [12, 131] width 13 height 13
click at [90, 286] on div "Eraser" at bounding box center [94, 323] width 24 height 19
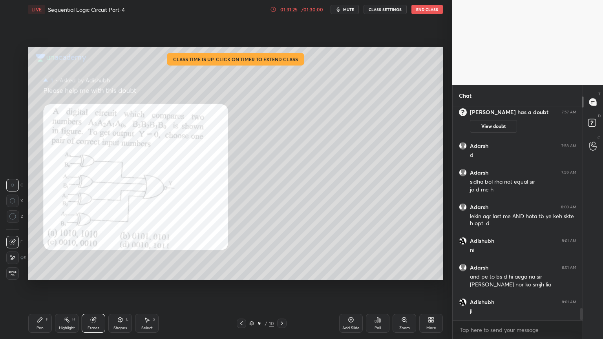
click at [40, 286] on div "Pen P" at bounding box center [40, 323] width 24 height 19
click at [16, 58] on div at bounding box center [13, 53] width 13 height 13
click at [12, 240] on icon at bounding box center [12, 242] width 6 height 5
click at [15, 117] on div at bounding box center [12, 116] width 6 height 6
click at [16, 133] on div at bounding box center [12, 131] width 13 height 13
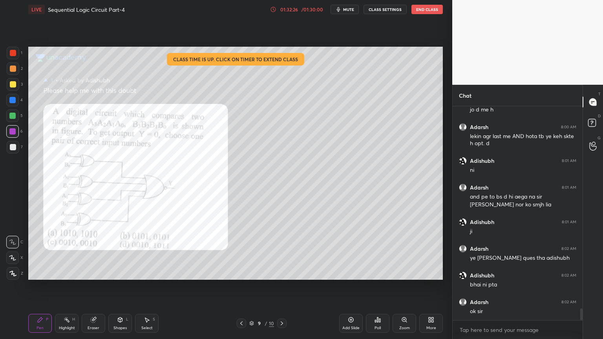
scroll to position [3649, 0]
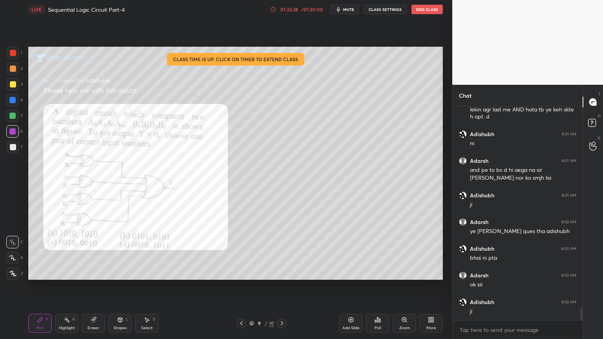
click at [282, 286] on icon at bounding box center [282, 323] width 6 height 6
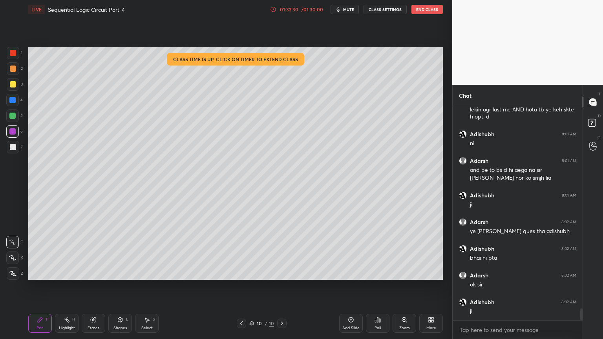
click at [242, 286] on icon at bounding box center [241, 323] width 6 height 6
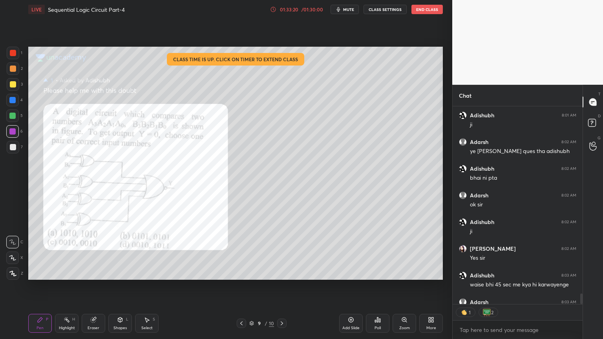
scroll to position [3779, 0]
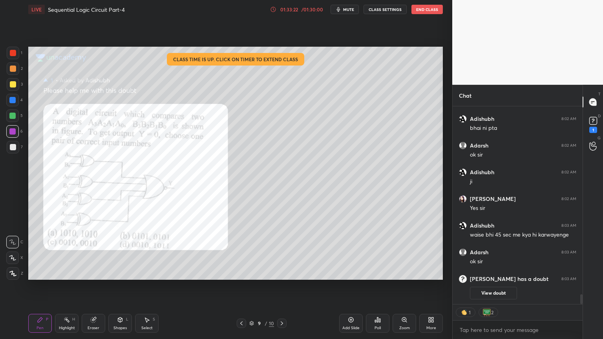
click at [499, 286] on button "View doubt" at bounding box center [493, 293] width 47 height 13
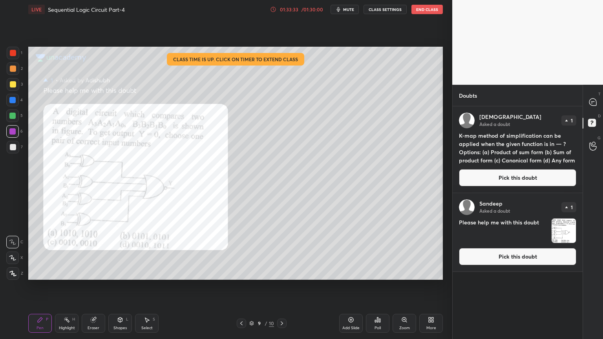
click at [541, 177] on button "Pick this doubt" at bounding box center [517, 177] width 117 height 17
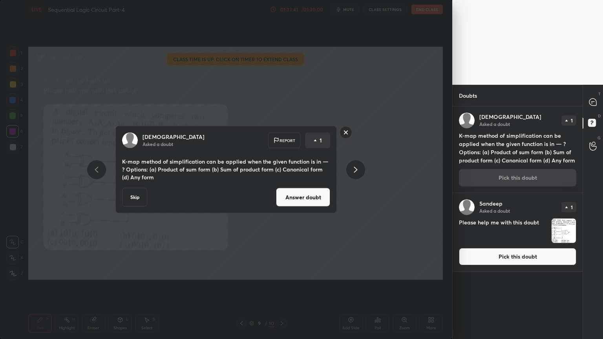
click at [345, 133] on rect at bounding box center [346, 132] width 12 height 12
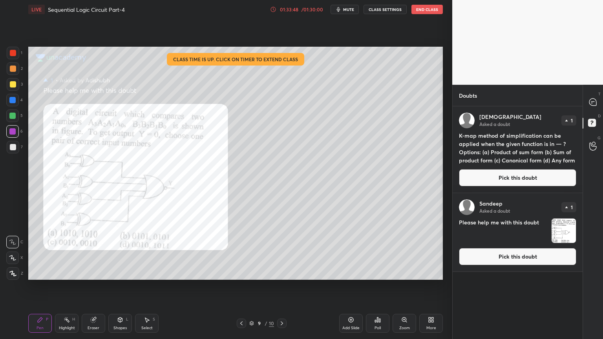
click at [17, 146] on div at bounding box center [13, 147] width 13 height 13
click at [280, 286] on icon at bounding box center [282, 323] width 6 height 6
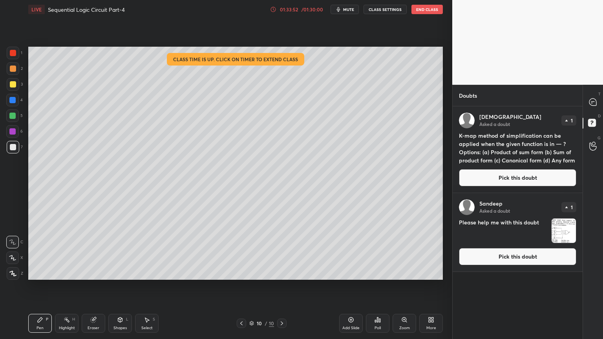
click at [240, 286] on icon at bounding box center [241, 323] width 6 height 6
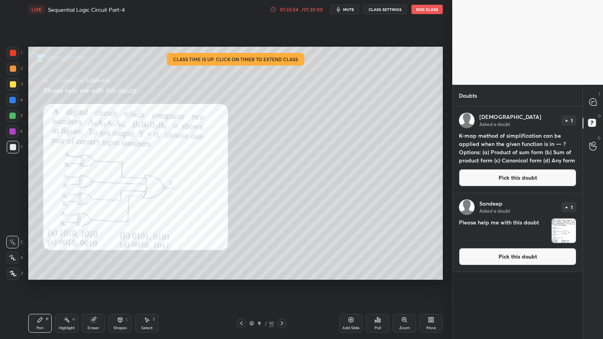
click at [14, 83] on div at bounding box center [13, 84] width 6 height 6
click at [592, 102] on icon at bounding box center [592, 102] width 7 height 7
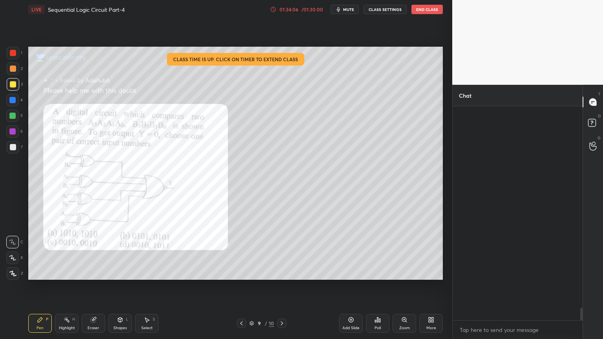
scroll to position [212, 128]
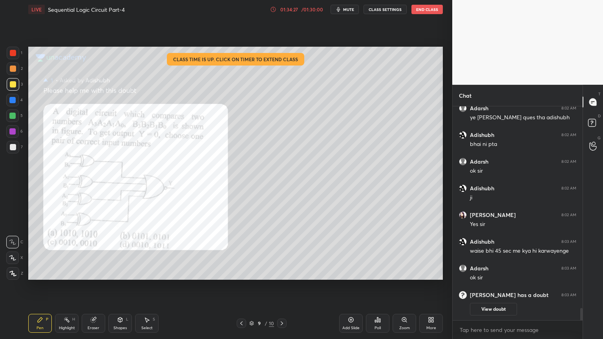
click at [449, 260] on div "1 2 3 4 5 6 7 C X Z C X Z E E Erase all H H LIVE Sequential Logic Circuit Part-…" at bounding box center [226, 169] width 452 height 339
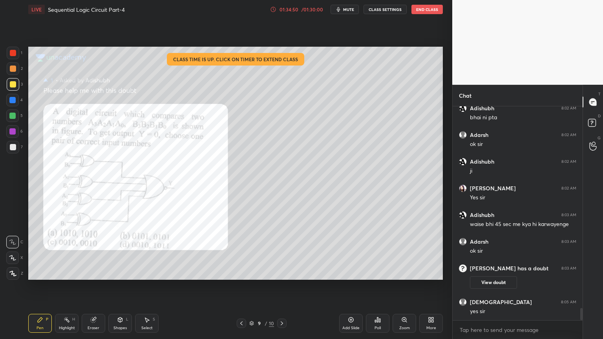
scroll to position [3546, 0]
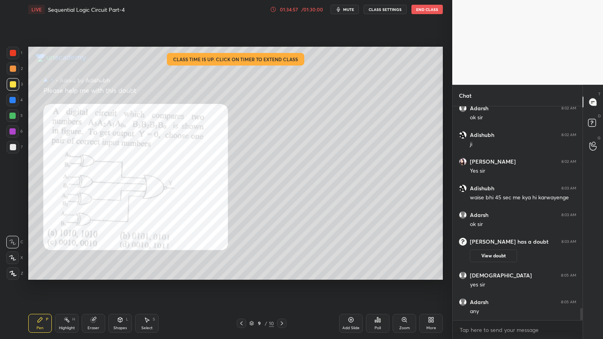
click at [499, 256] on button "View doubt" at bounding box center [493, 256] width 47 height 13
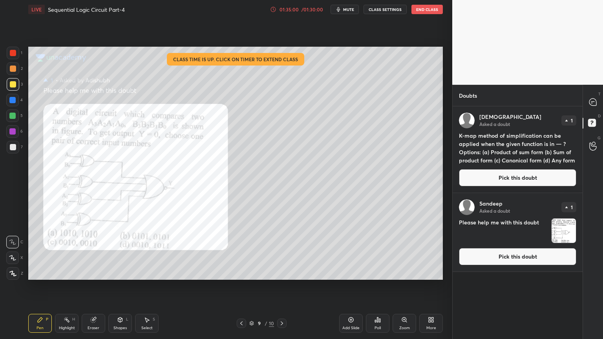
click at [280, 286] on icon at bounding box center [282, 323] width 6 height 6
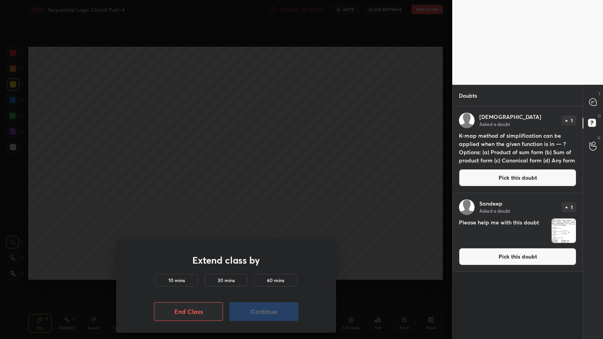
click at [181, 278] on h5 "10 mins" at bounding box center [176, 280] width 16 height 7
click at [252, 286] on button "Continue" at bounding box center [263, 311] width 69 height 19
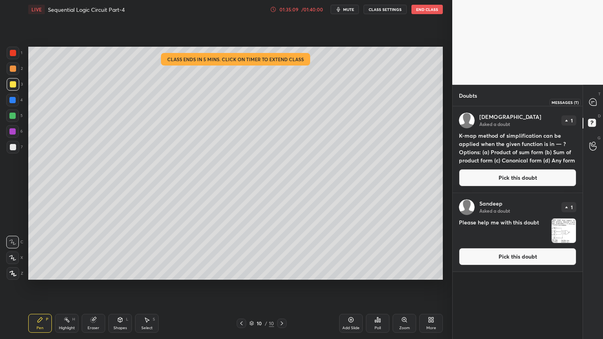
click at [597, 99] on div "T Messages (T)" at bounding box center [593, 102] width 20 height 22
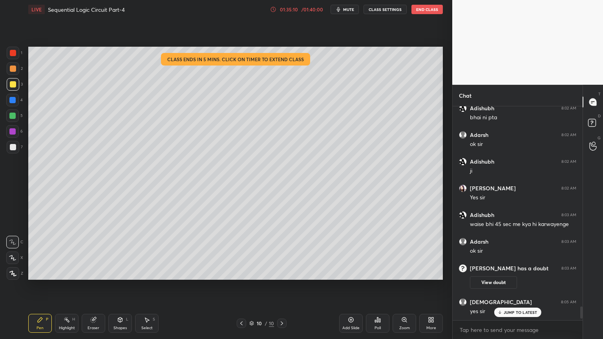
scroll to position [3642, 0]
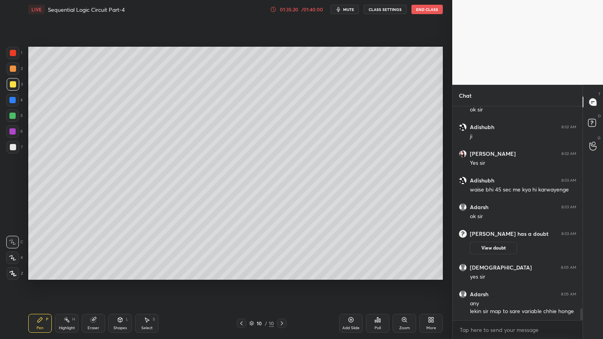
click at [506, 245] on button "View doubt" at bounding box center [493, 248] width 47 height 13
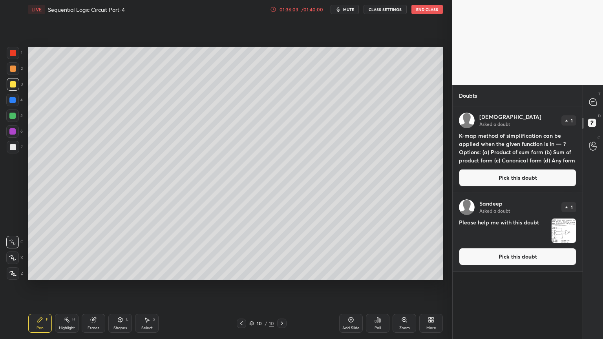
click at [592, 99] on icon at bounding box center [592, 102] width 7 height 7
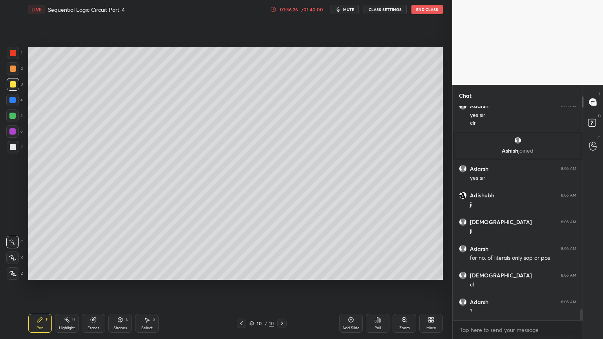
scroll to position [3915, 0]
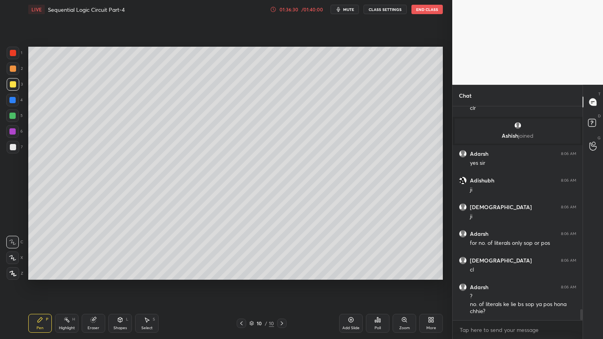
click at [240, 286] on icon at bounding box center [241, 323] width 6 height 6
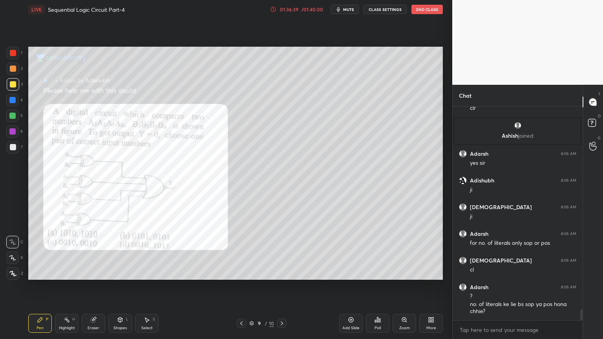
scroll to position [3943, 0]
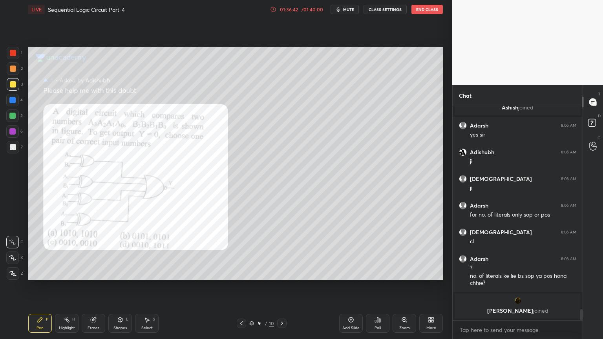
click at [67, 286] on div "Highlight H" at bounding box center [67, 323] width 24 height 19
click at [21, 119] on div "5" at bounding box center [14, 116] width 16 height 13
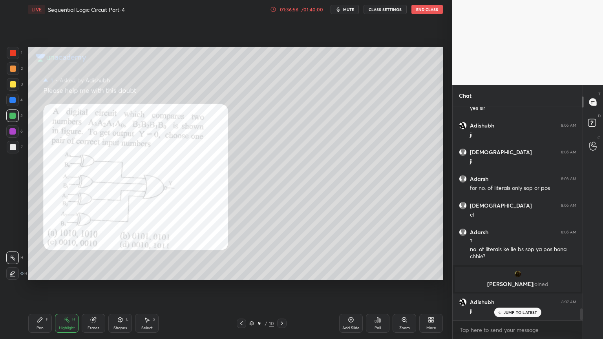
scroll to position [3673, 0]
click at [12, 74] on div at bounding box center [13, 68] width 13 height 13
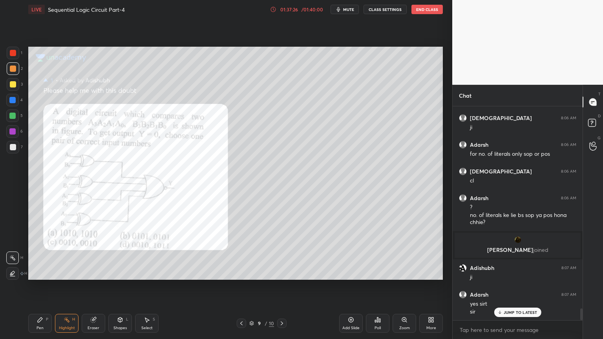
scroll to position [3734, 0]
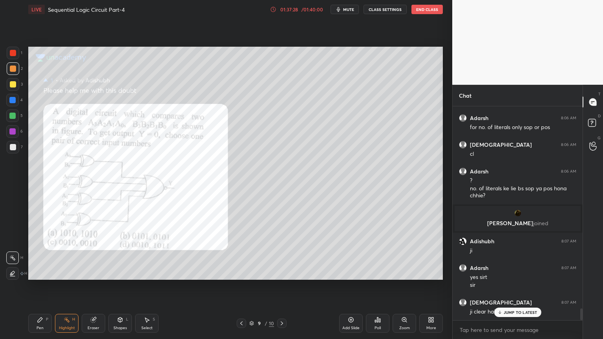
click at [518, 286] on p "JUMP TO LATEST" at bounding box center [521, 312] width 34 height 5
click at [435, 14] on button "End Class" at bounding box center [426, 9] width 31 height 9
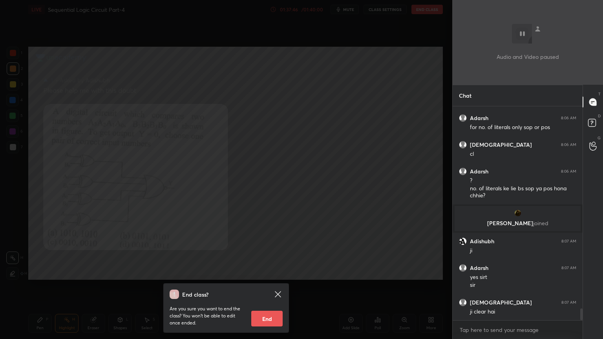
scroll to position [3761, 0]
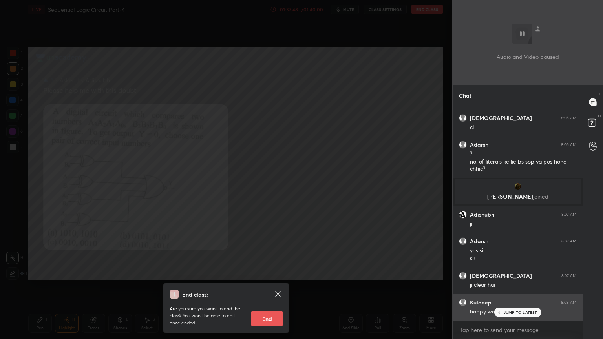
click at [523, 286] on p "JUMP TO LATEST" at bounding box center [521, 312] width 34 height 5
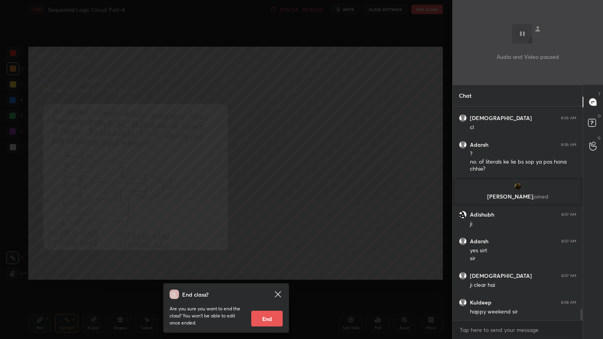
click at [269, 286] on button "End" at bounding box center [266, 319] width 31 height 16
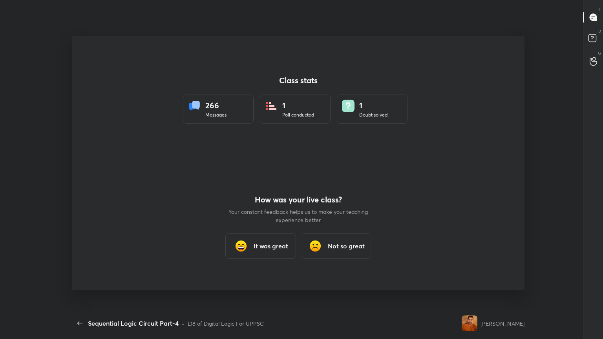
scroll to position [0, 0]
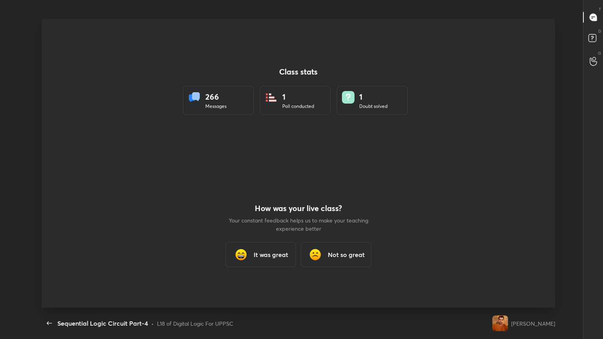
click at [275, 259] on h3 "It was great" at bounding box center [271, 254] width 35 height 9
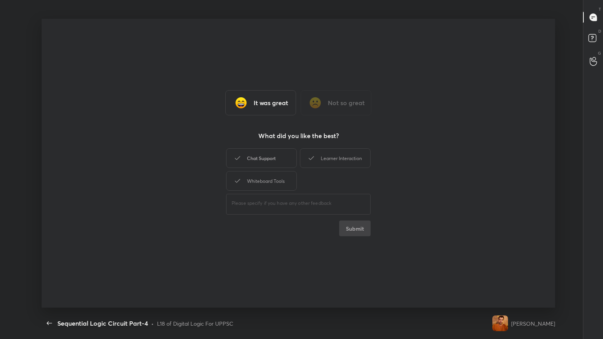
click at [275, 161] on div "Chat Support" at bounding box center [261, 158] width 71 height 20
click at [277, 178] on div "Whiteboard Tools" at bounding box center [261, 181] width 71 height 20
click at [338, 155] on div "Learner Interaction" at bounding box center [335, 158] width 71 height 20
click at [353, 231] on button "Submit" at bounding box center [354, 229] width 31 height 16
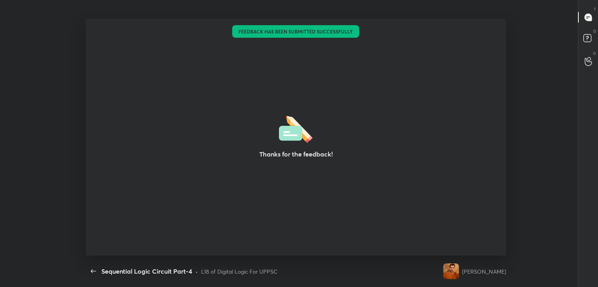
type textarea "x"
